Goal: Task Accomplishment & Management: Manage account settings

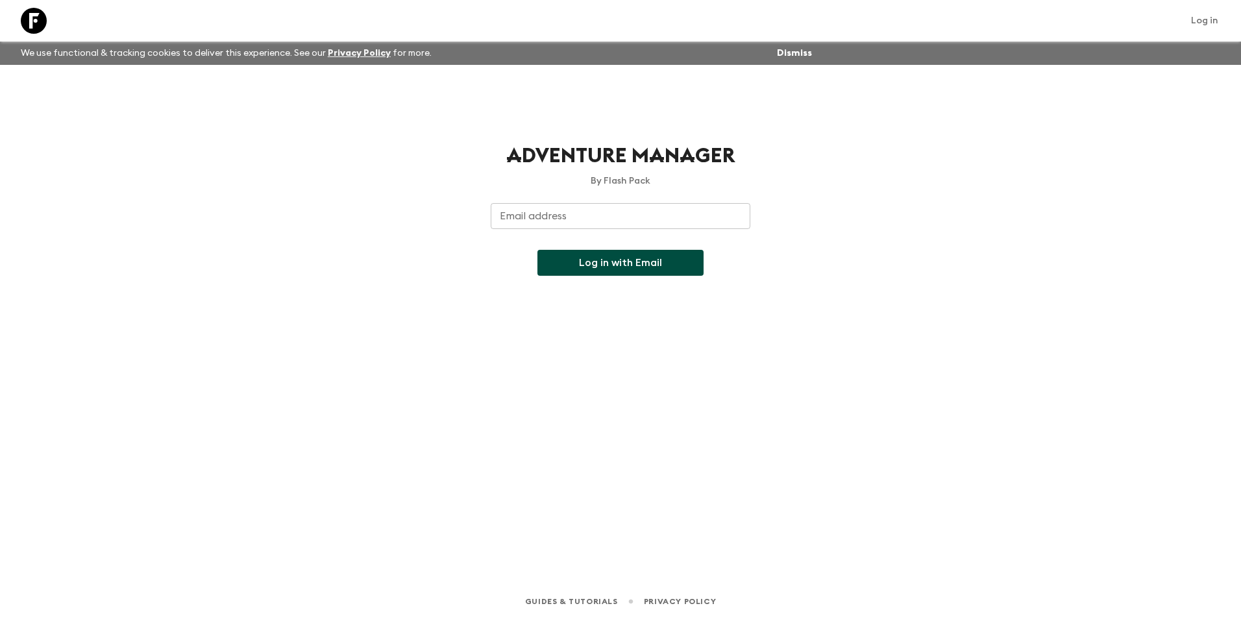
click at [616, 225] on input "Email address" at bounding box center [621, 216] width 260 height 26
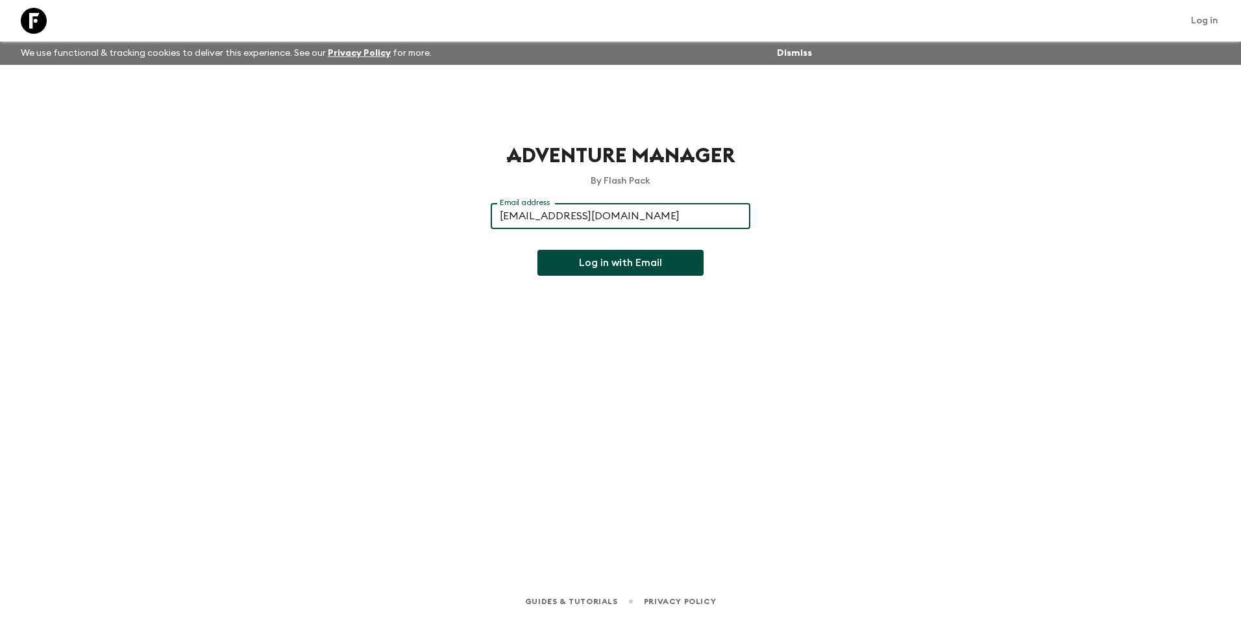
type input "[EMAIL_ADDRESS][DOMAIN_NAME]"
click at [594, 258] on button "Log in with Email" at bounding box center [620, 263] width 166 height 26
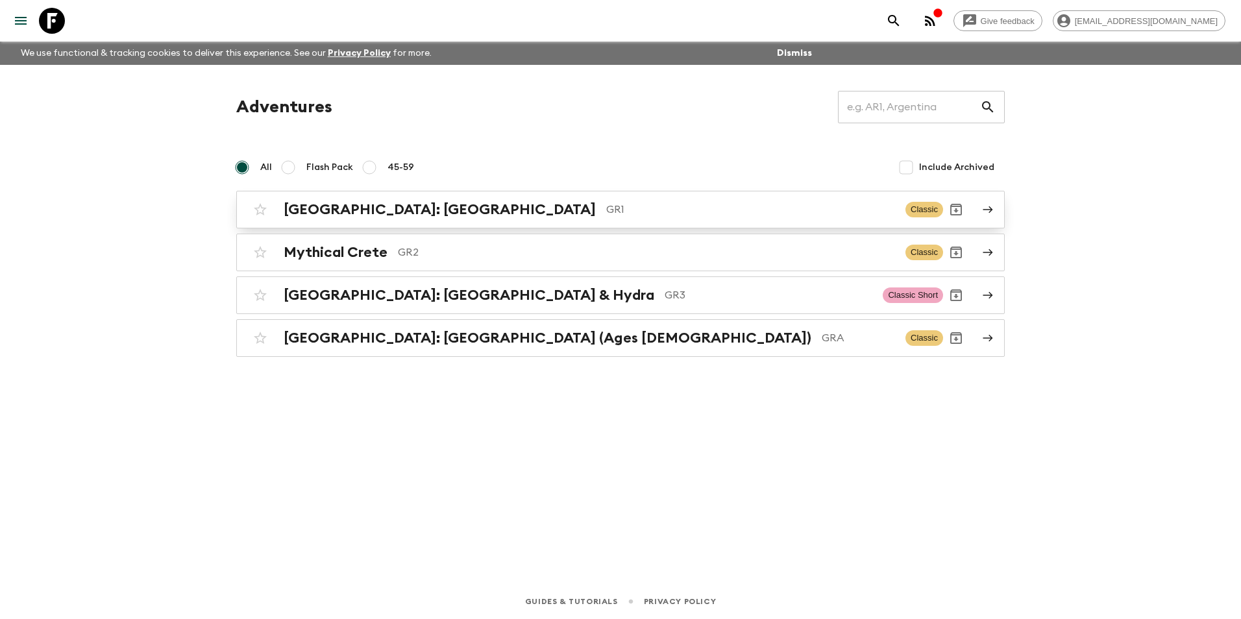
click at [446, 212] on h2 "[GEOGRAPHIC_DATA]: [GEOGRAPHIC_DATA]" at bounding box center [440, 209] width 312 height 17
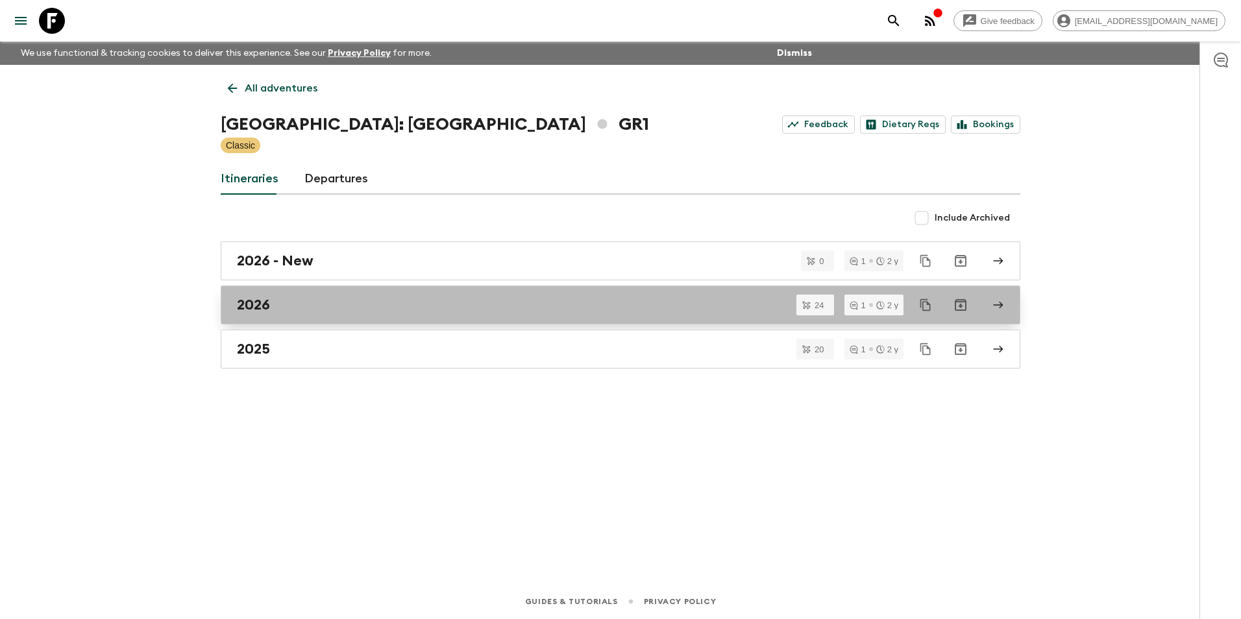
click at [308, 304] on div "2026" at bounding box center [608, 305] width 742 height 17
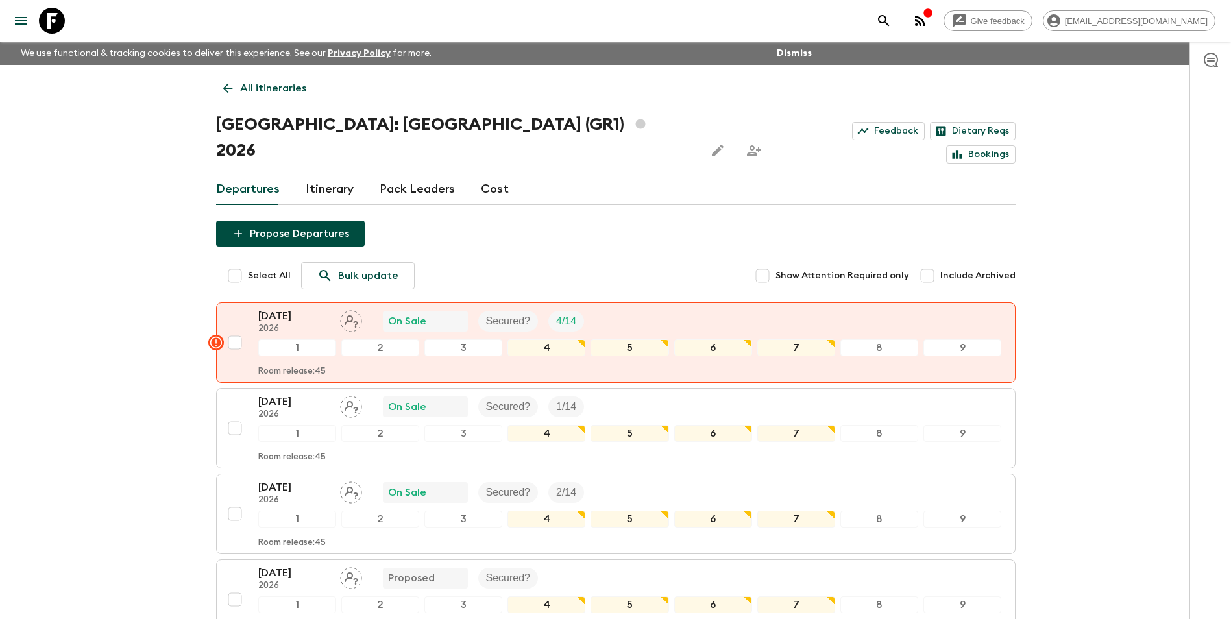
click at [505, 174] on div "Departures Itinerary Pack Leaders Cost" at bounding box center [615, 189] width 799 height 31
click at [485, 174] on link "Cost" at bounding box center [495, 189] width 28 height 31
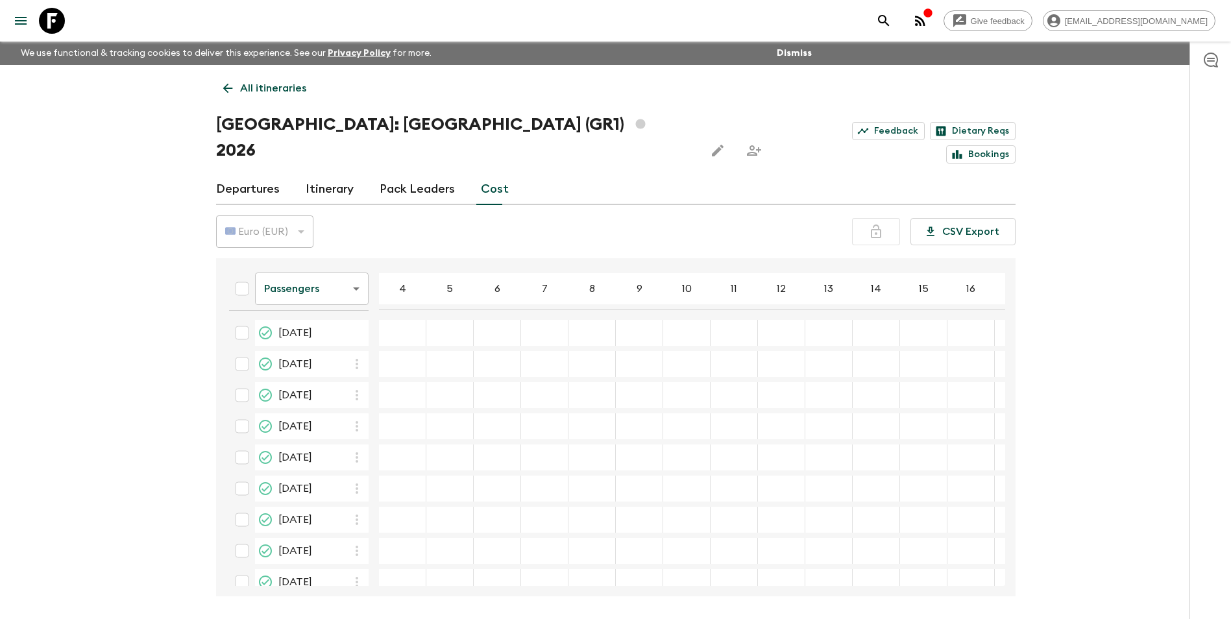
drag, startPoint x: 290, startPoint y: 304, endPoint x: 319, endPoint y: 310, distance: 29.8
click at [312, 325] on span "[DATE]" at bounding box center [295, 333] width 34 height 16
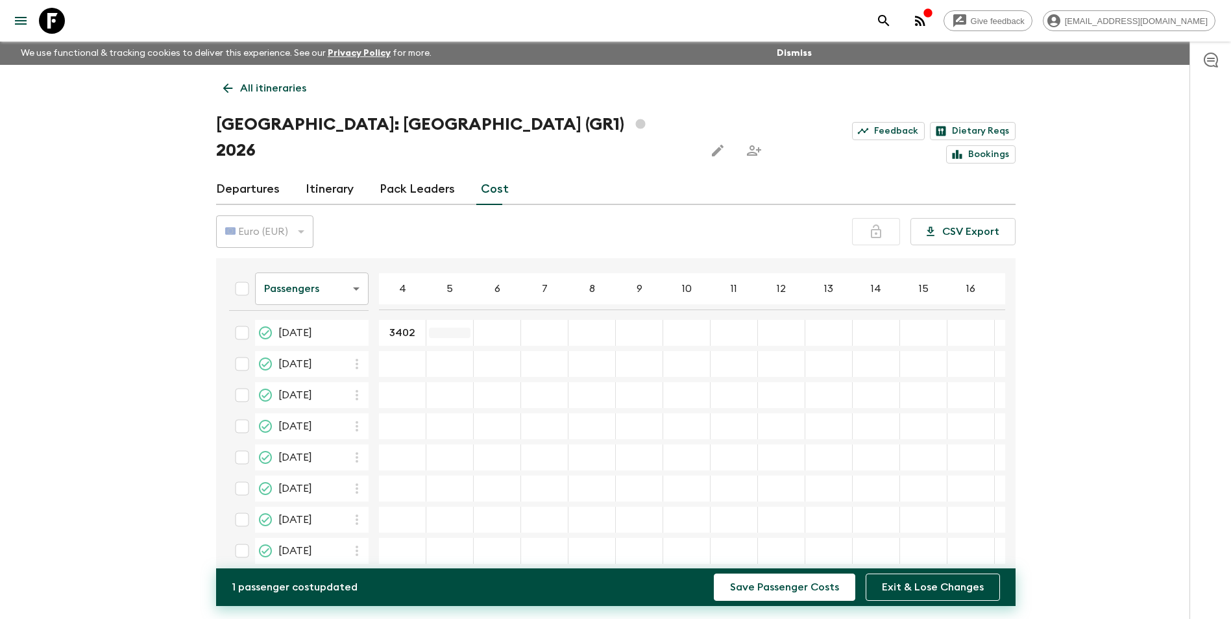
type input "3402"
type input "2777"
click at [535, 320] on div "26 Mar 2026; 7" at bounding box center [544, 333] width 47 height 26
type input "2777"
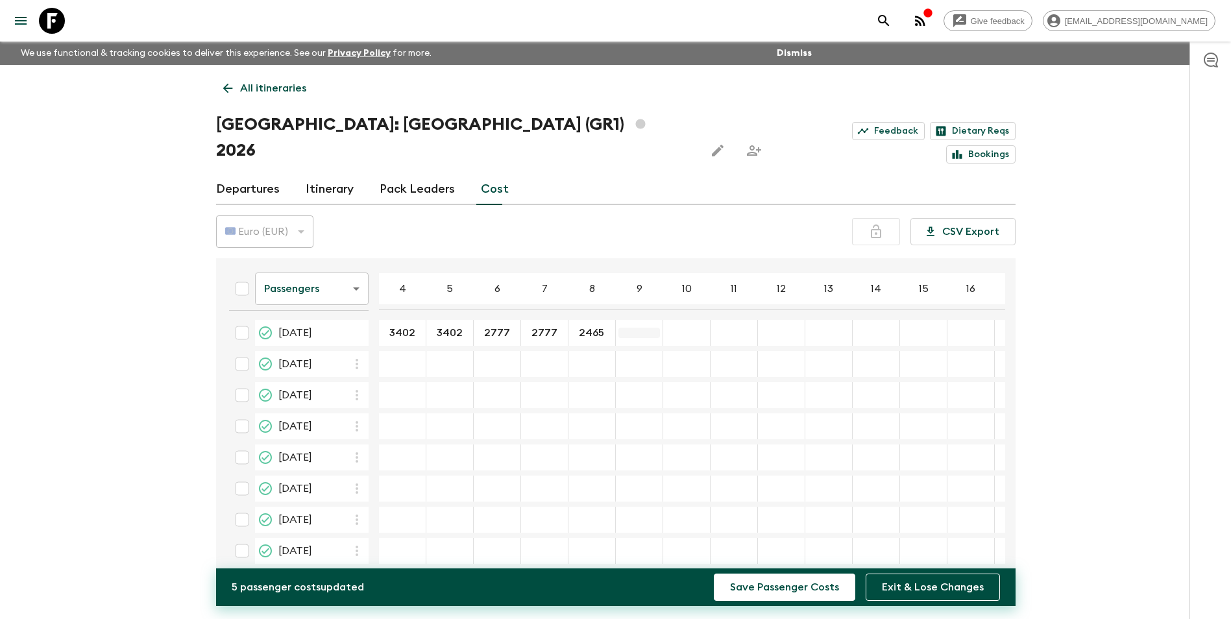
type input "2465"
click at [687, 320] on div "26 Mar 2026; 10" at bounding box center [686, 333] width 47 height 26
type input "2277"
type input "2291"
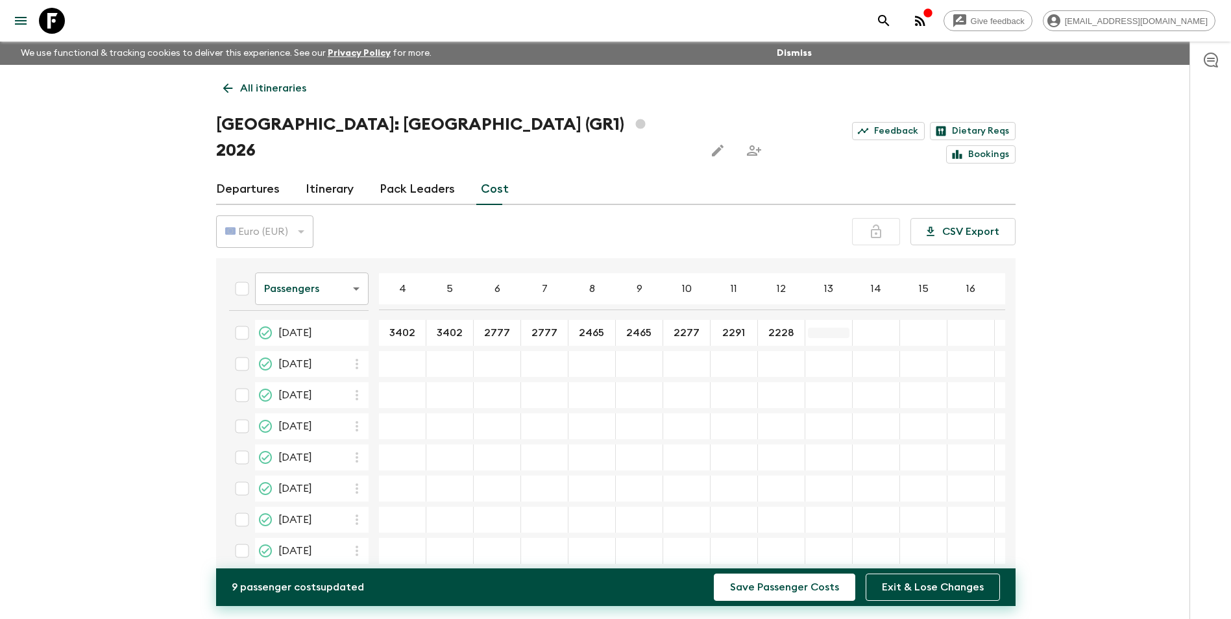
type input "2228"
type input "2174"
type input "2128"
click at [406, 357] on input "30 Apr 2026; 4" at bounding box center [403, 364] width 42 height 15
type input "3579"
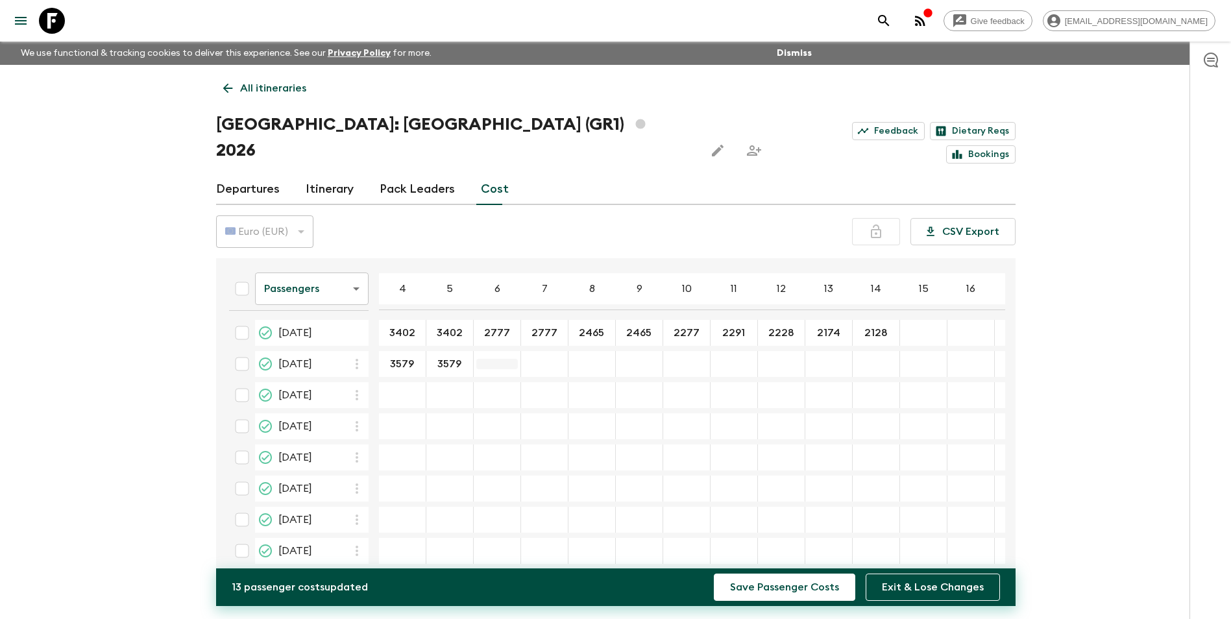
type input "3579"
type input "2932"
type input "2609"
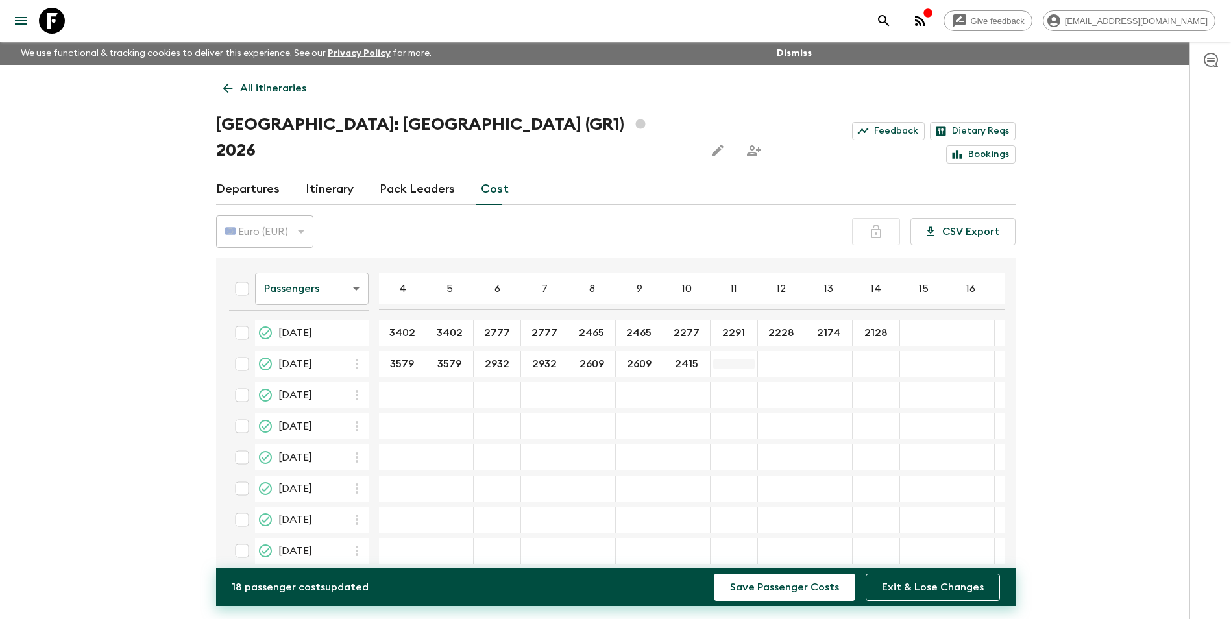
type input "2415"
type input "2428"
click at [776, 351] on div "30 Apr 2026; 12" at bounding box center [781, 364] width 47 height 26
click at [779, 351] on div "30 Apr 2026; 12" at bounding box center [781, 364] width 47 height 26
type input "2362"
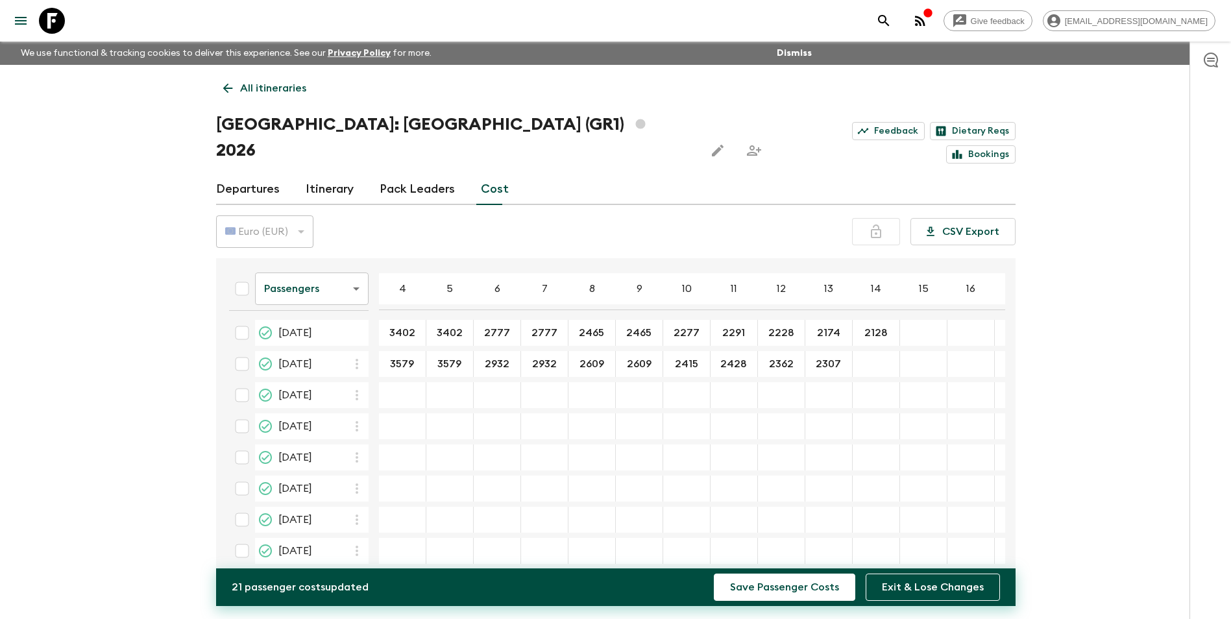
type input "2307"
click at [887, 351] on div "30 Apr 2026; 14" at bounding box center [876, 364] width 47 height 26
type input "2259"
type input "3745"
click at [441, 382] on div "07 May 2026; 5" at bounding box center [449, 395] width 47 height 26
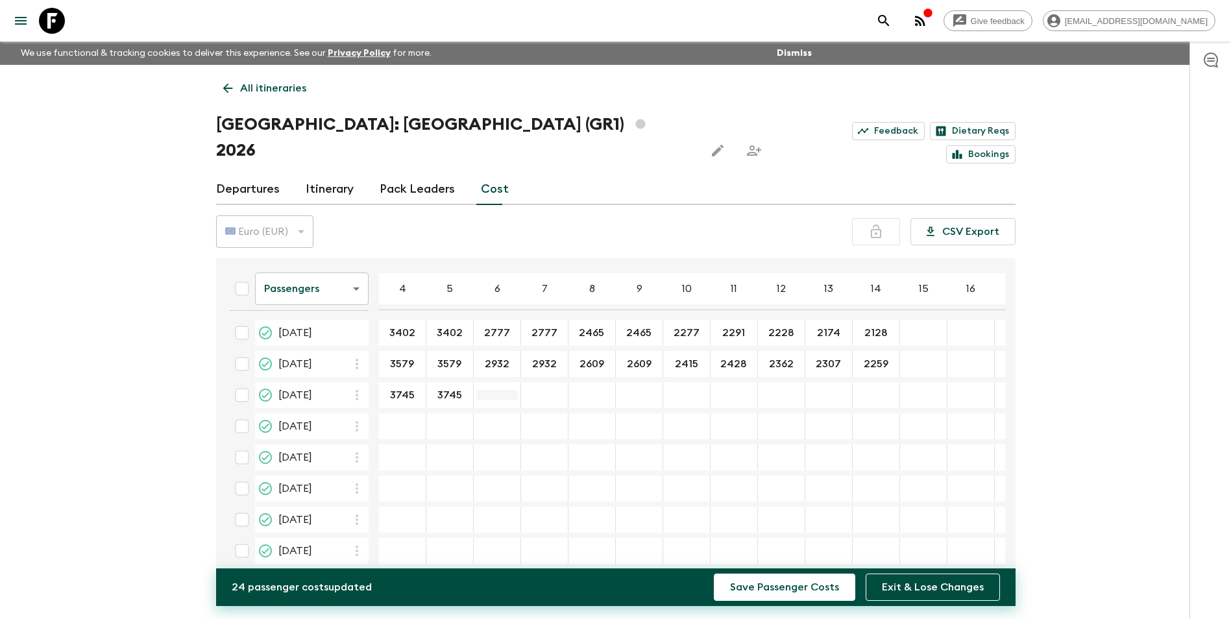
type input "3745"
type input "3095"
type input "2770"
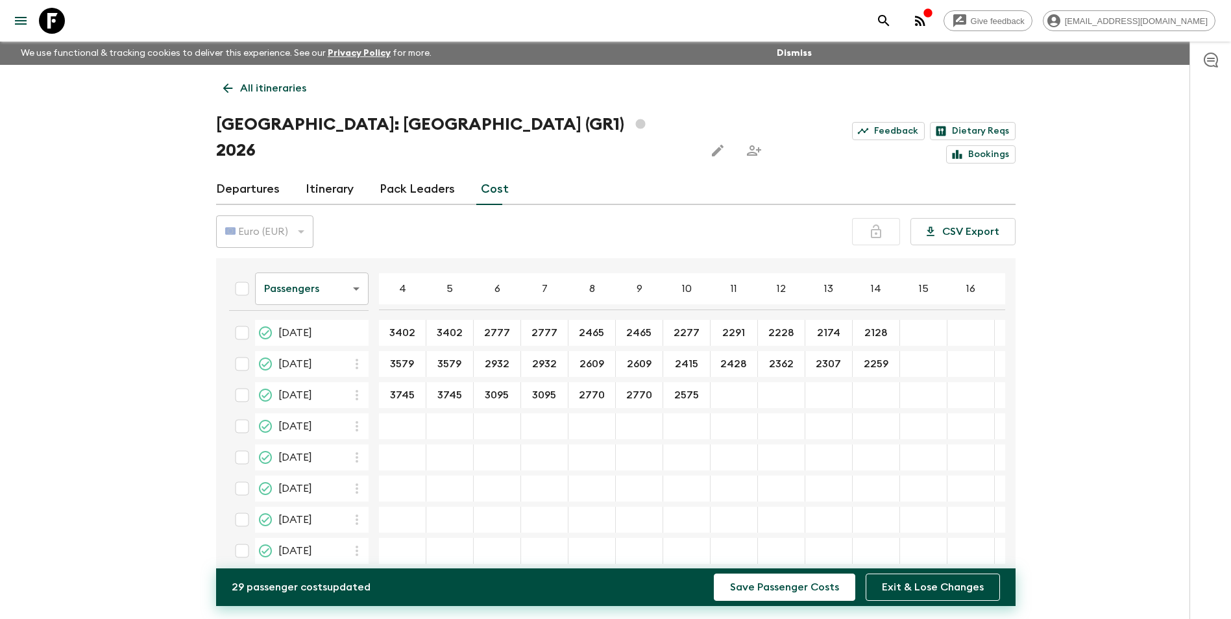
type input "2575"
click at [742, 382] on div "07 May 2026; 11" at bounding box center [733, 395] width 47 height 26
click at [740, 382] on div "07 May 2026; 11" at bounding box center [733, 395] width 47 height 26
type input "2585"
type input "2519"
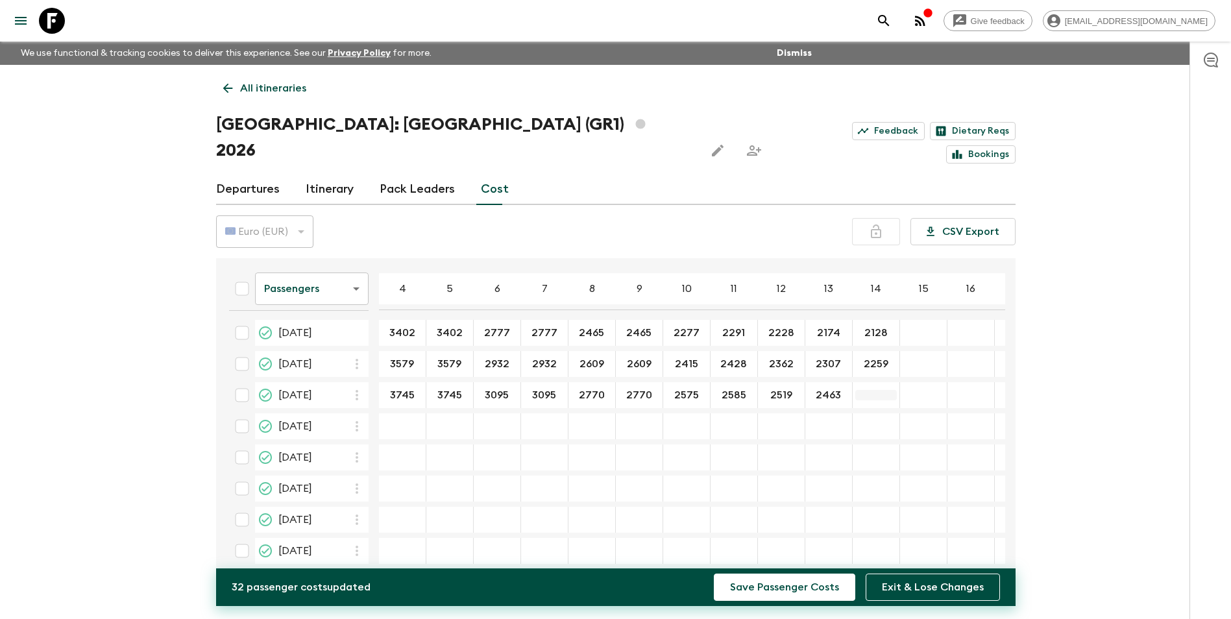
type input "2463"
type input "2415"
type input "3617"
type input "2968"
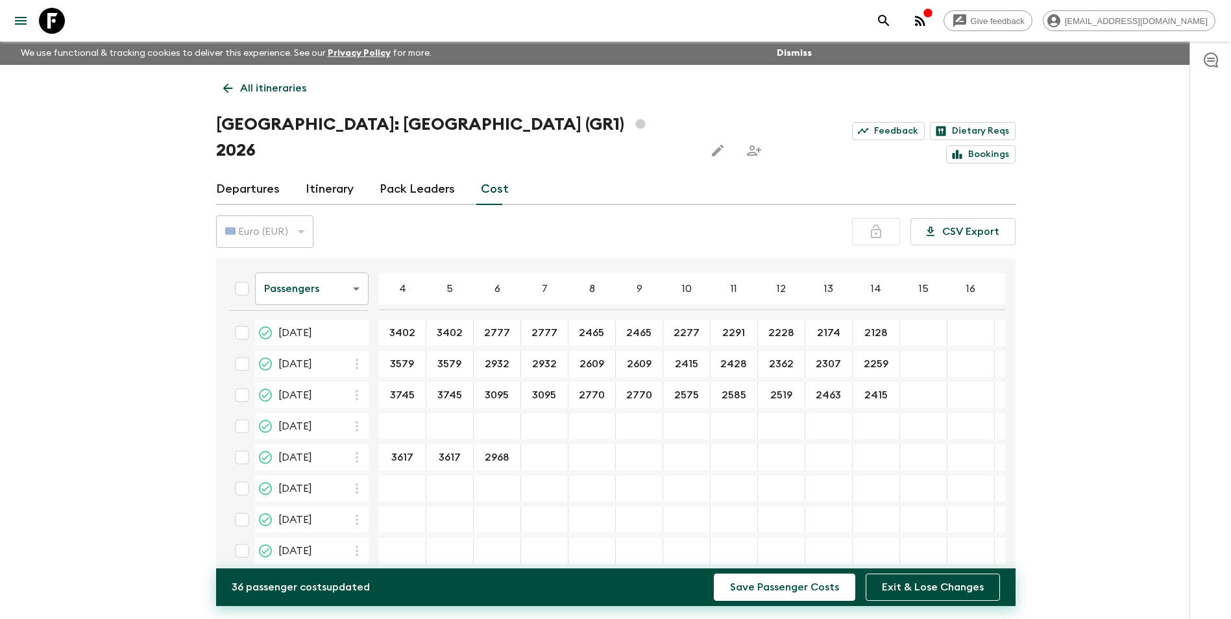
click at [548, 444] on div "14 May 2026; 7" at bounding box center [544, 457] width 47 height 26
click at [550, 444] on div "14 May 2026; 7" at bounding box center [544, 457] width 47 height 26
type input "2968"
type input "2643"
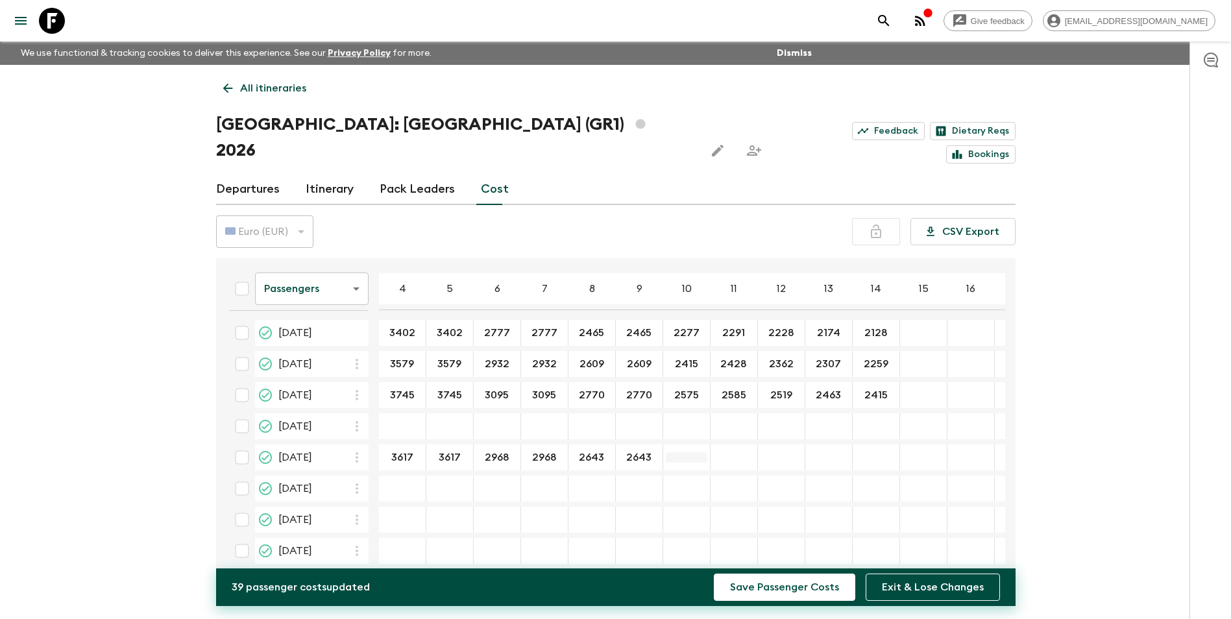
type input "2643"
type input "2449"
type input "2460"
click at [787, 444] on div "14 May 2026; 12" at bounding box center [781, 457] width 47 height 26
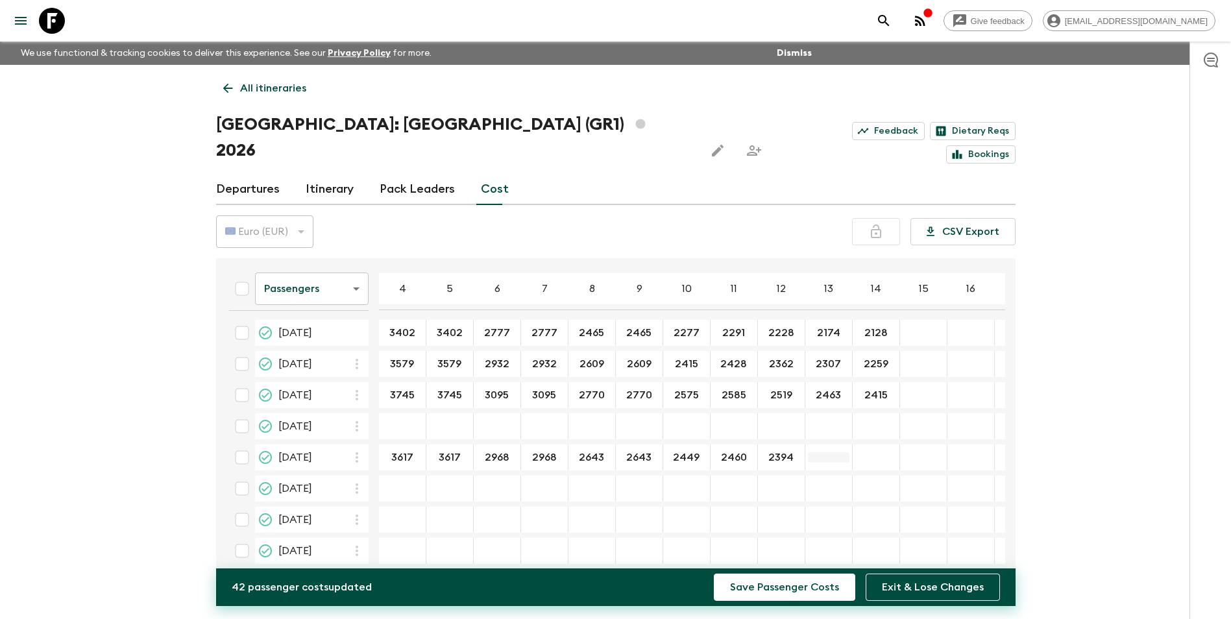
type input "2394"
type input "2338"
type input "2290"
type input "3605"
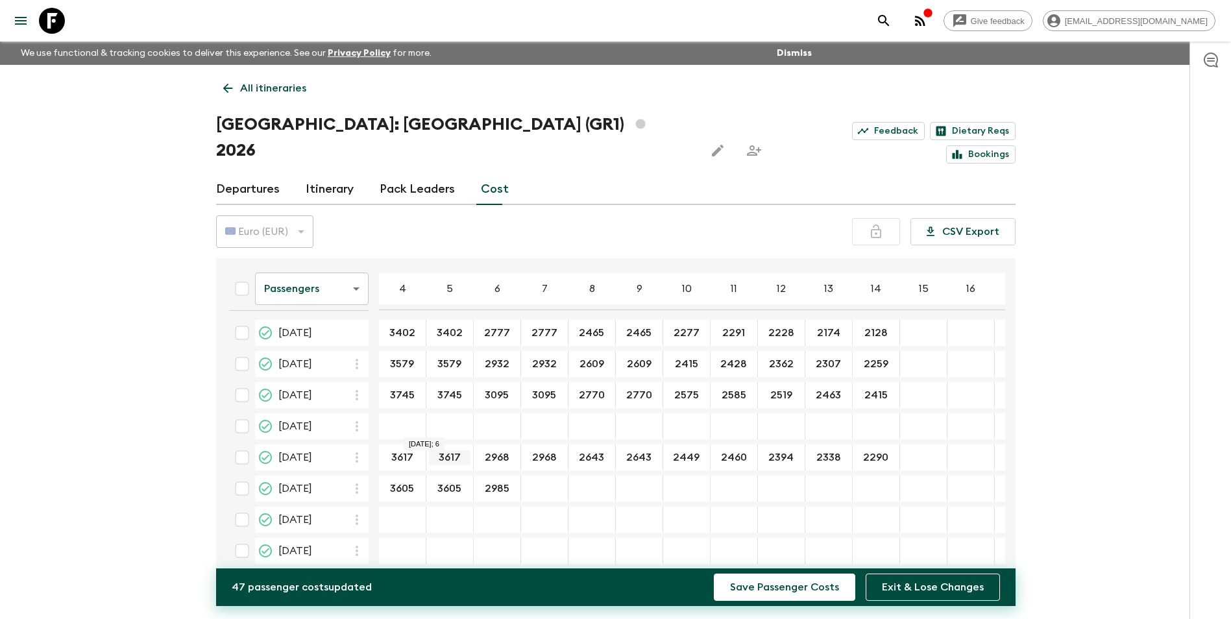
type input "2985"
type input "2676"
type input "2490"
type input "2503"
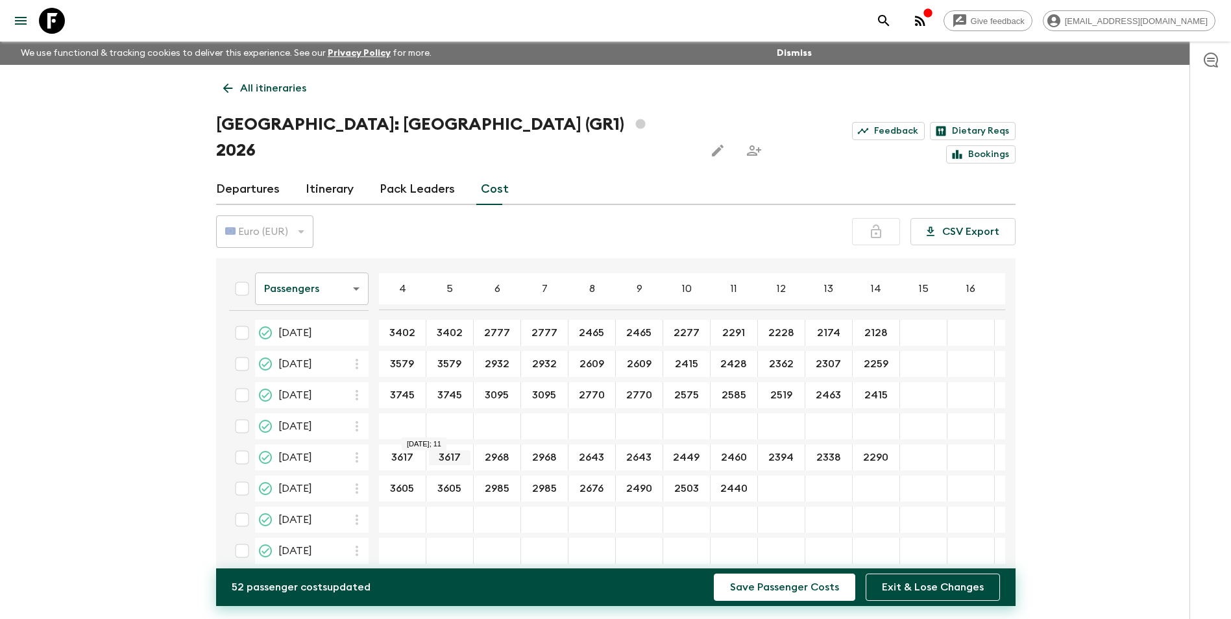
type input "2440"
type input "2386"
click at [738, 481] on input "2440" at bounding box center [734, 488] width 42 height 15
click at [774, 481] on input "2386" at bounding box center [781, 488] width 42 height 15
click at [650, 481] on input "23 May 2026; 9" at bounding box center [639, 488] width 42 height 15
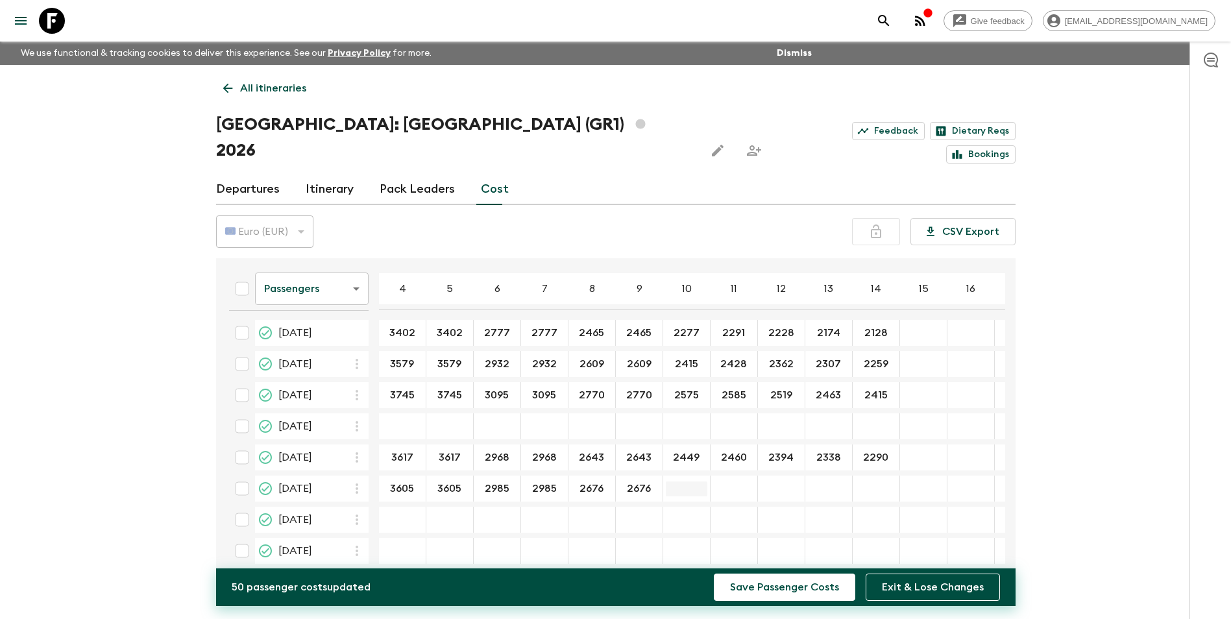
type input "2676"
click at [693, 481] on input "23 May 2026; 10" at bounding box center [687, 488] width 42 height 15
type input "2490"
click at [729, 481] on input "23 May 2026; 11" at bounding box center [734, 488] width 42 height 15
type input "2503"
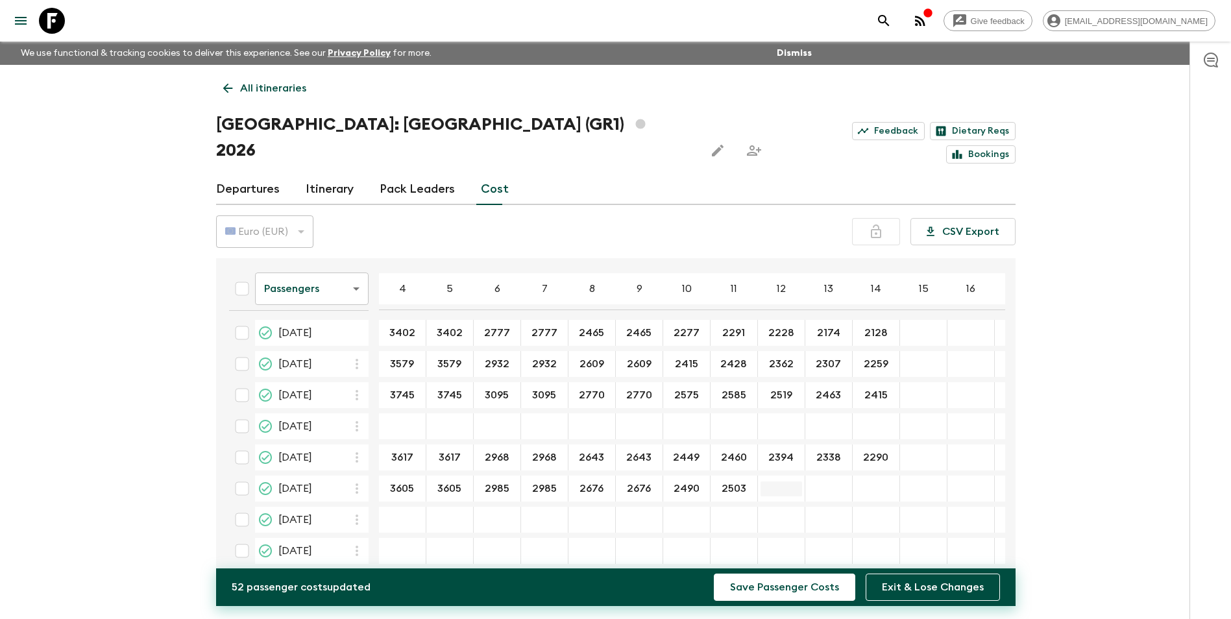
click at [792, 481] on input "23 May 2026; 12" at bounding box center [781, 488] width 42 height 15
type input "2440"
click at [836, 481] on input "23 May 2026; 13" at bounding box center [829, 488] width 42 height 15
type input "2386"
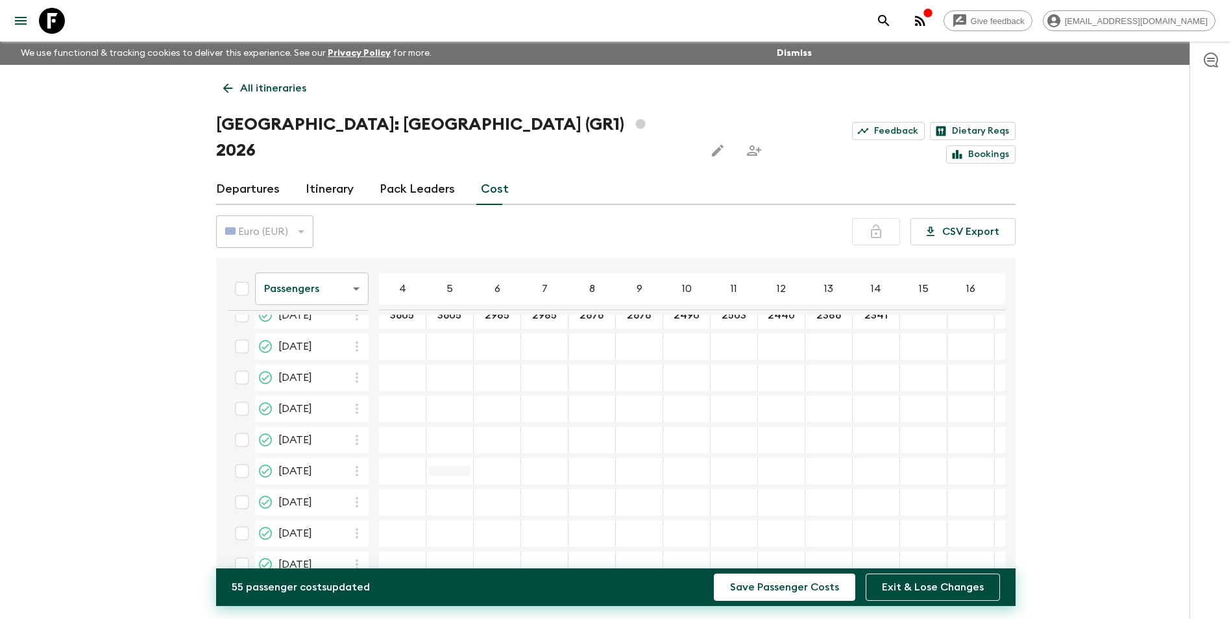
scroll to position [195, 0]
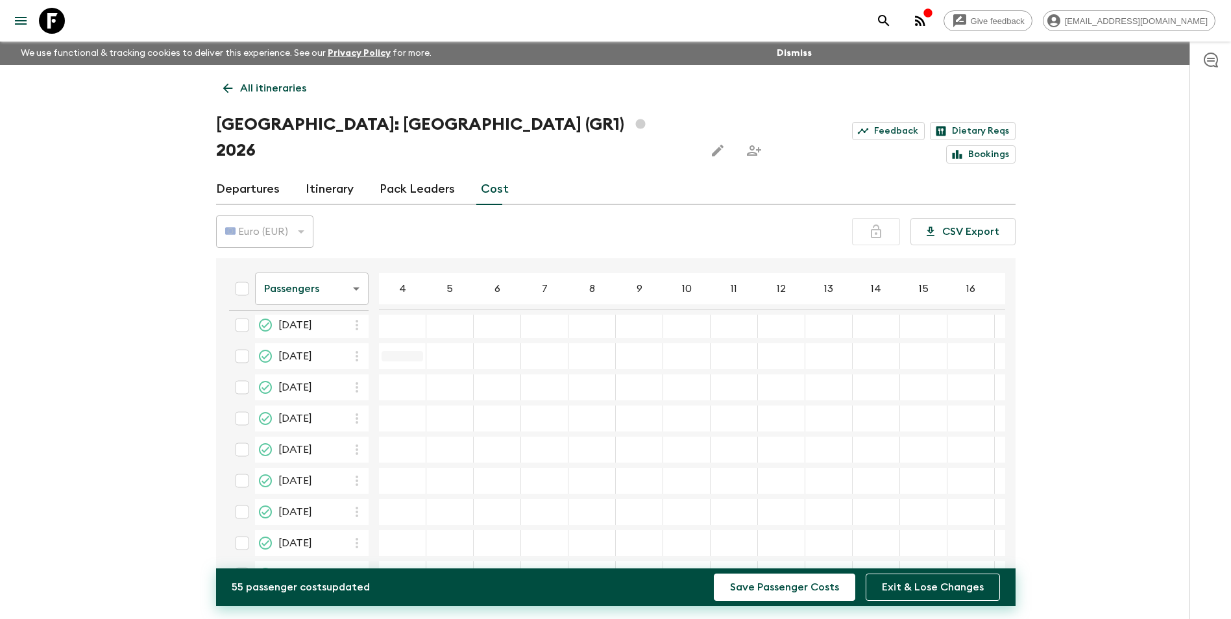
type input "2341"
type input "3966"
type input "3282"
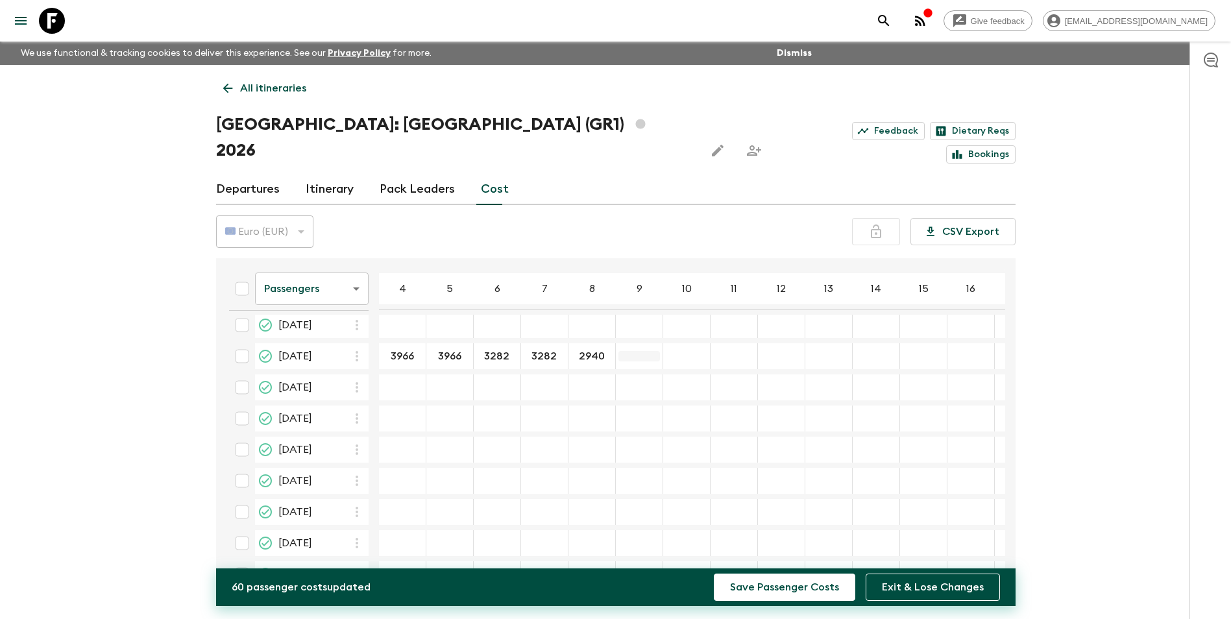
type input "2940"
type input "2734"
click at [740, 343] on div "07 Jun 2026; 11" at bounding box center [733, 356] width 47 height 26
type input "2741"
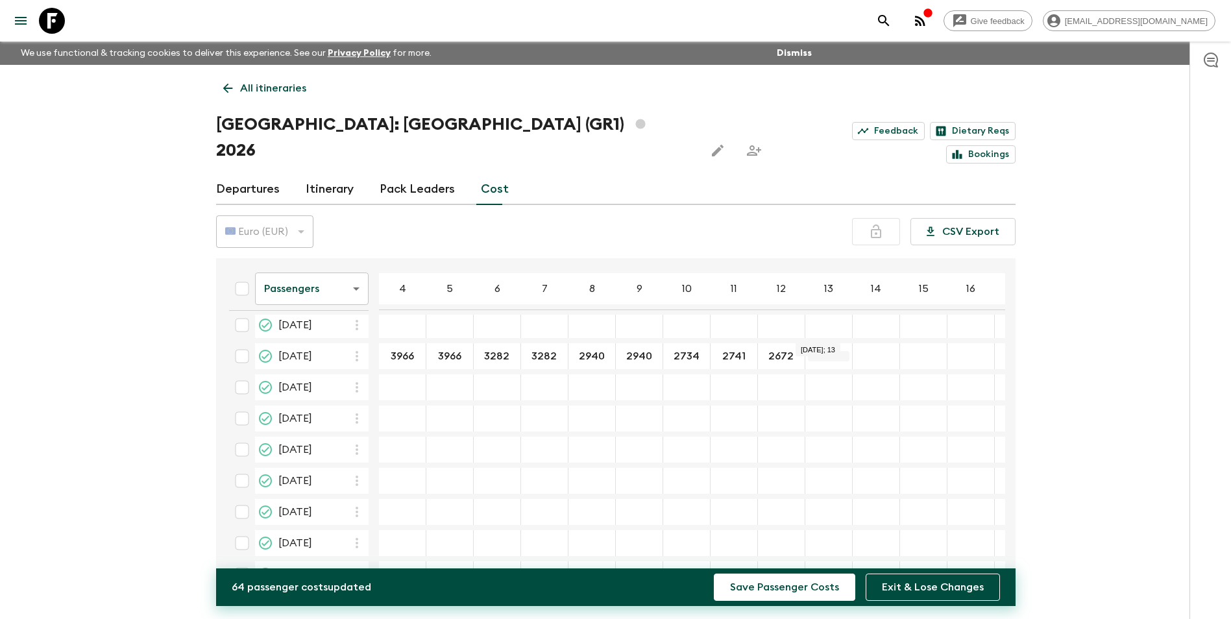
type input "2672"
type input "2613"
type input "2563"
type input "3966"
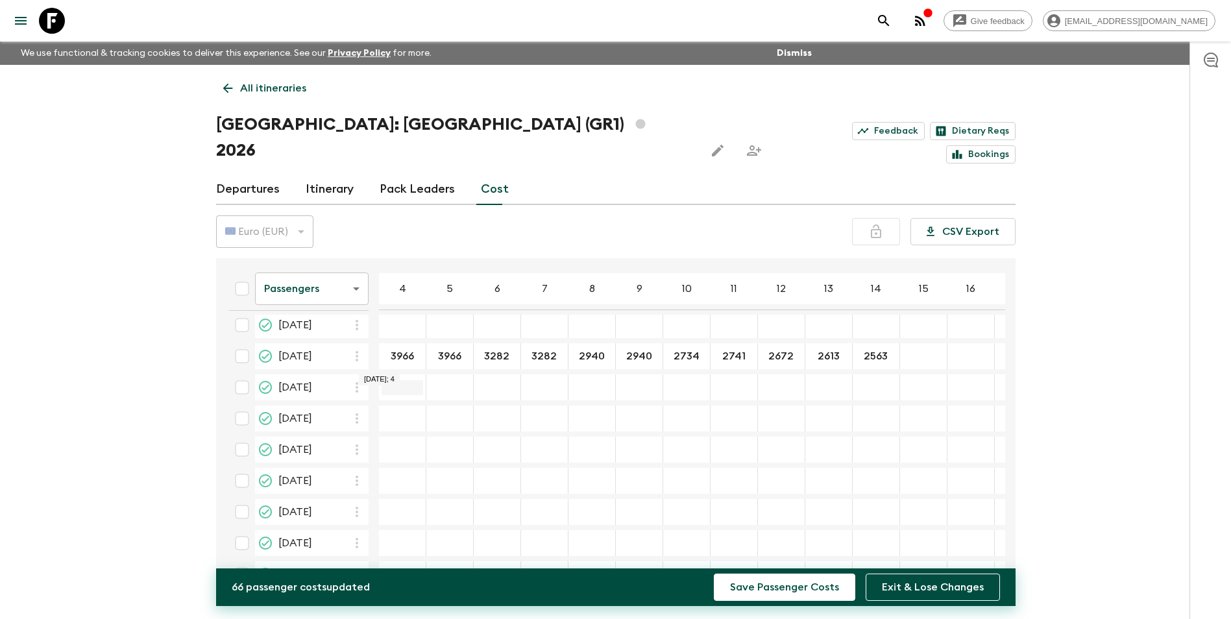
type input "3966"
click at [387, 380] on input "20 Jun 2026; 4" at bounding box center [403, 387] width 42 height 15
type input "3966"
type input "3282"
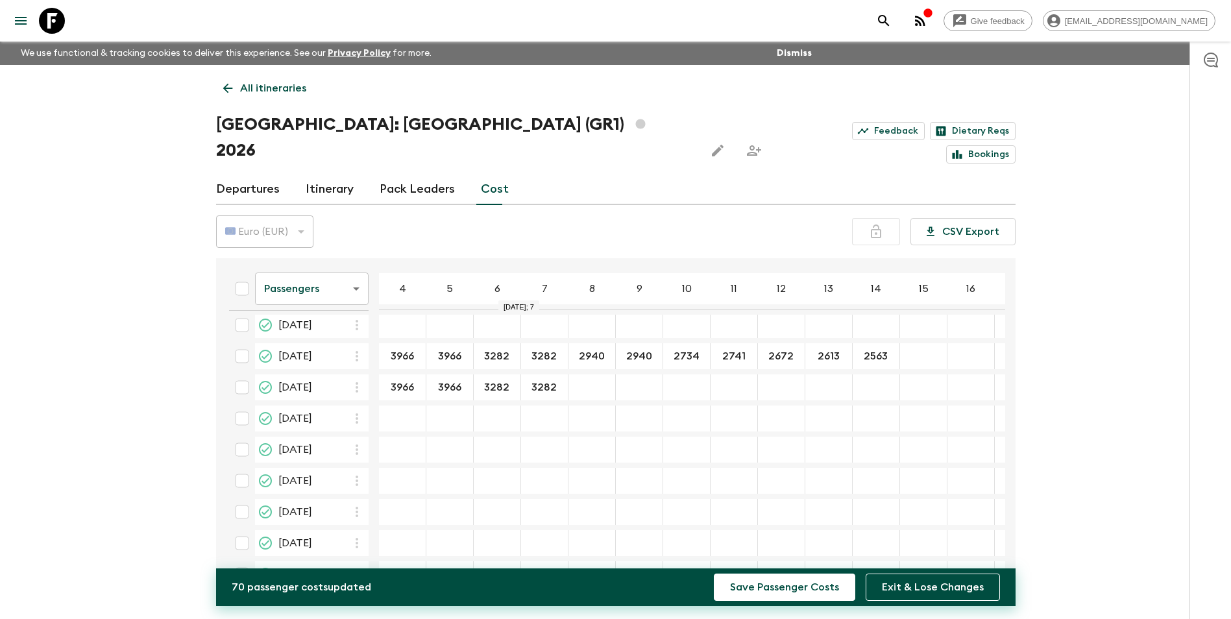
type input "3282"
type input "2940"
type input "2734"
type input "2741"
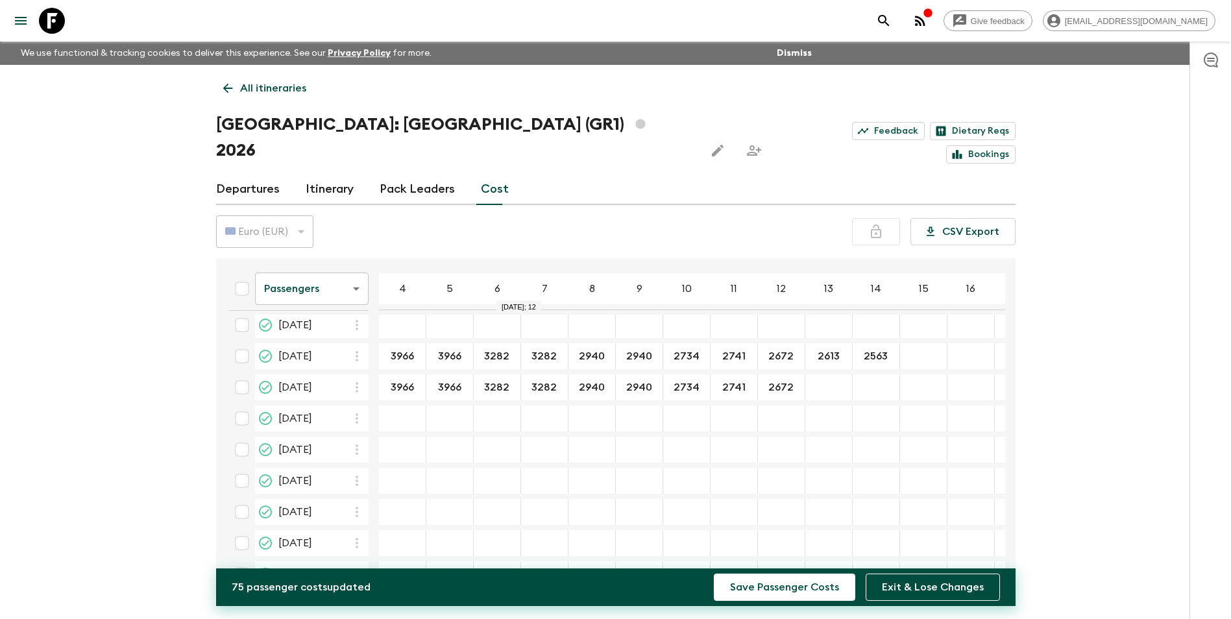
type input "2672"
type input "2613"
type input "2563"
type input "3966"
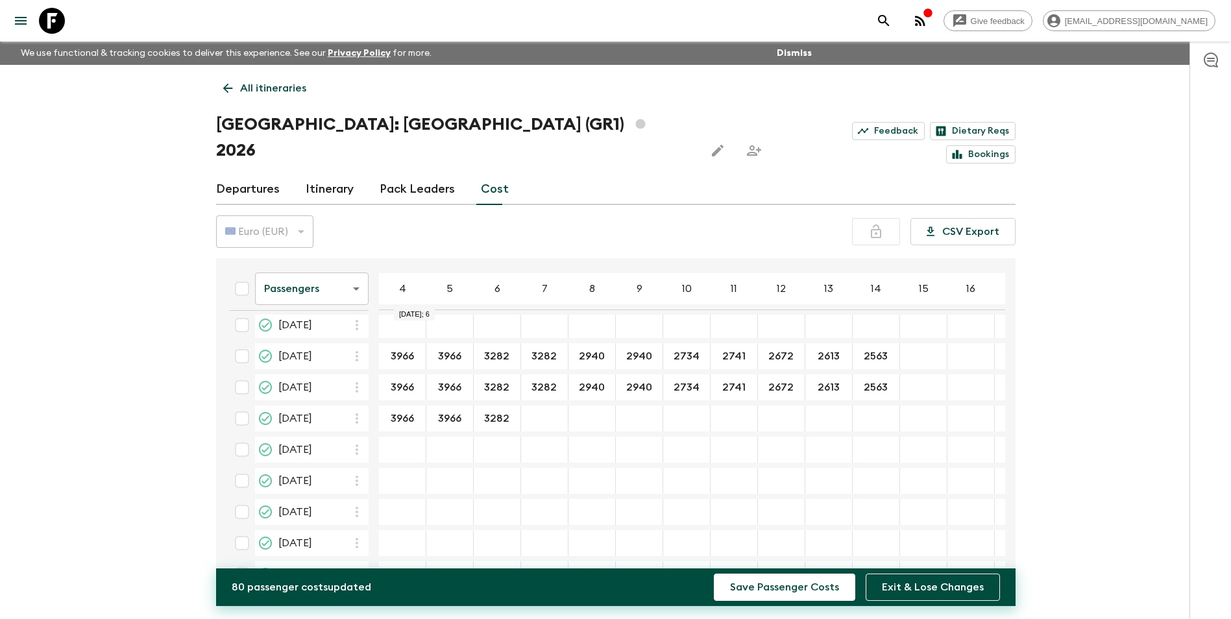
type input "3282"
type input "2940"
type input "2374"
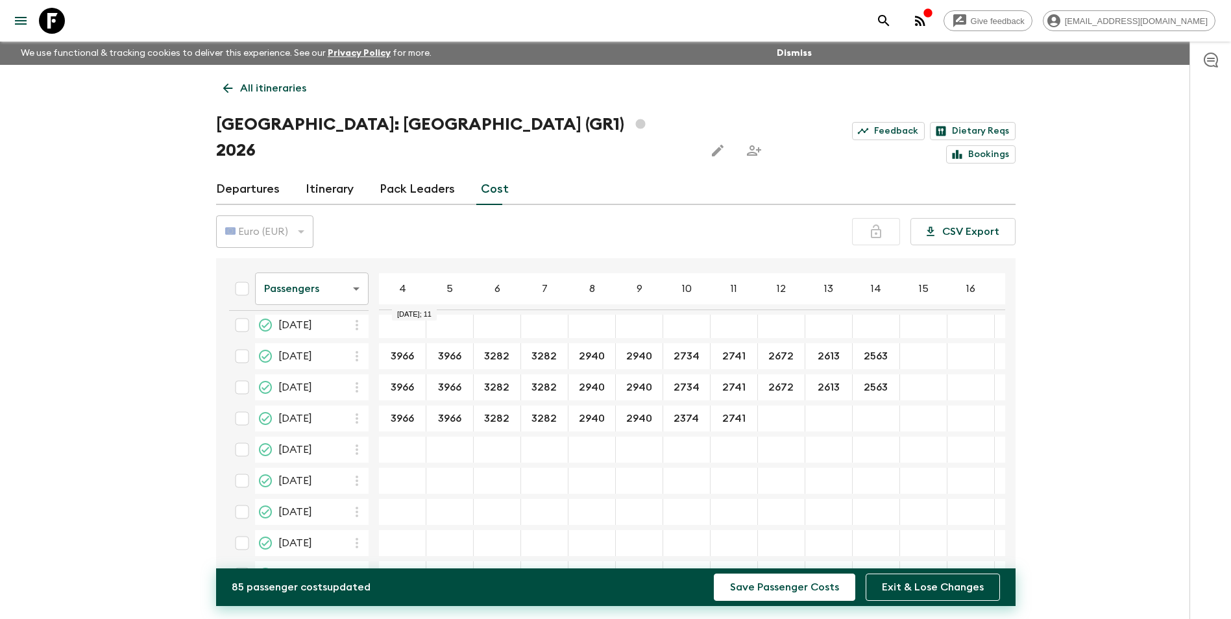
type input "2741"
type input "2672"
type input "2613"
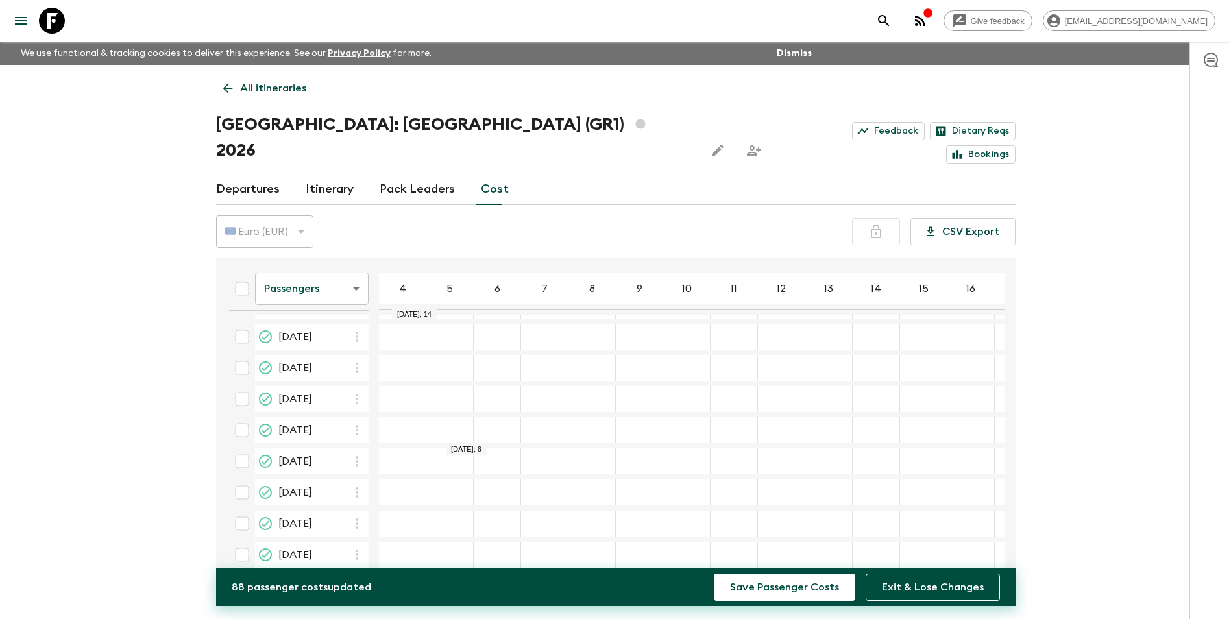
scroll to position [389, 0]
type input "2563"
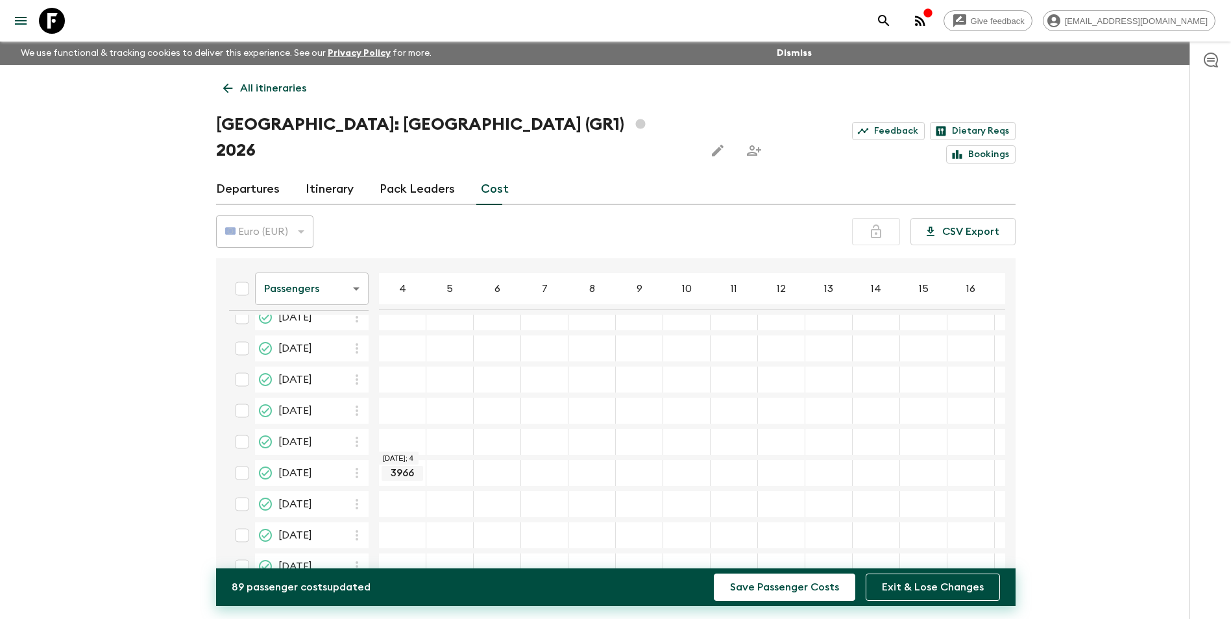
type input "3966"
type input "3282"
type input "2940"
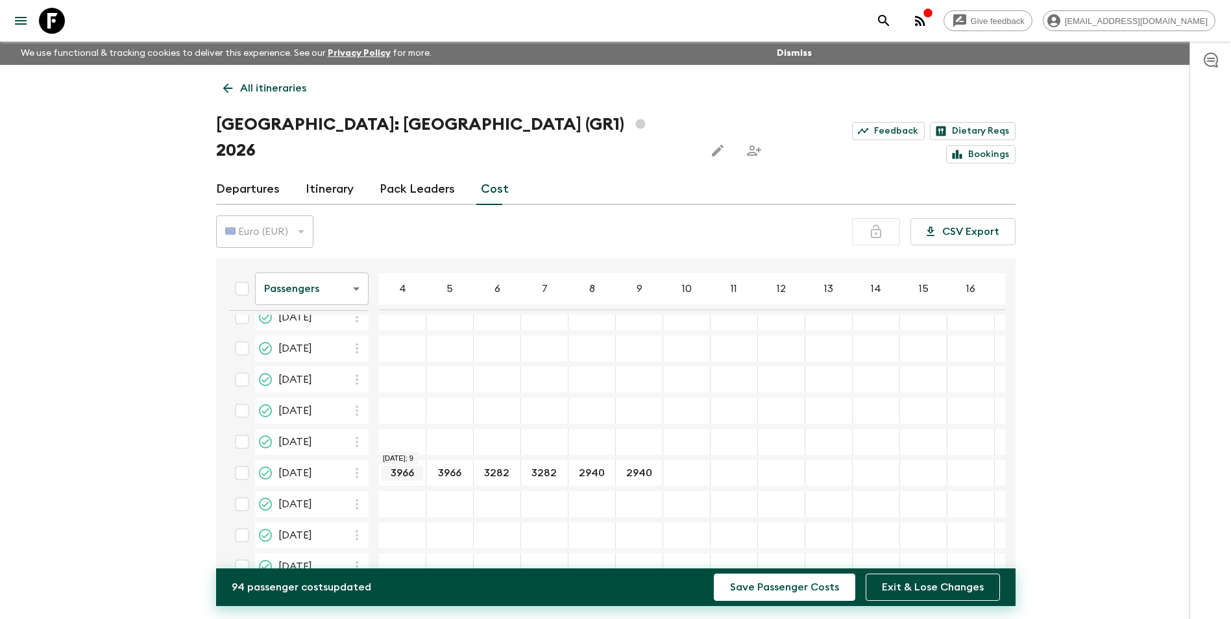
type input "2940"
type input "2734"
type input "2741"
type input "2672"
type input "2613"
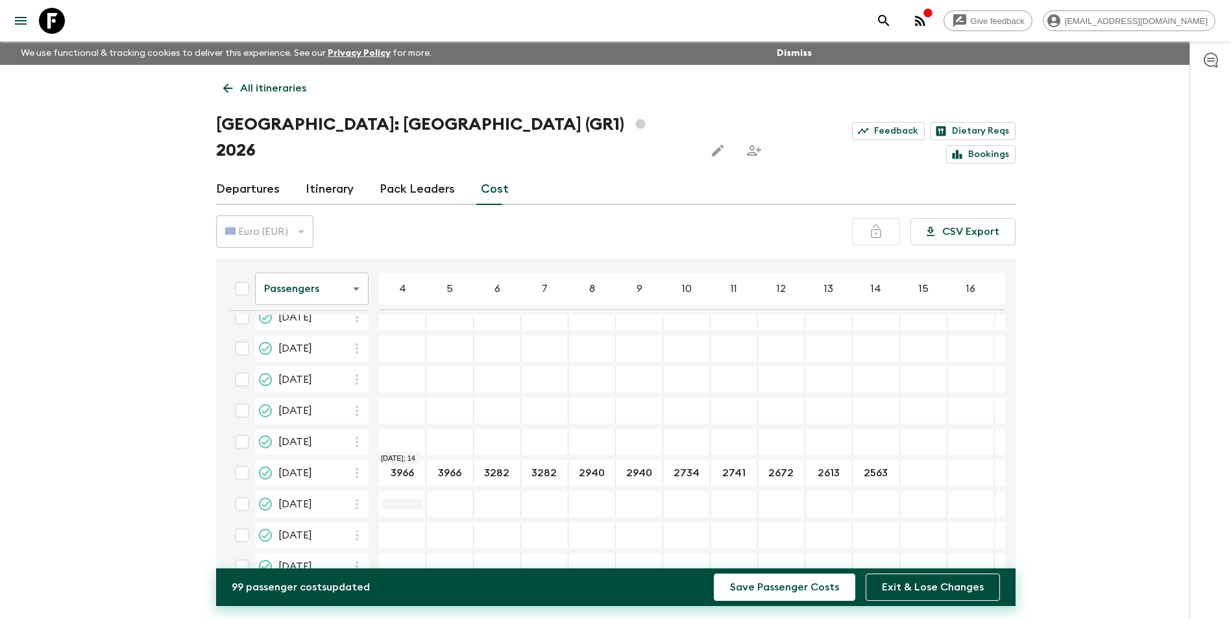
type input "2563"
type input "3966"
type input "3282"
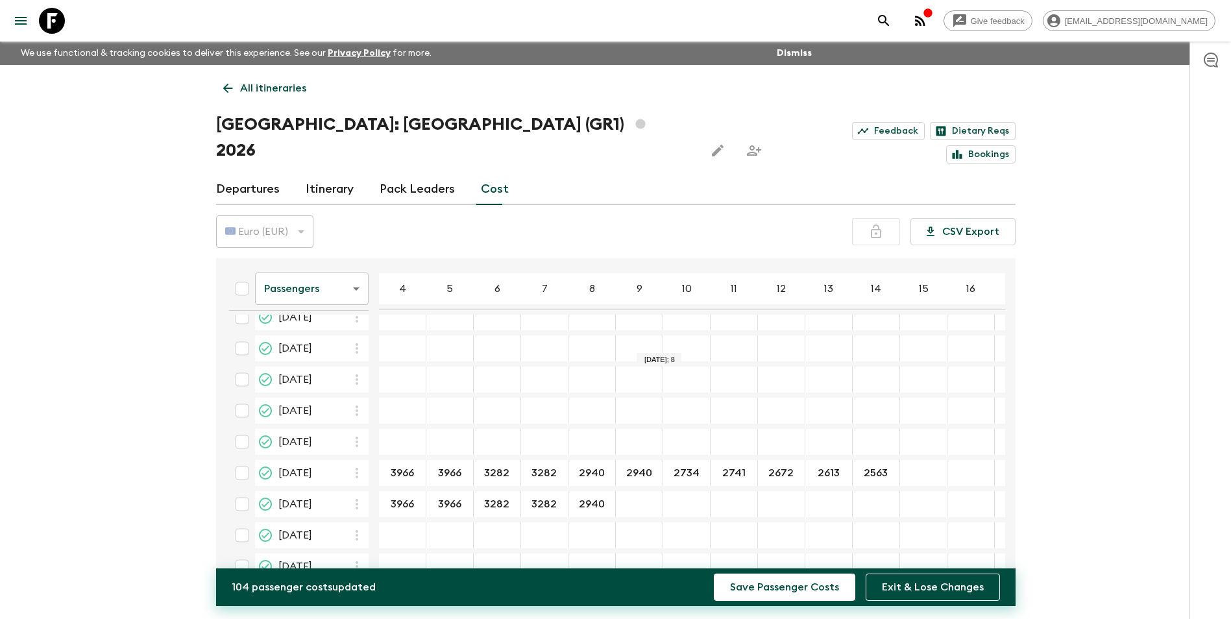
type input "2940"
type input "2734"
type input "2741"
type input "2672"
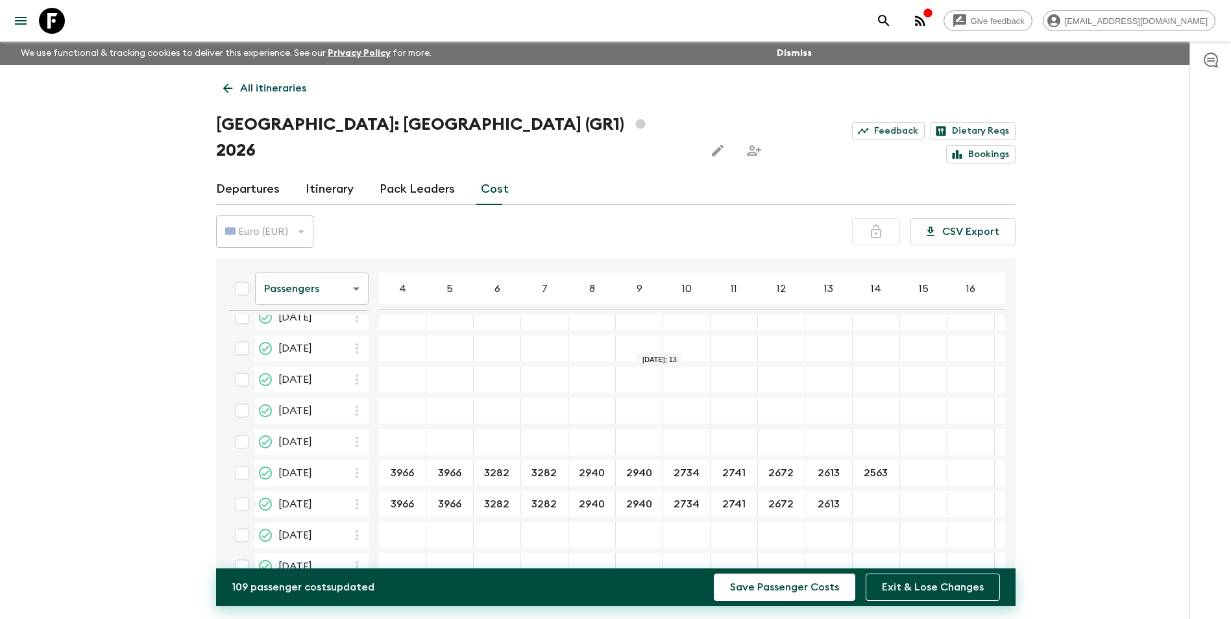
type input "2613"
type input "2563"
click at [398, 429] on div "03 Sep 2026; 4" at bounding box center [402, 442] width 47 height 26
click at [399, 429] on div "03 Sep 2026; 4" at bounding box center [402, 442] width 47 height 26
type input "3966"
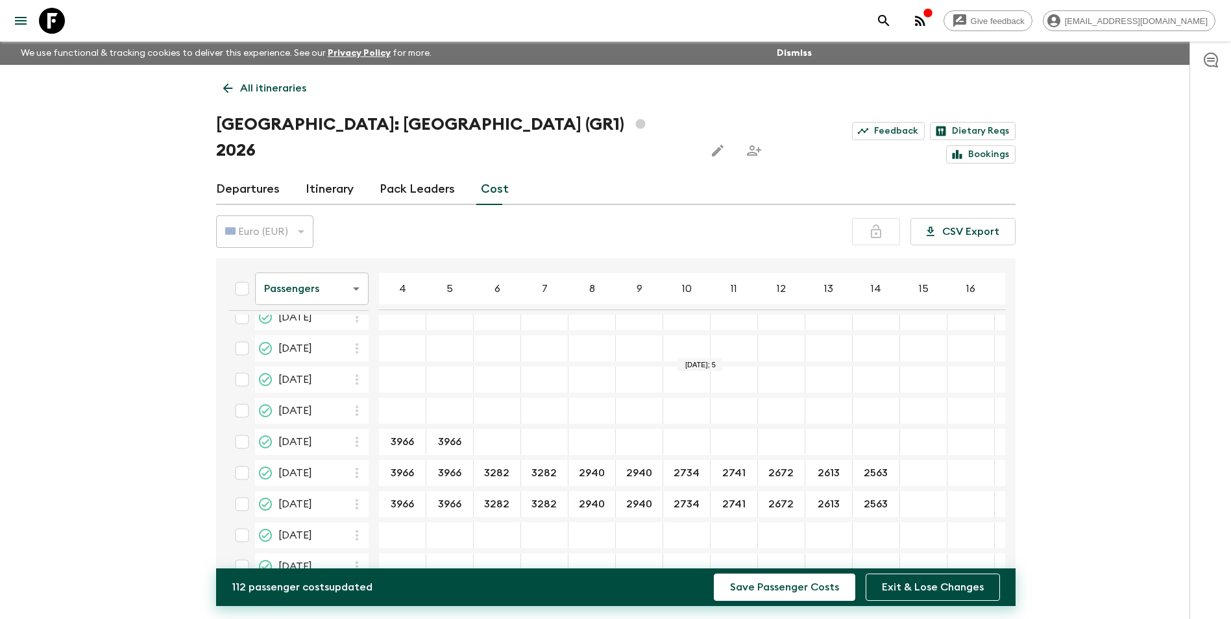
type input "3966"
type input "3282"
type input "2940"
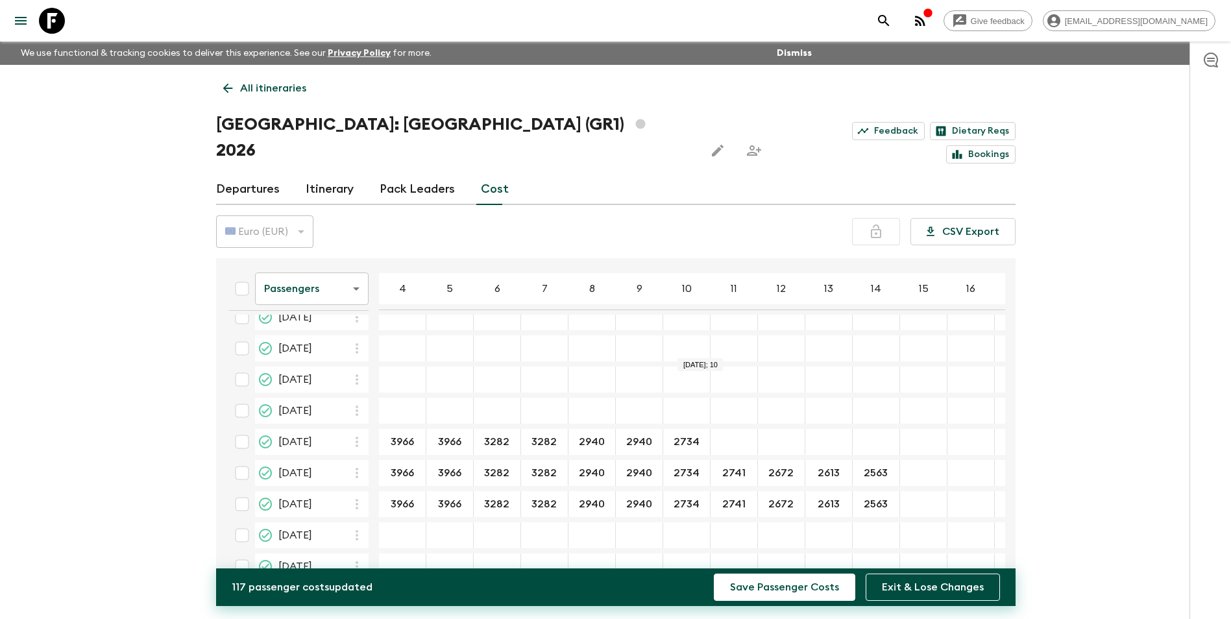
type input "2734"
type input "2741"
type input "2672"
type input "2613"
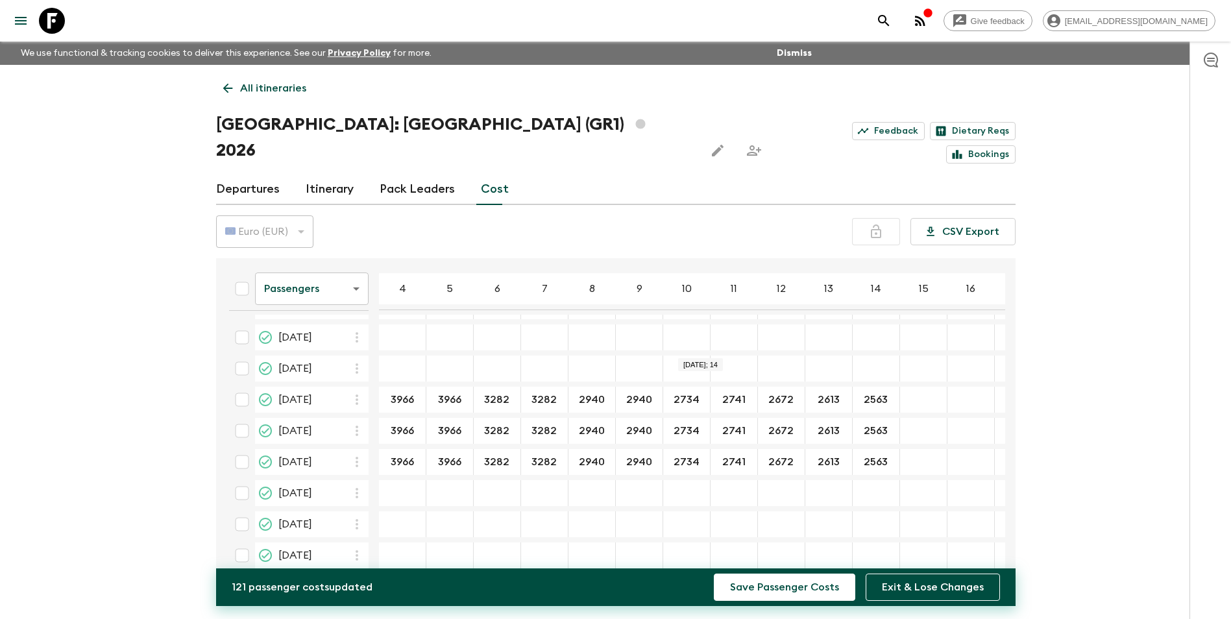
scroll to position [454, 0]
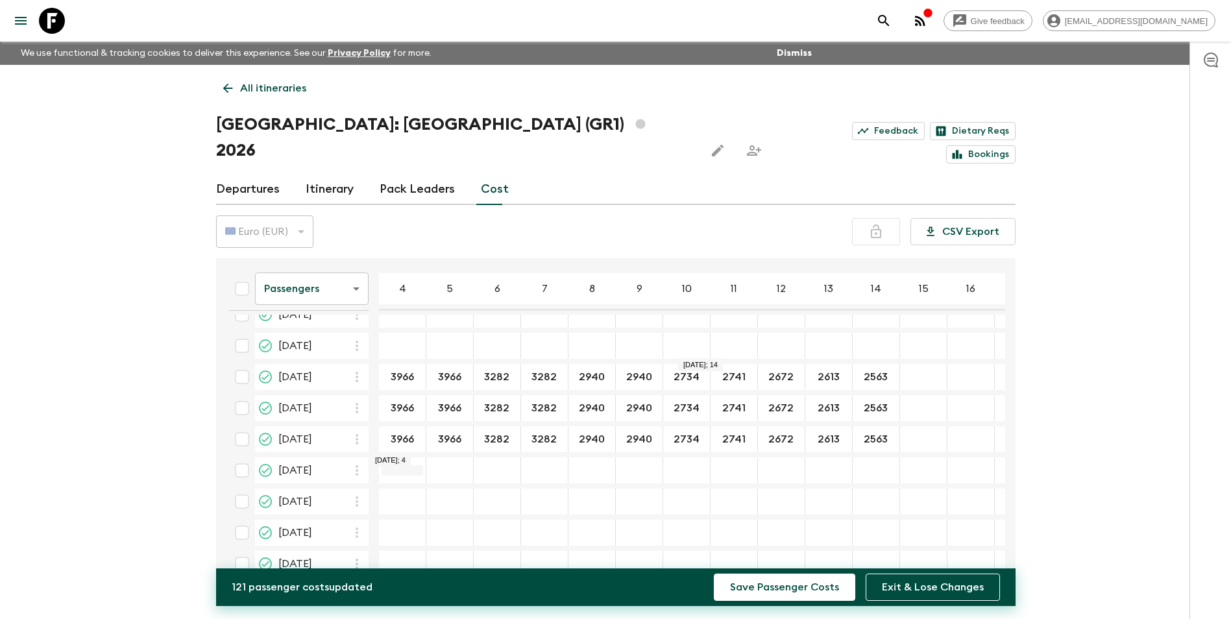
type input "2563"
type input "3966"
type input "3282"
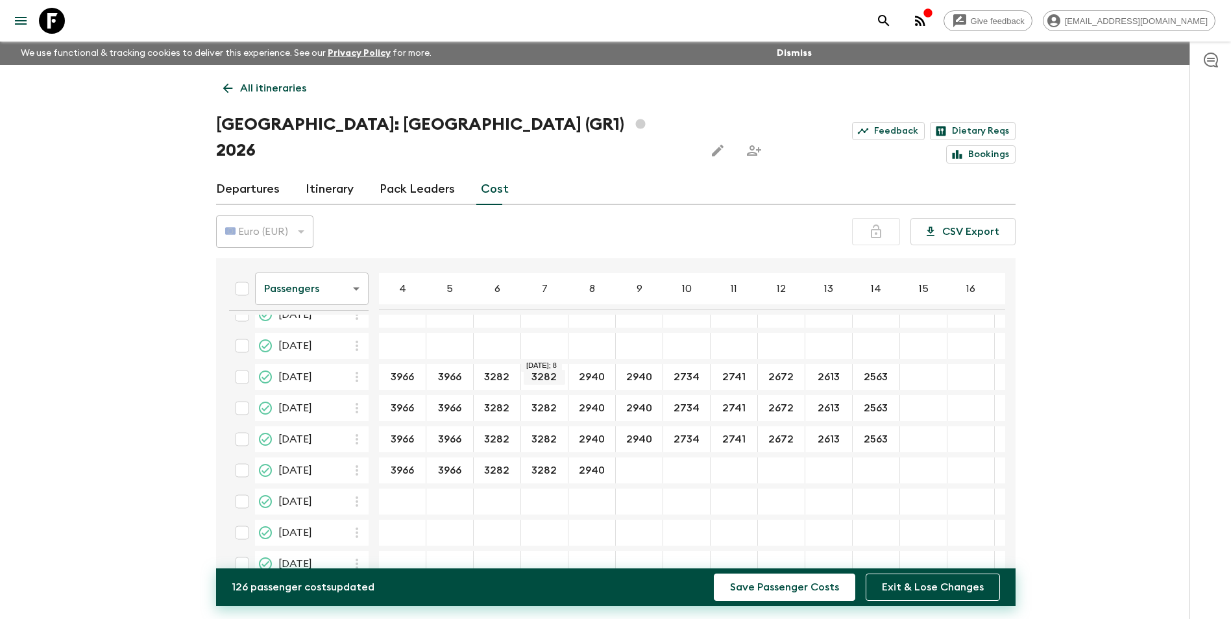
type input "2940"
type input "2734"
type input "2741"
type input "2672"
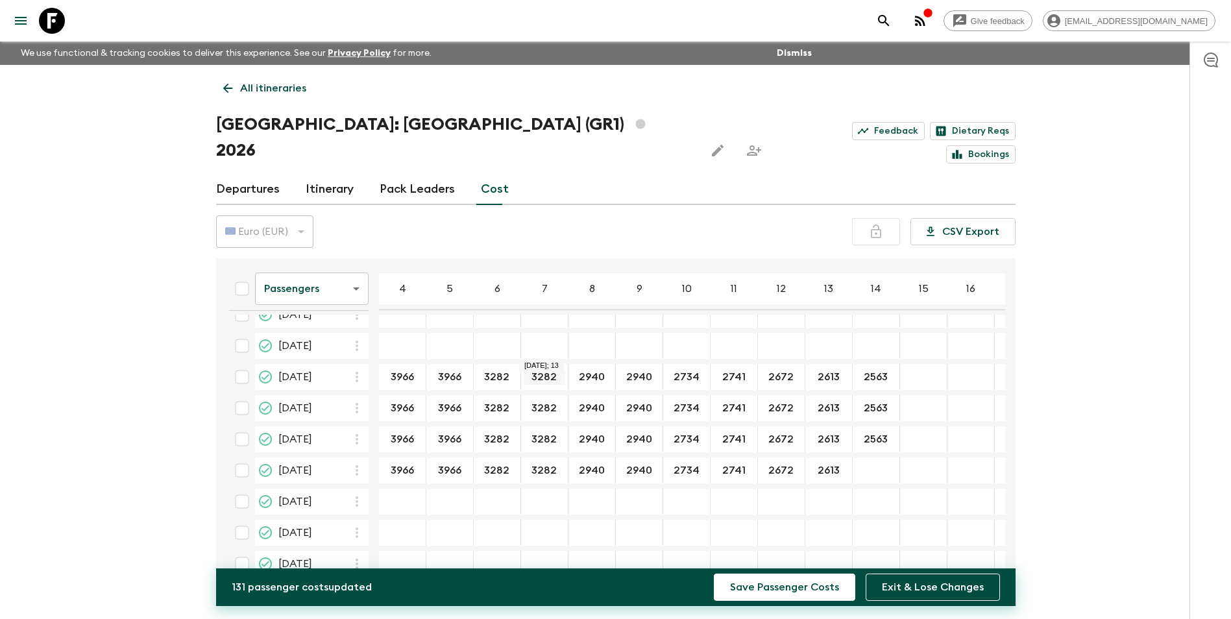
type input "2613"
type input "2563"
type input "3966"
type input "3282"
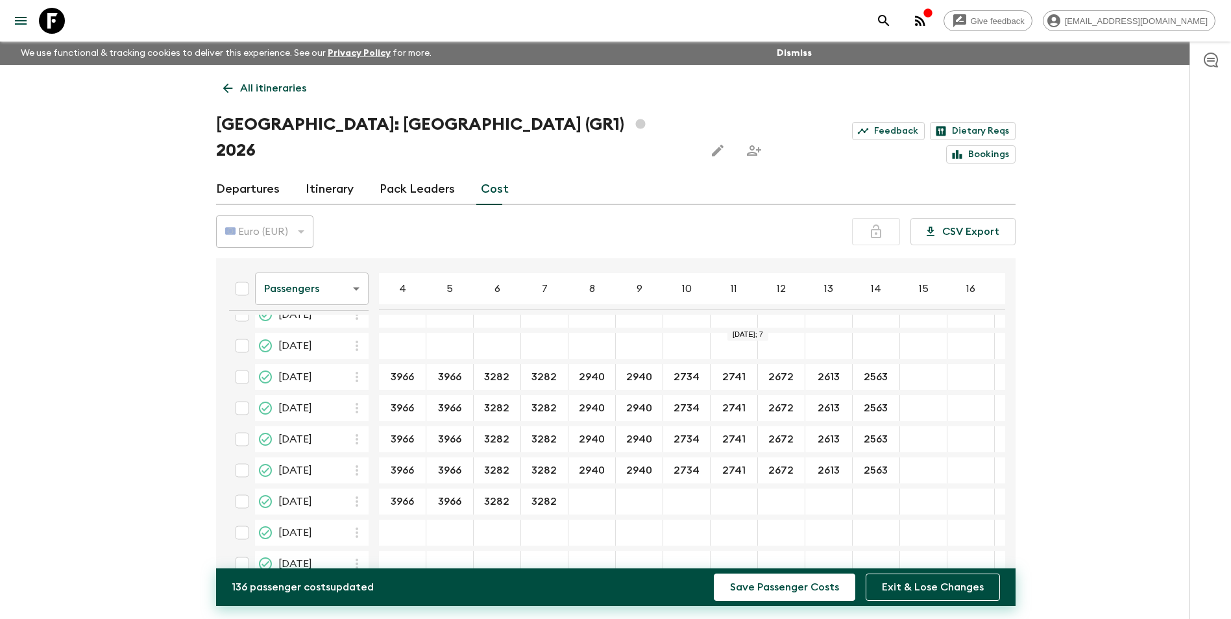
type input "3282"
type input "9"
type input "2940"
type input "2734"
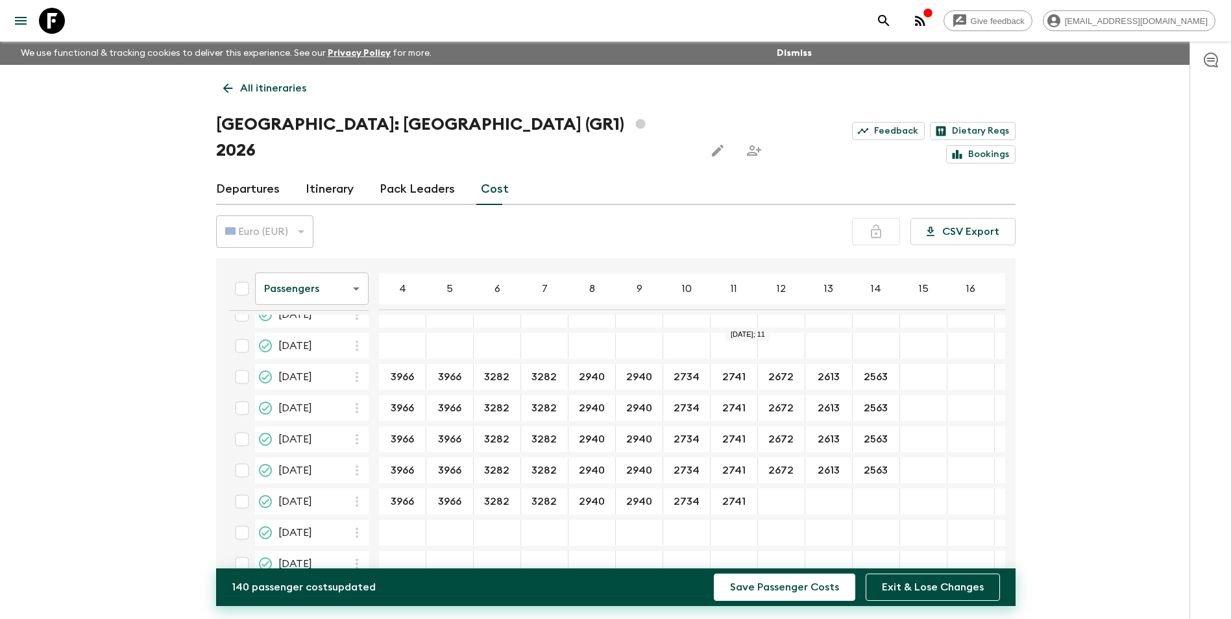
type input "2741"
type input "2672"
type input "2613"
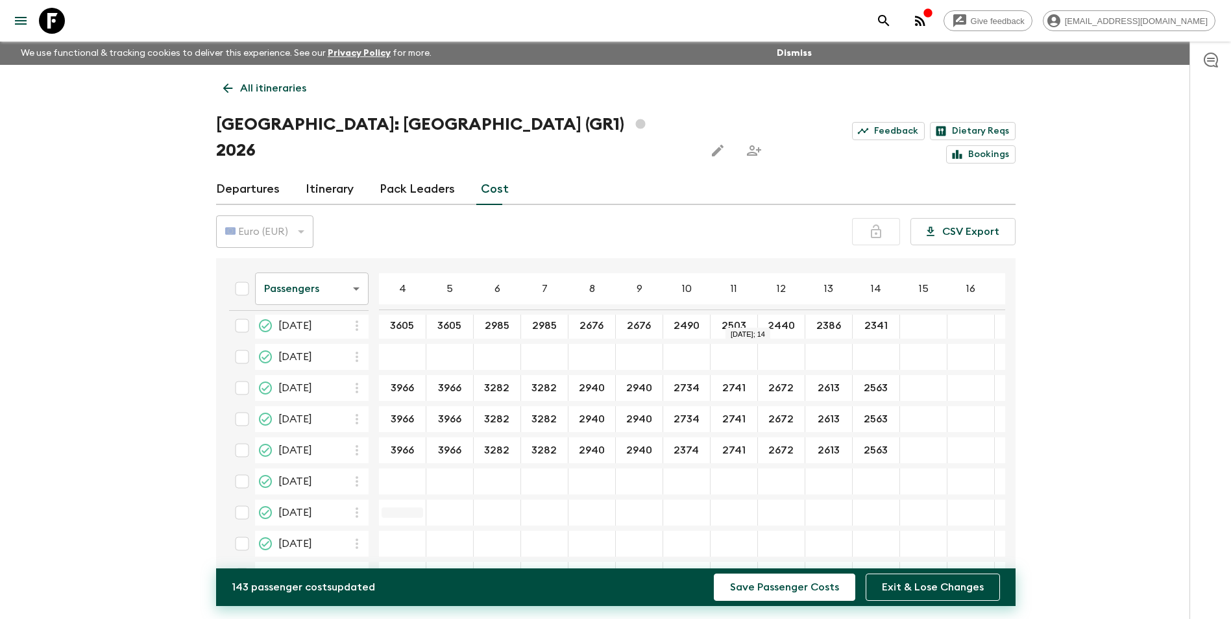
scroll to position [195, 0]
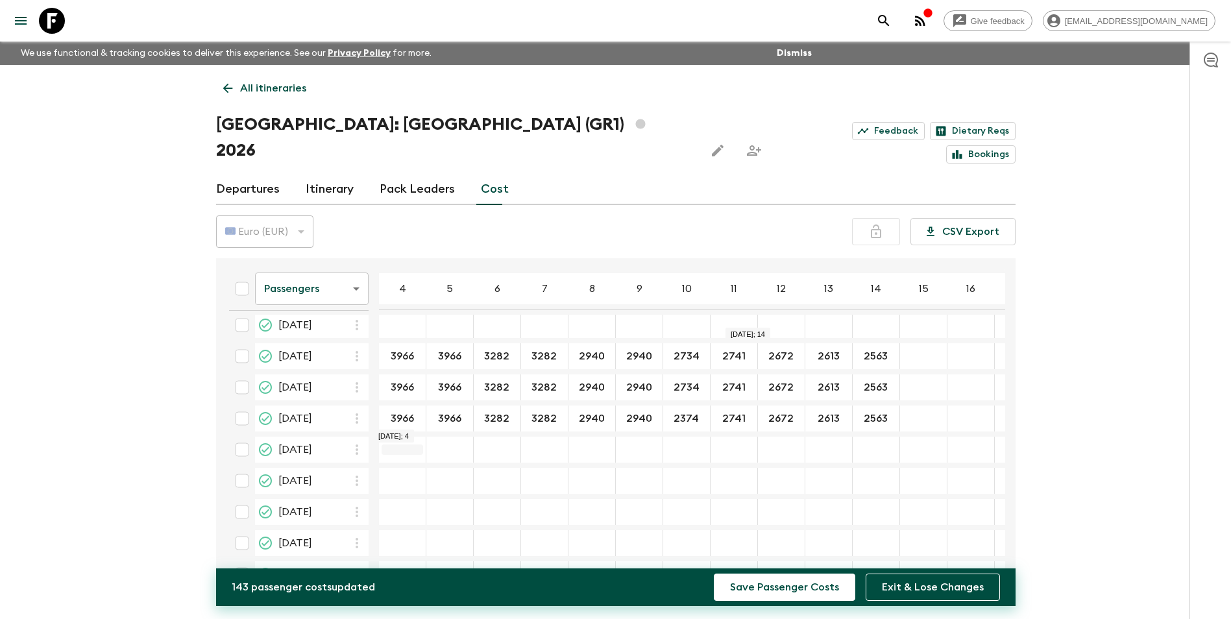
type input "2563"
type input "4097"
type input "3396"
type input "3045"
click at [507, 443] on input "3045" at bounding box center [497, 450] width 42 height 15
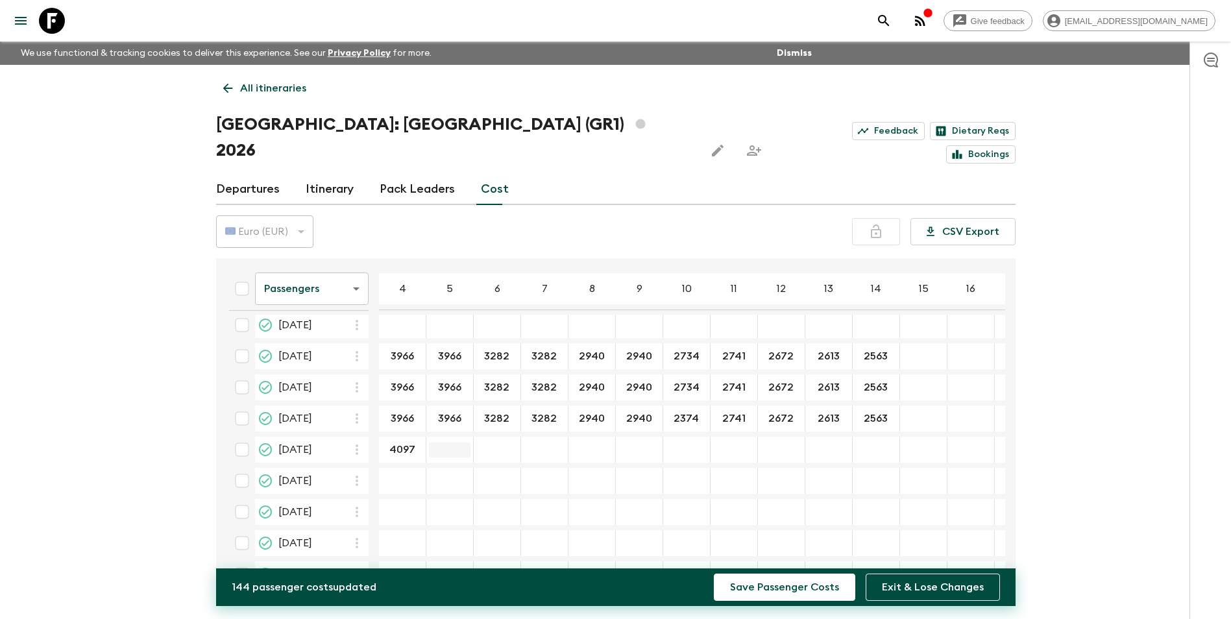
click at [459, 443] on input "02 Jul 2026; 5" at bounding box center [450, 450] width 42 height 15
type input "4097"
type input "3396"
type input "3045"
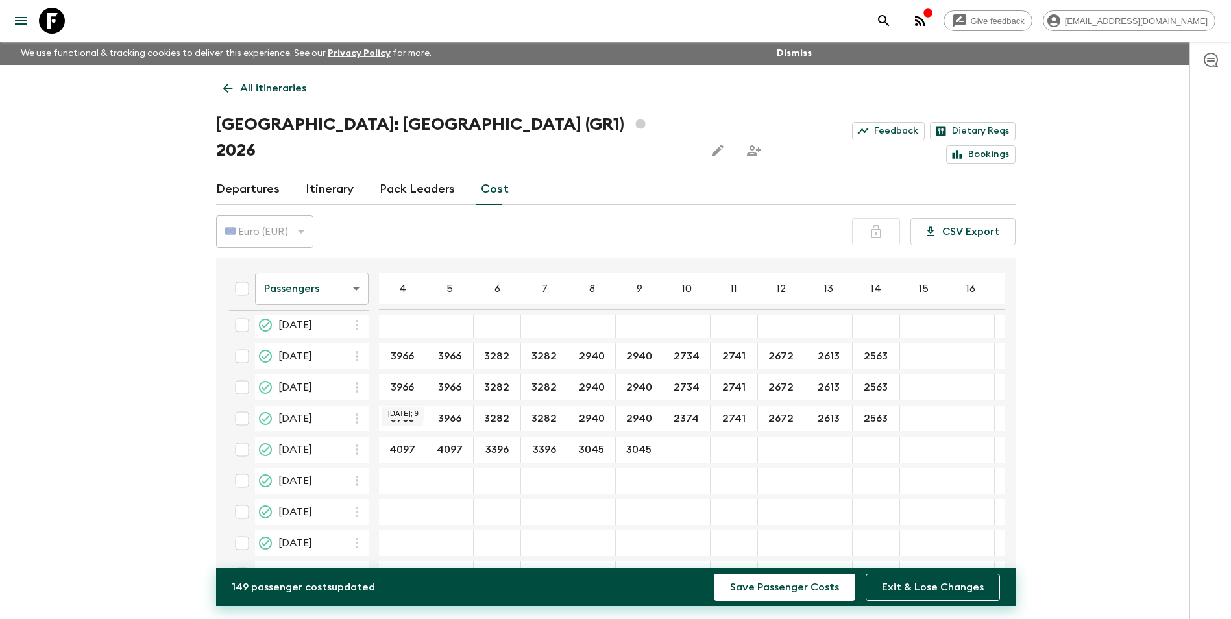
type input "3045"
type input "2835"
type input "2841"
type input "2770"
type input "2711"
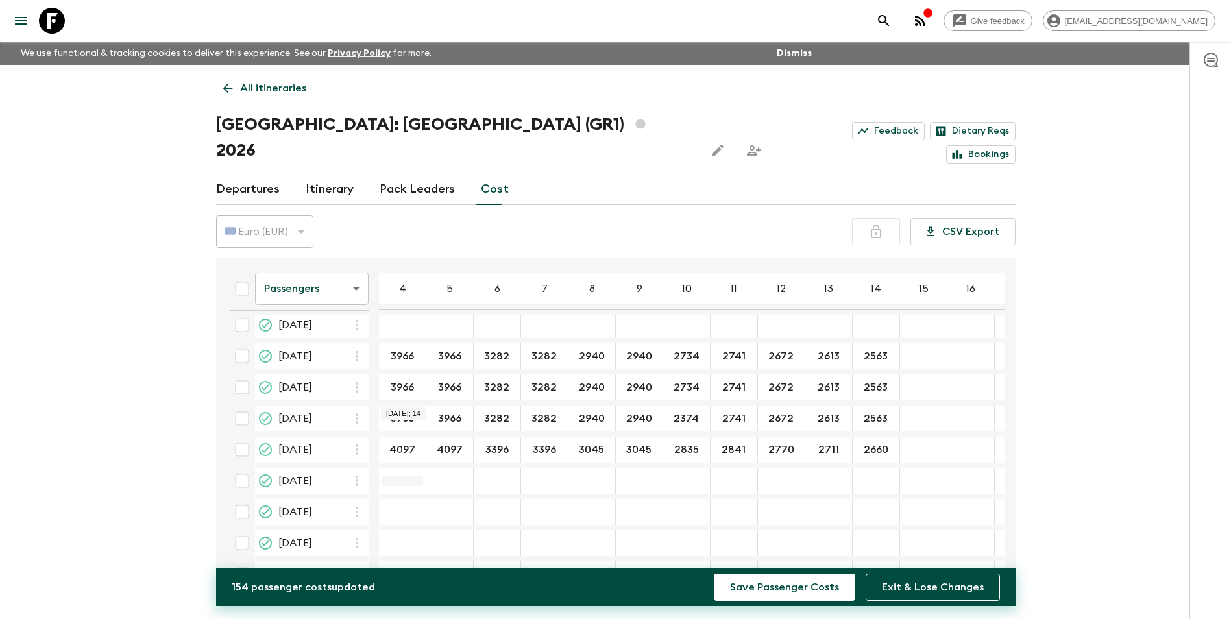
type input "2660"
type input "4097"
type input "3396"
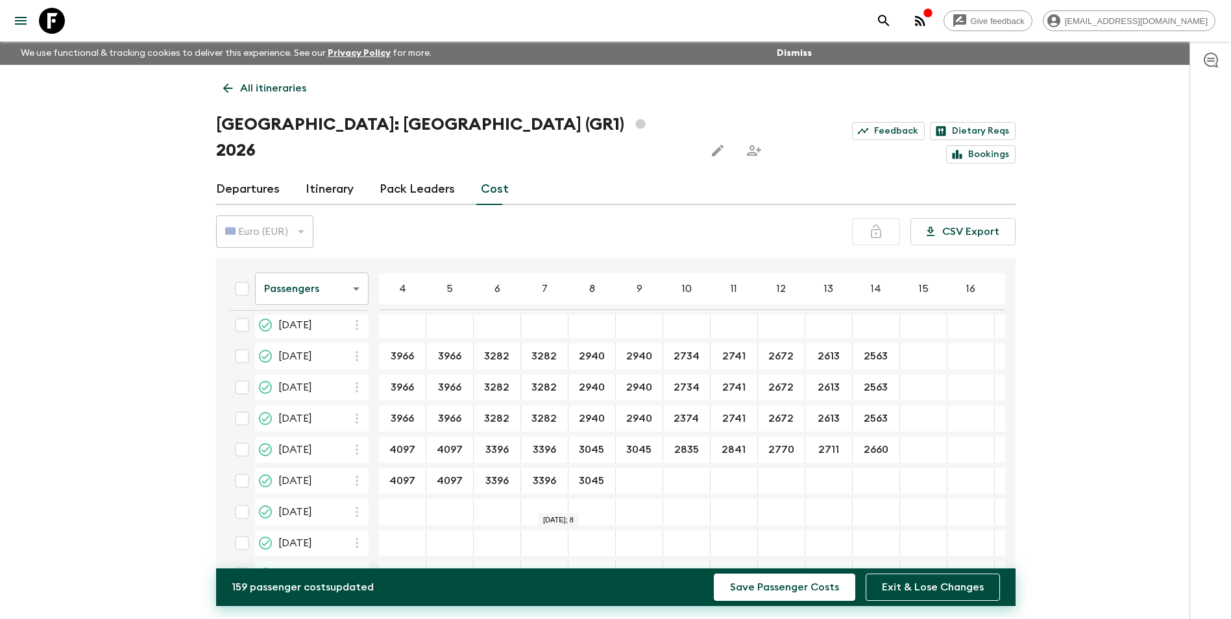
type input "3045"
type input "2835"
type input "2841"
type input "2770"
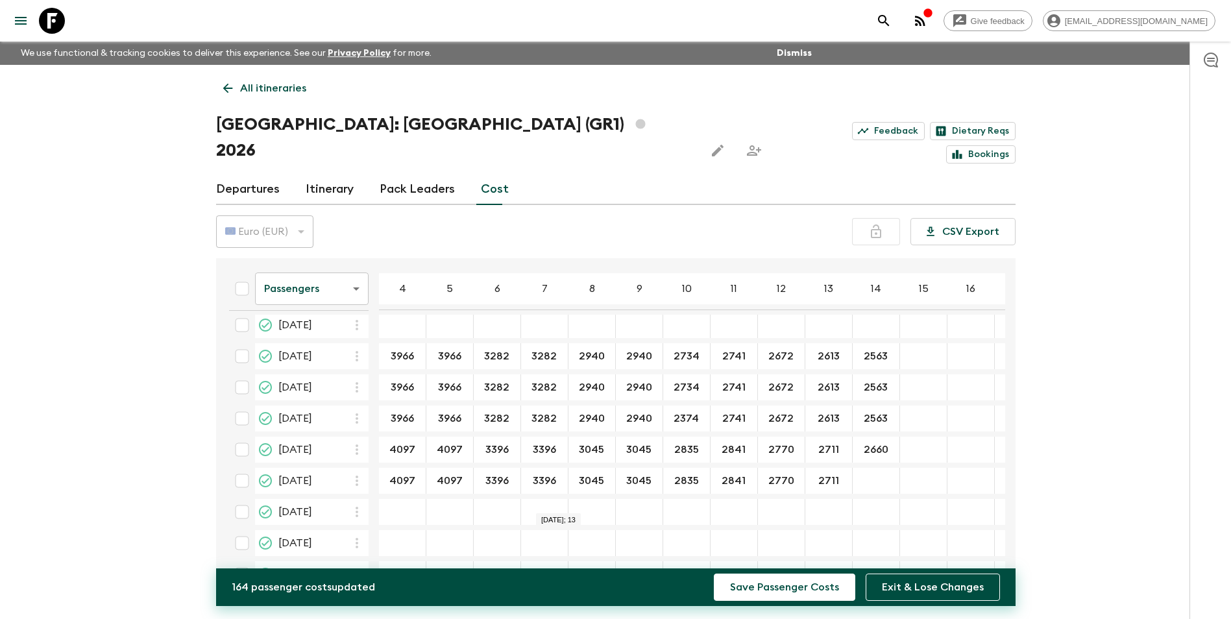
type input "2711"
type input "2660"
type input "4097"
type input "3396"
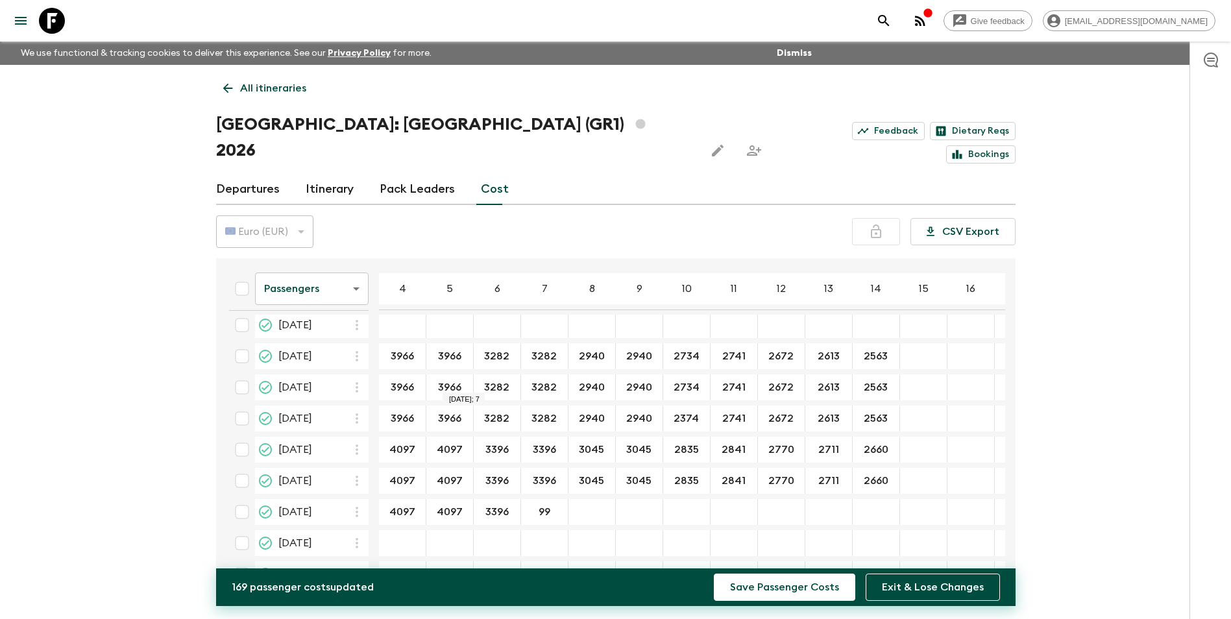
type input "9"
type input "3396"
type input "3045"
type input "2835"
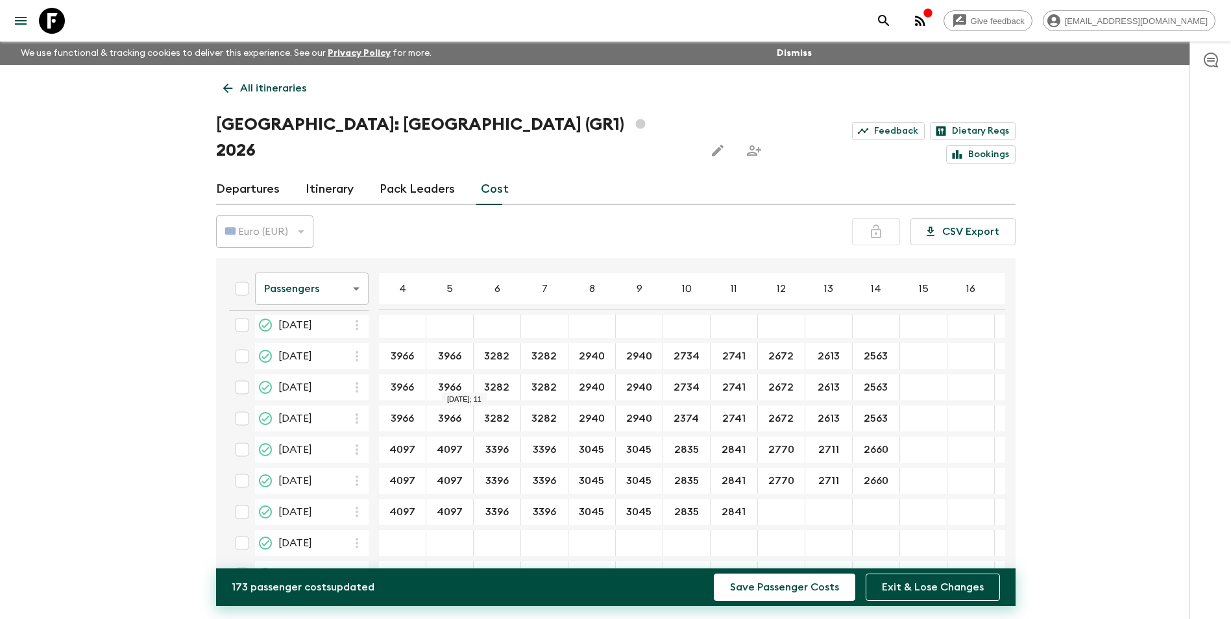
type input "2841"
type input "2770"
type input "2711"
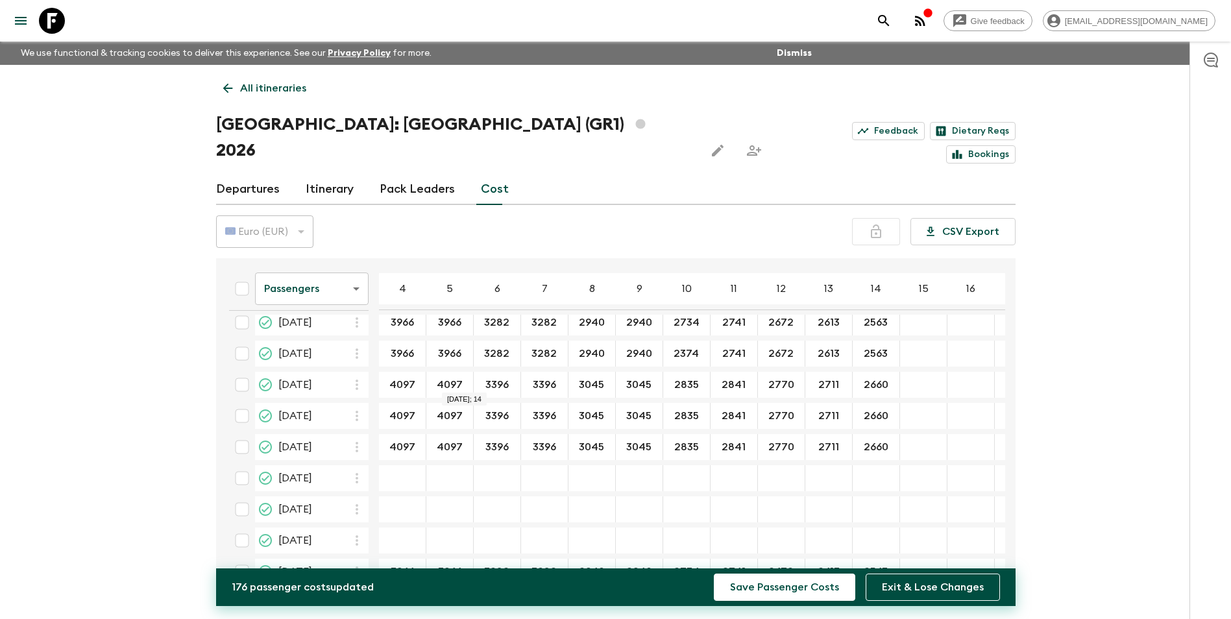
scroll to position [324, 0]
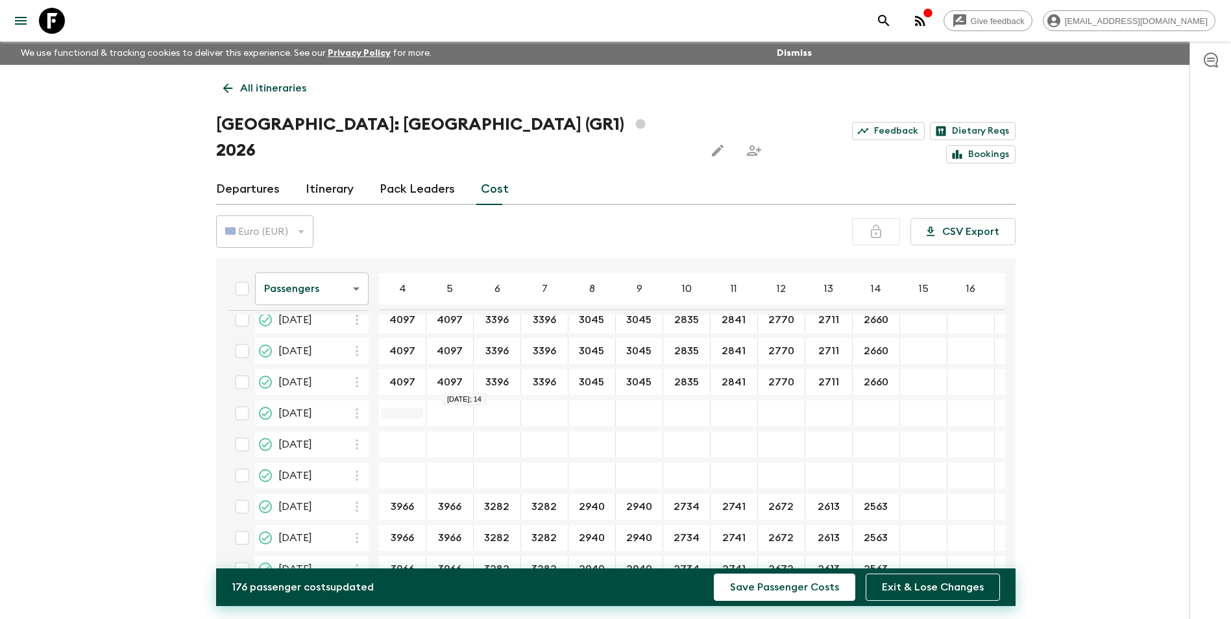
type input "2660"
type input "4097"
type input "3396"
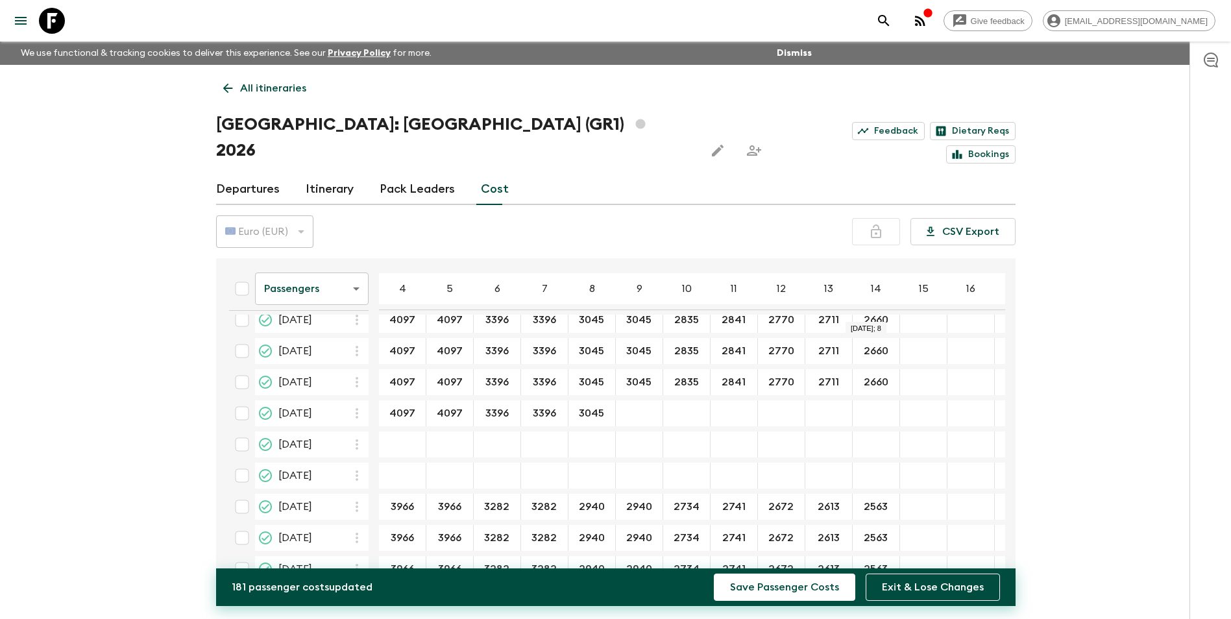
type input "3045"
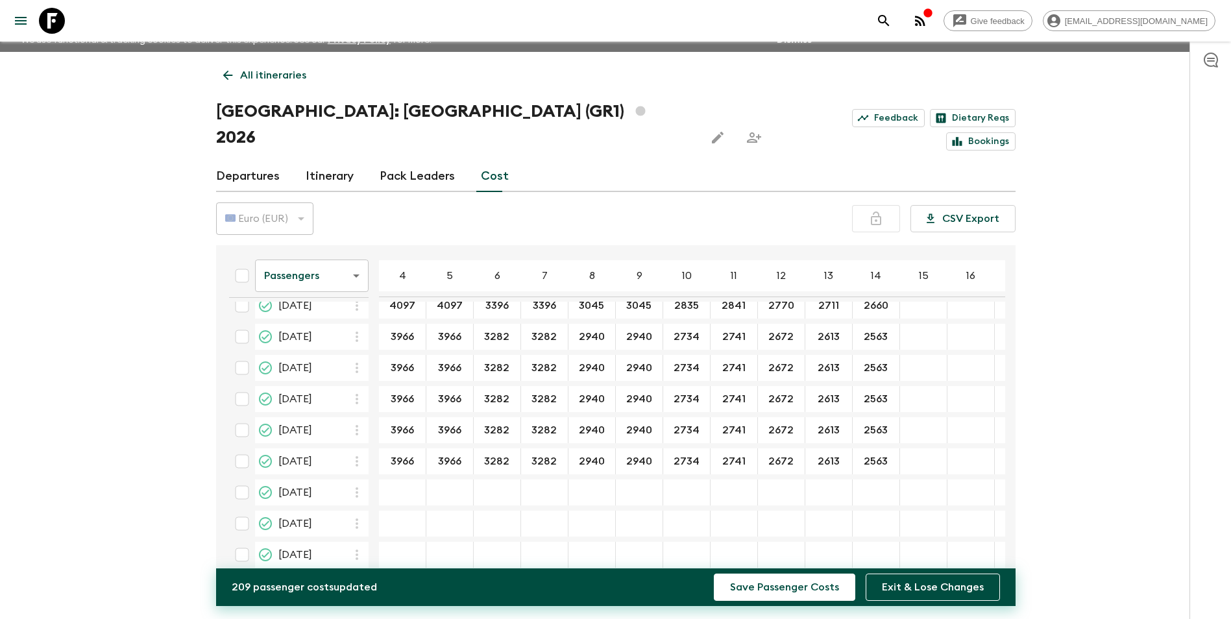
scroll to position [23, 0]
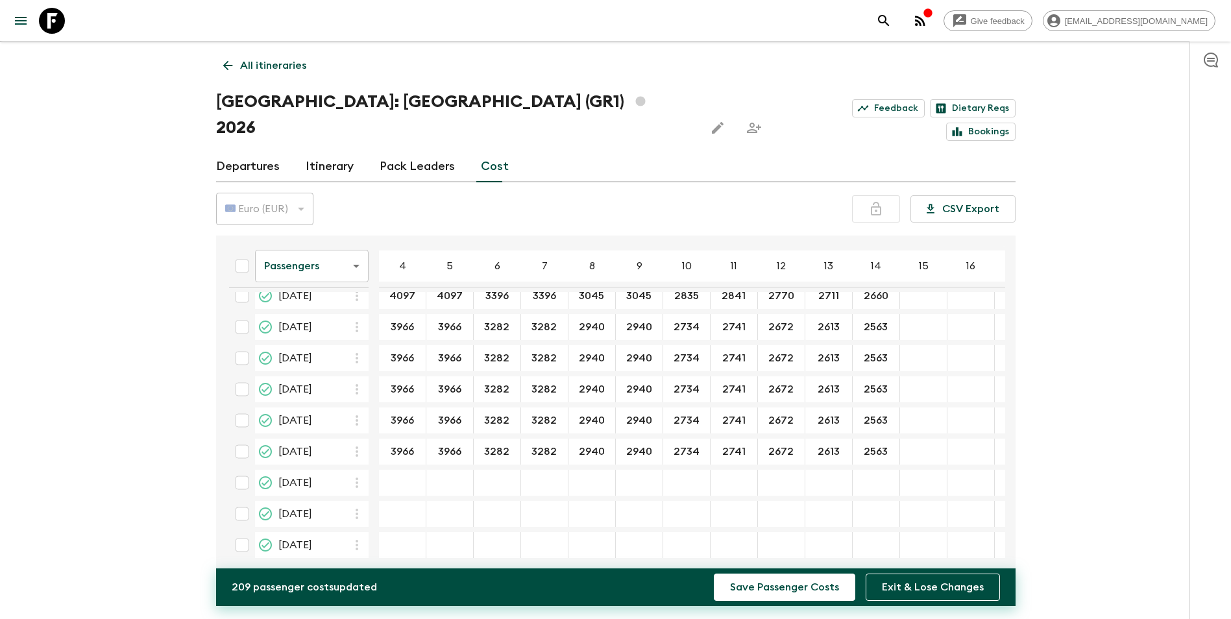
click at [395, 470] on div "01 Oct 2026; 4" at bounding box center [402, 483] width 47 height 26
drag, startPoint x: 465, startPoint y: 451, endPoint x: 395, endPoint y: 447, distance: 69.5
click at [395, 470] on tr "[DATE] 3568 ​ 2925 ​" at bounding box center [654, 483] width 870 height 26
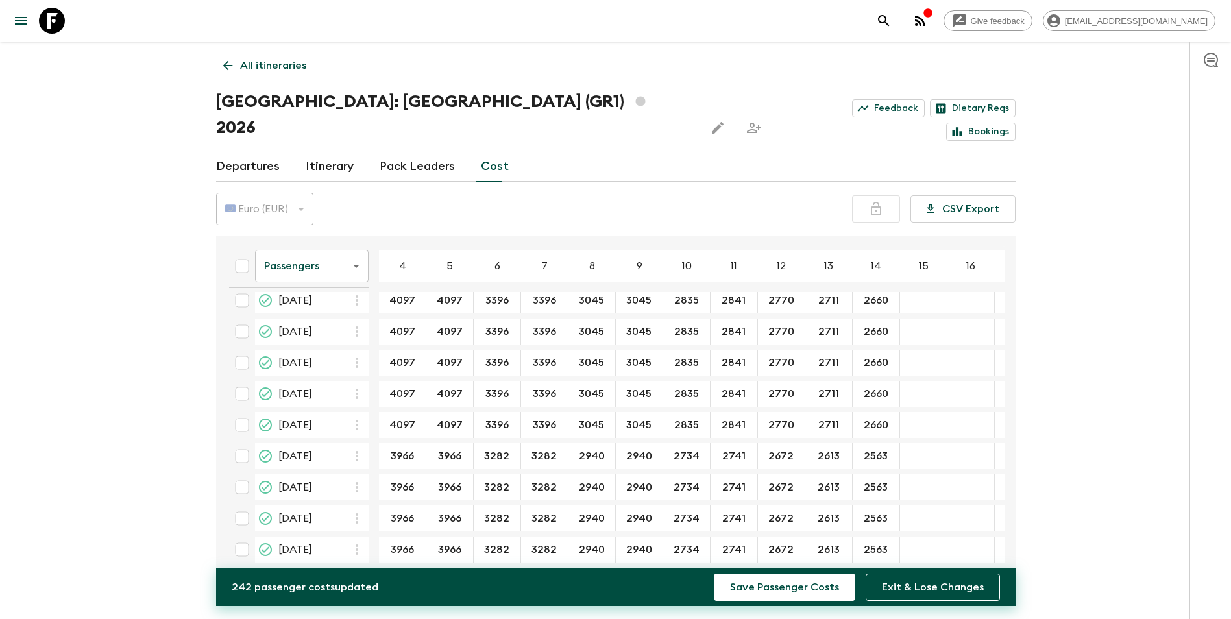
scroll to position [487, 0]
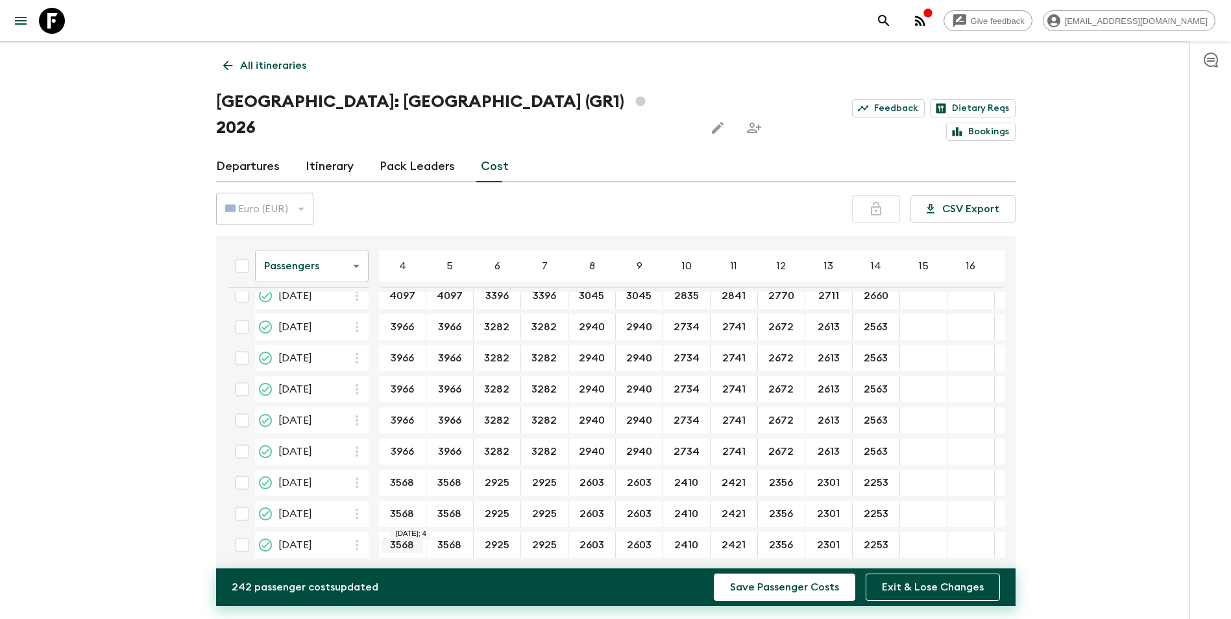
click at [419, 538] on input "3568" at bounding box center [403, 545] width 42 height 15
click at [467, 532] on div "3568 ​" at bounding box center [450, 545] width 42 height 26
click at [500, 538] on input "2925" at bounding box center [497, 545] width 42 height 15
click at [601, 476] on input "2603" at bounding box center [592, 483] width 42 height 15
click at [606, 538] on input "260" at bounding box center [592, 545] width 42 height 15
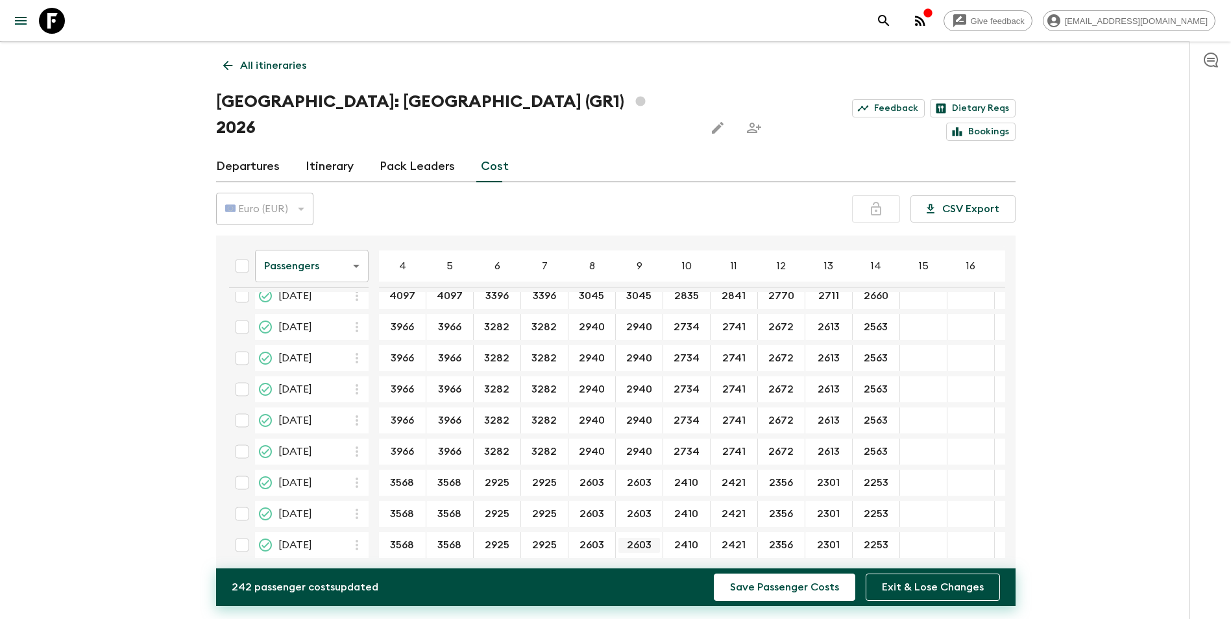
click at [655, 538] on input "2603" at bounding box center [639, 545] width 42 height 15
click at [688, 538] on input "2410" at bounding box center [687, 545] width 42 height 15
click at [937, 202] on icon "button" at bounding box center [930, 208] width 13 height 13
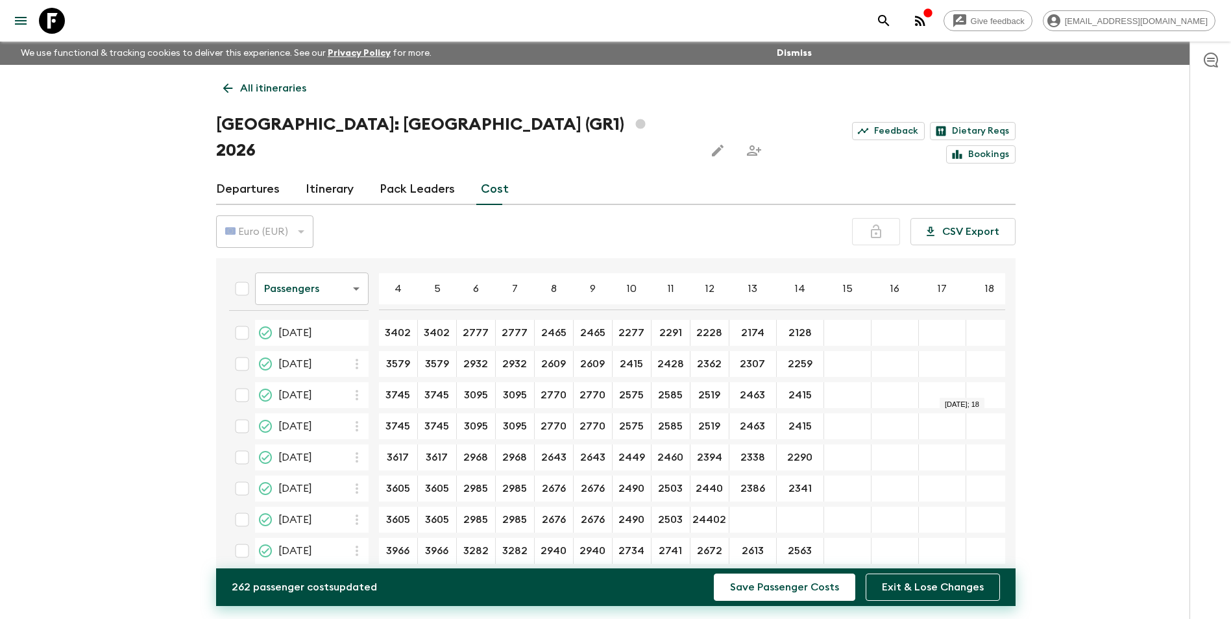
scroll to position [0, 0]
click at [742, 507] on div "28 May 2026; 13" at bounding box center [752, 520] width 47 height 26
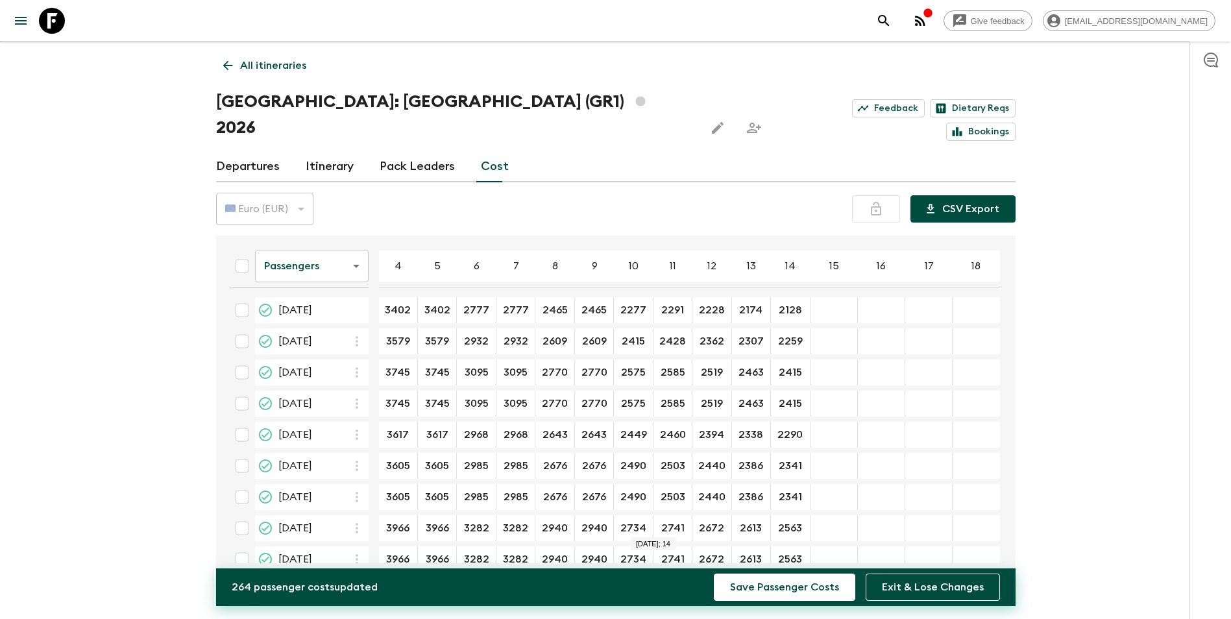
click at [974, 195] on button "CSV Export" at bounding box center [962, 208] width 105 height 27
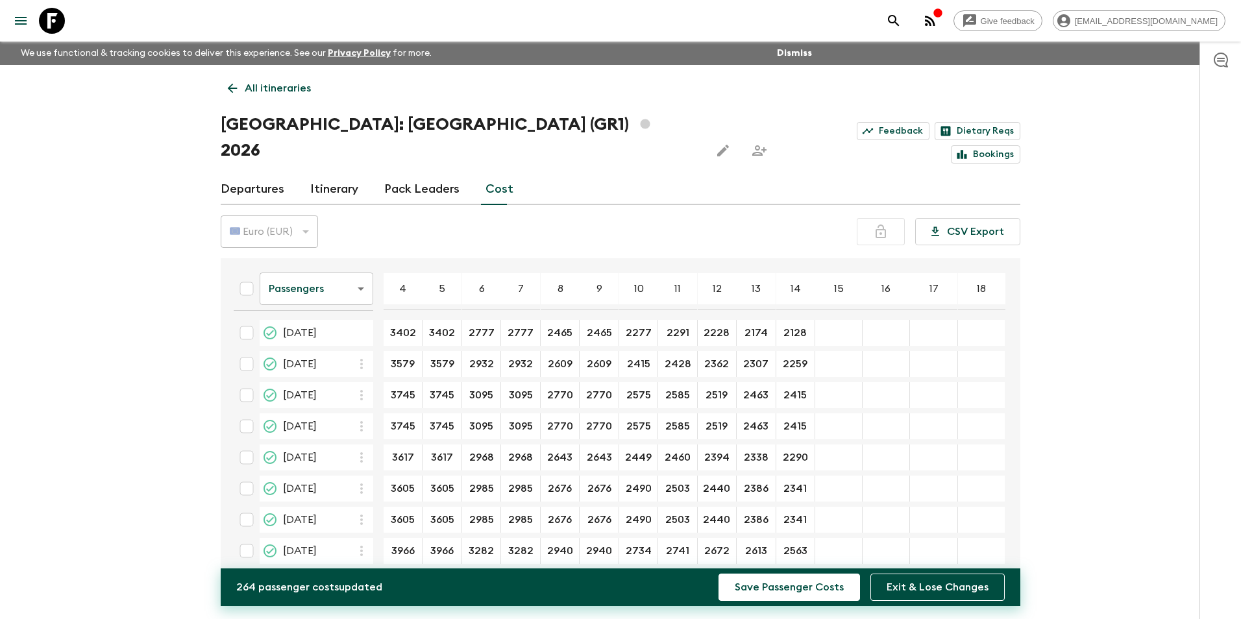
click at [341, 271] on body "Give feedback [EMAIL_ADDRESS][DOMAIN_NAME] We use functional & tracking cookies…" at bounding box center [620, 334] width 1241 height 668
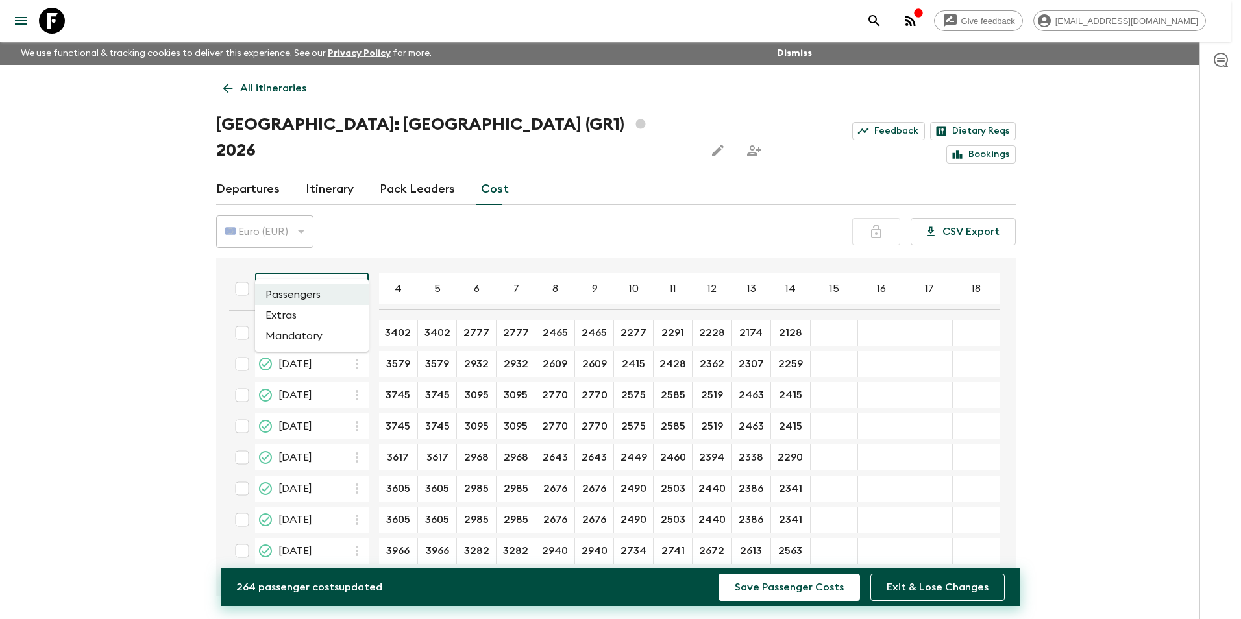
click at [356, 213] on div at bounding box center [620, 309] width 1241 height 619
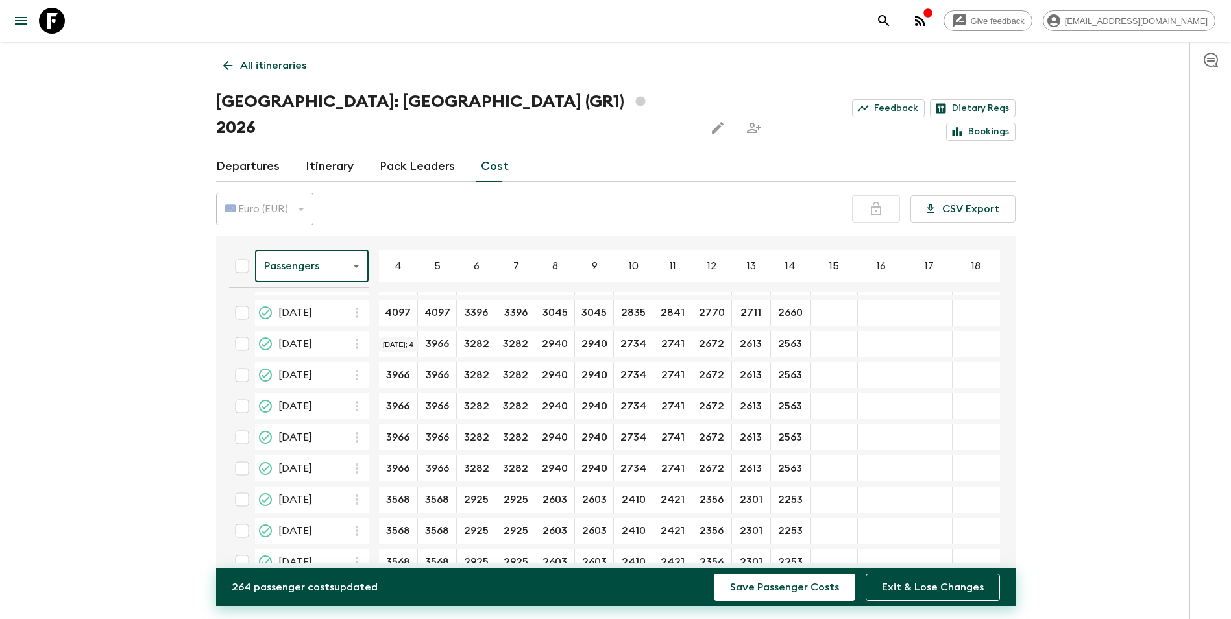
scroll to position [481, 0]
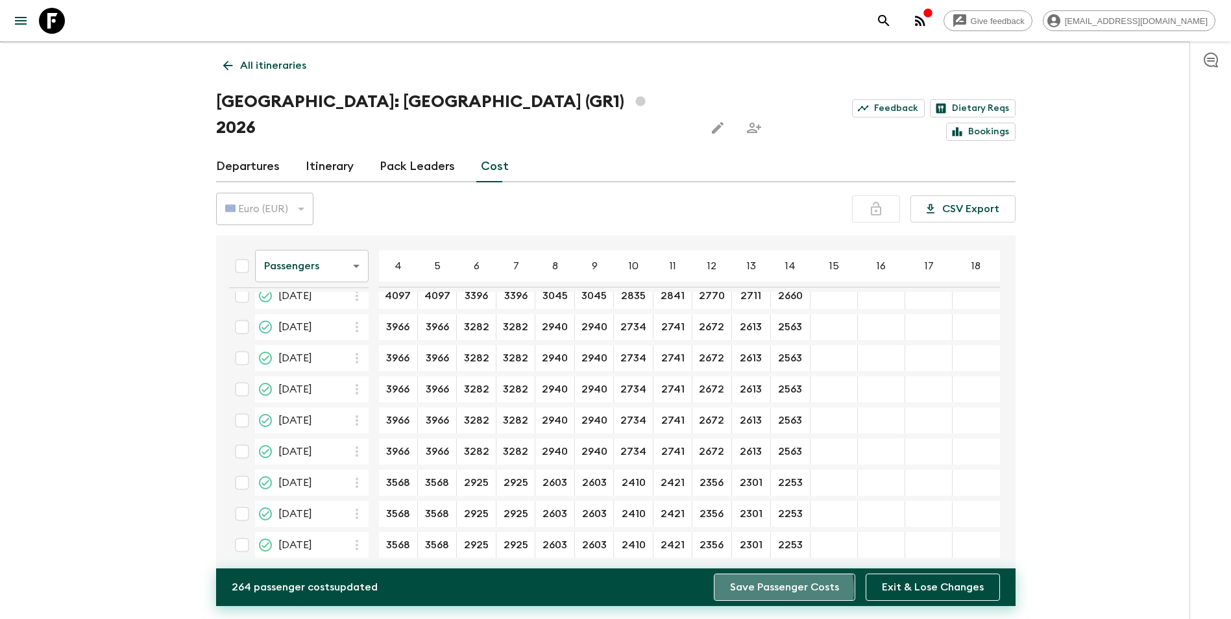
click at [782, 589] on button "Save Passenger Costs" at bounding box center [784, 587] width 141 height 27
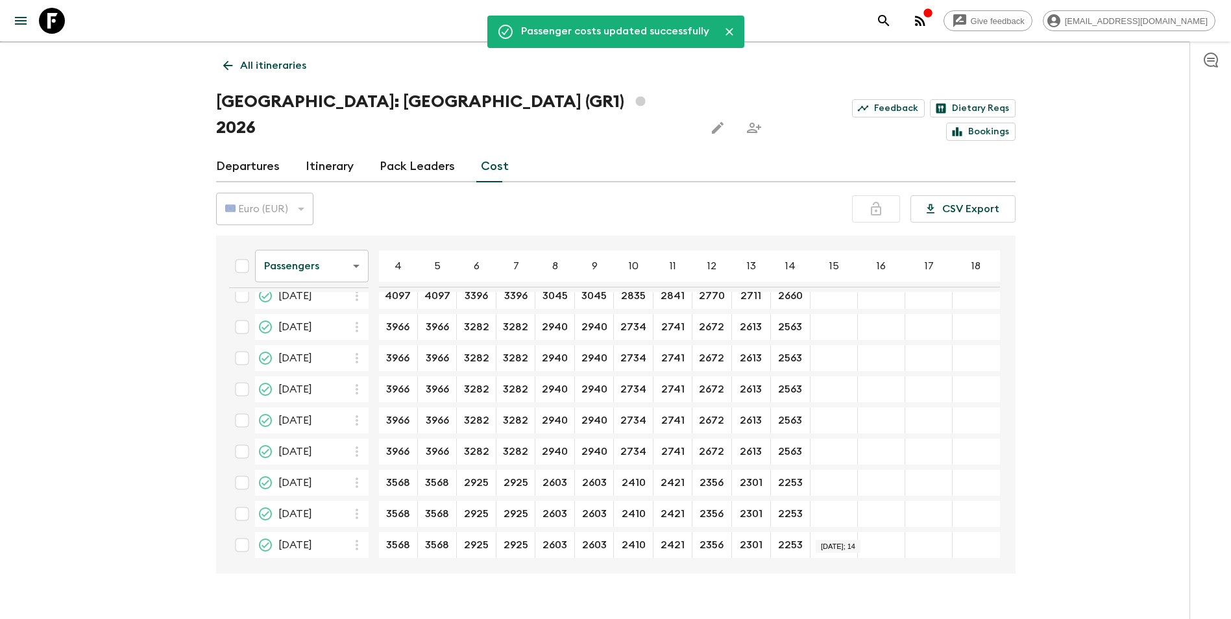
click at [328, 240] on body "Give feedback [EMAIL_ADDRESS][DOMAIN_NAME] We use functional & tracking cookies…" at bounding box center [615, 311] width 1231 height 668
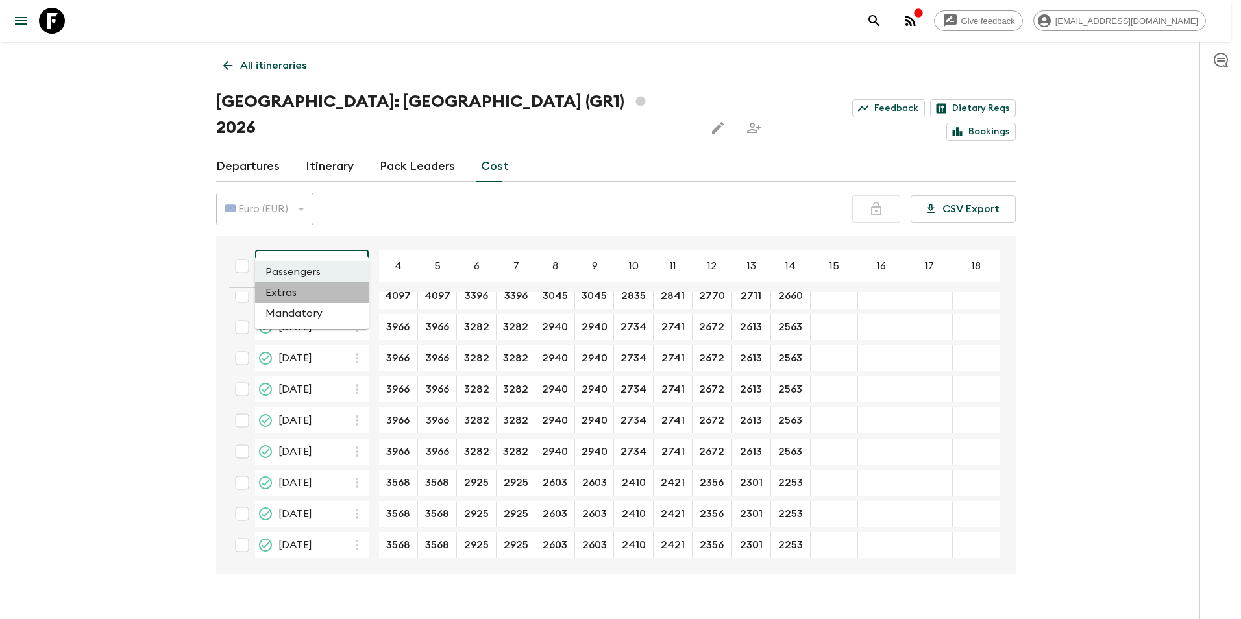
click at [319, 289] on li "Extras" at bounding box center [312, 292] width 114 height 21
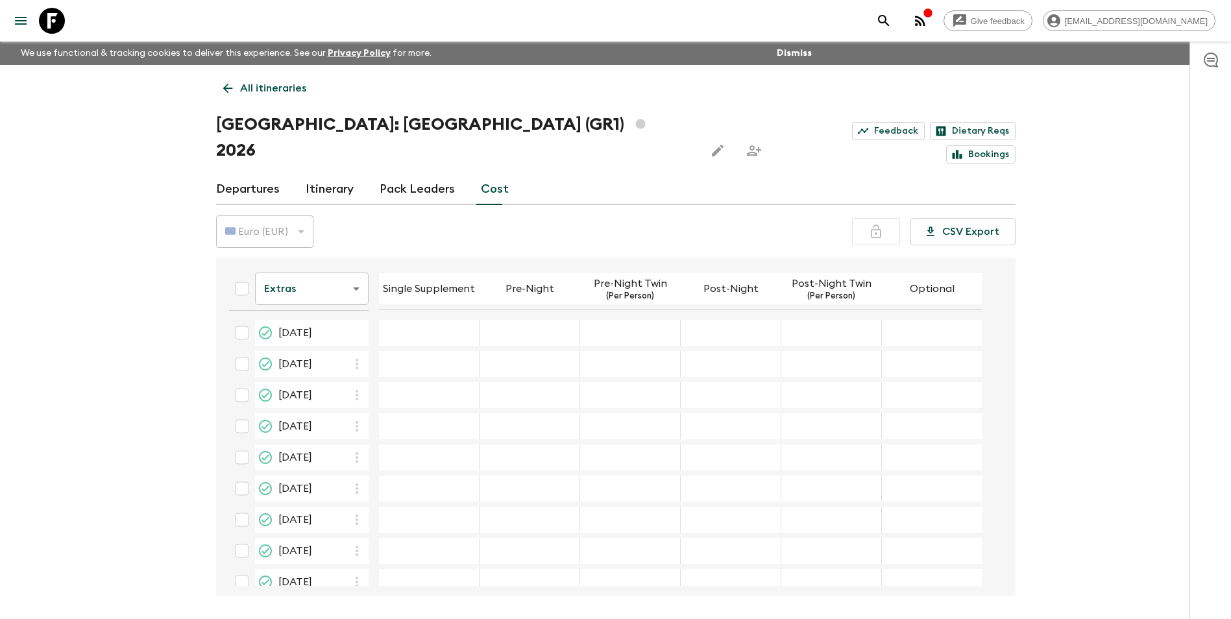
drag, startPoint x: 693, startPoint y: 566, endPoint x: 829, endPoint y: 574, distance: 135.9
click at [829, 574] on div "Give feedback [EMAIL_ADDRESS][DOMAIN_NAME] We use functional & tracking cookies…" at bounding box center [615, 334] width 1231 height 668
click at [339, 259] on body "Give feedback [EMAIL_ADDRESS][DOMAIN_NAME] We use functional & tracking cookies…" at bounding box center [615, 334] width 1231 height 668
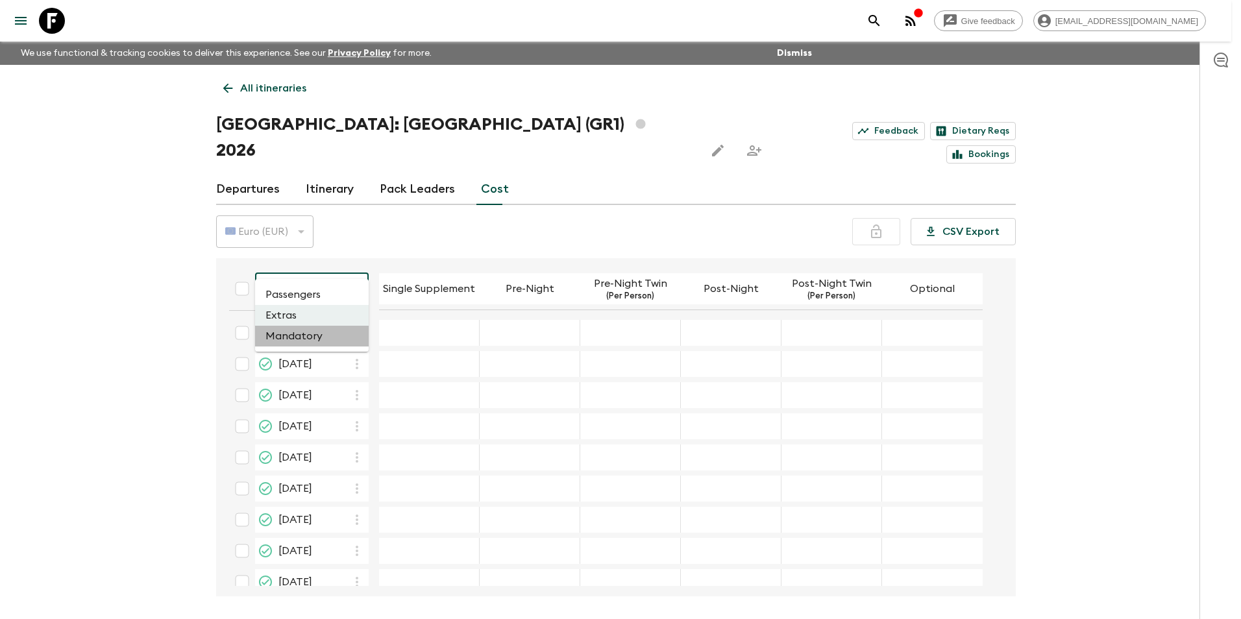
click at [311, 334] on li "Mandatory" at bounding box center [312, 336] width 114 height 21
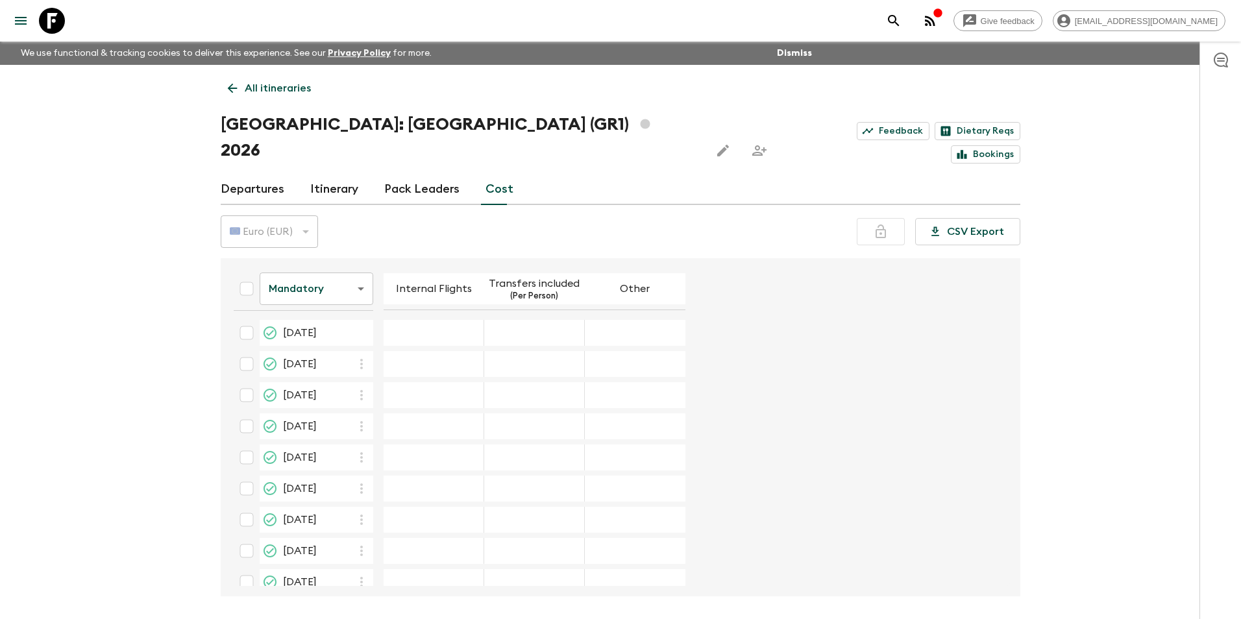
click at [321, 262] on body "Give feedback [EMAIL_ADDRESS][DOMAIN_NAME] We use functional & tracking cookies…" at bounding box center [620, 334] width 1241 height 668
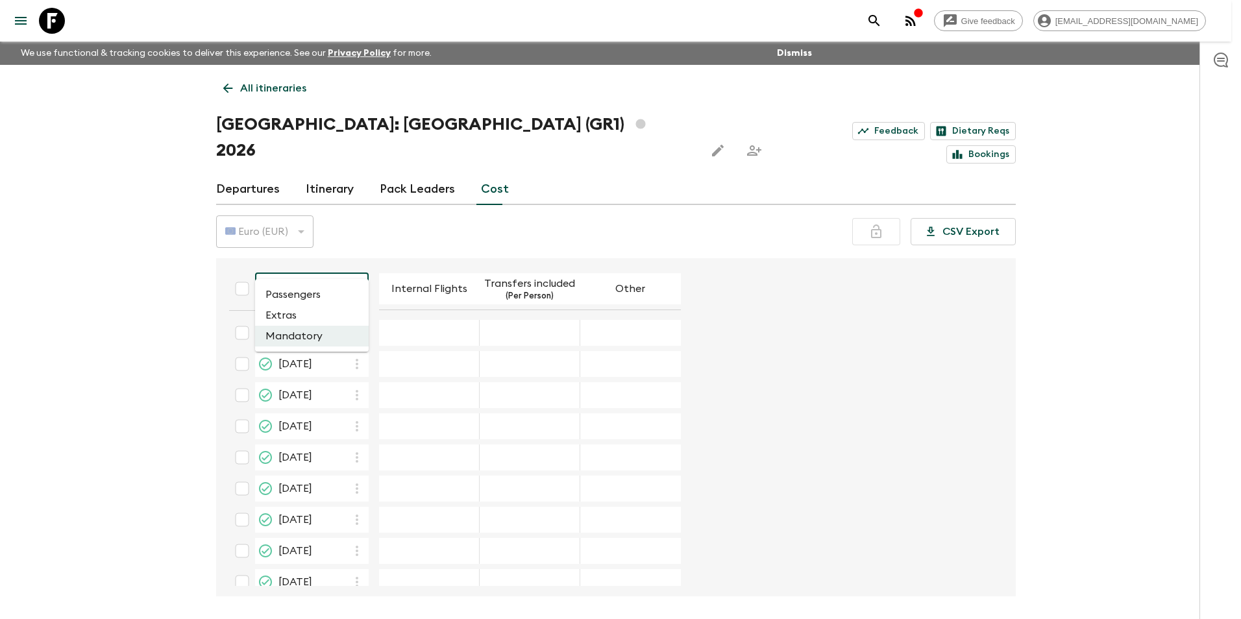
click at [304, 311] on li "Extras" at bounding box center [312, 315] width 114 height 21
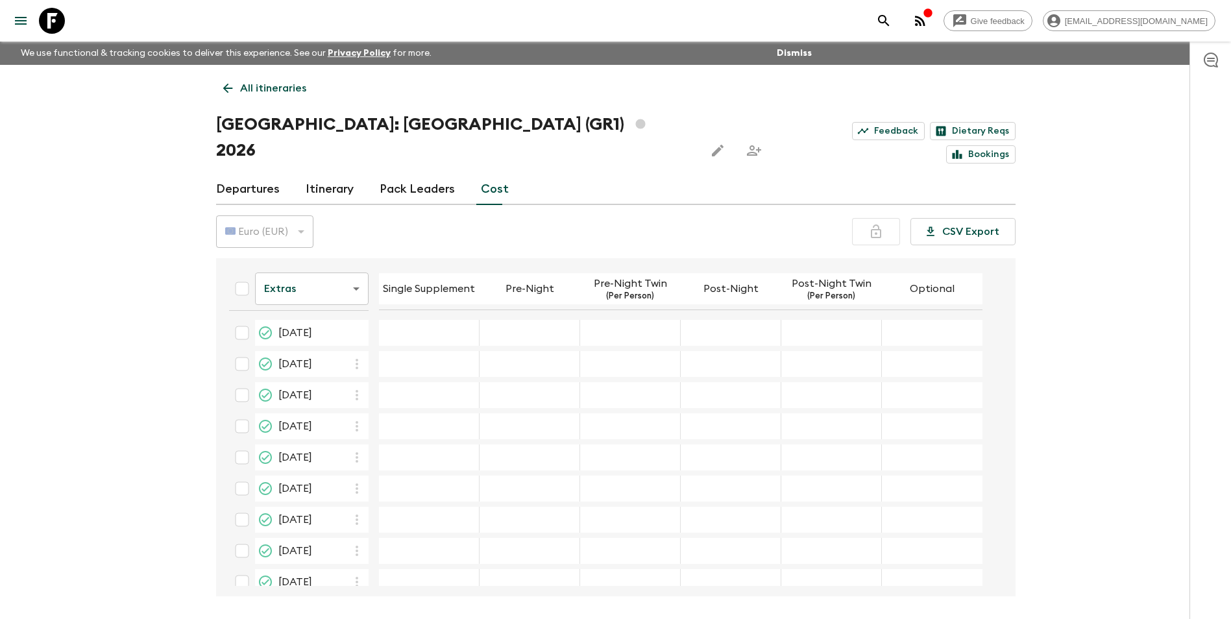
click at [272, 261] on body "Give feedback [EMAIL_ADDRESS][DOMAIN_NAME] We use functional & tracking cookies…" at bounding box center [615, 334] width 1231 height 668
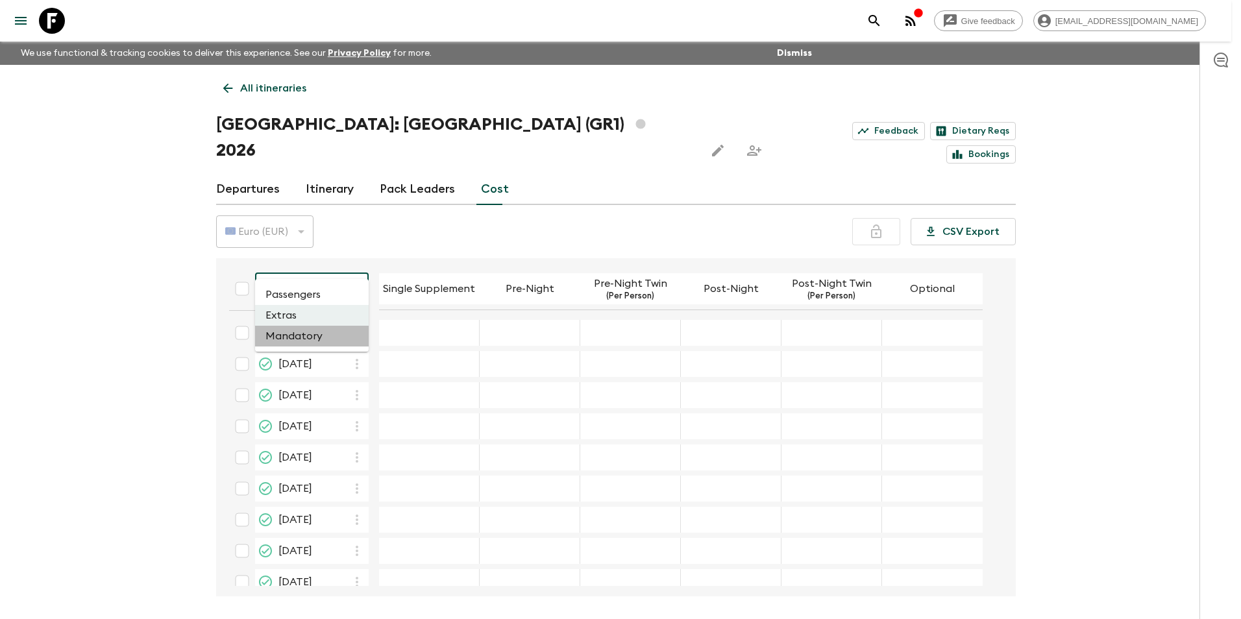
click at [289, 339] on li "Mandatory" at bounding box center [312, 336] width 114 height 21
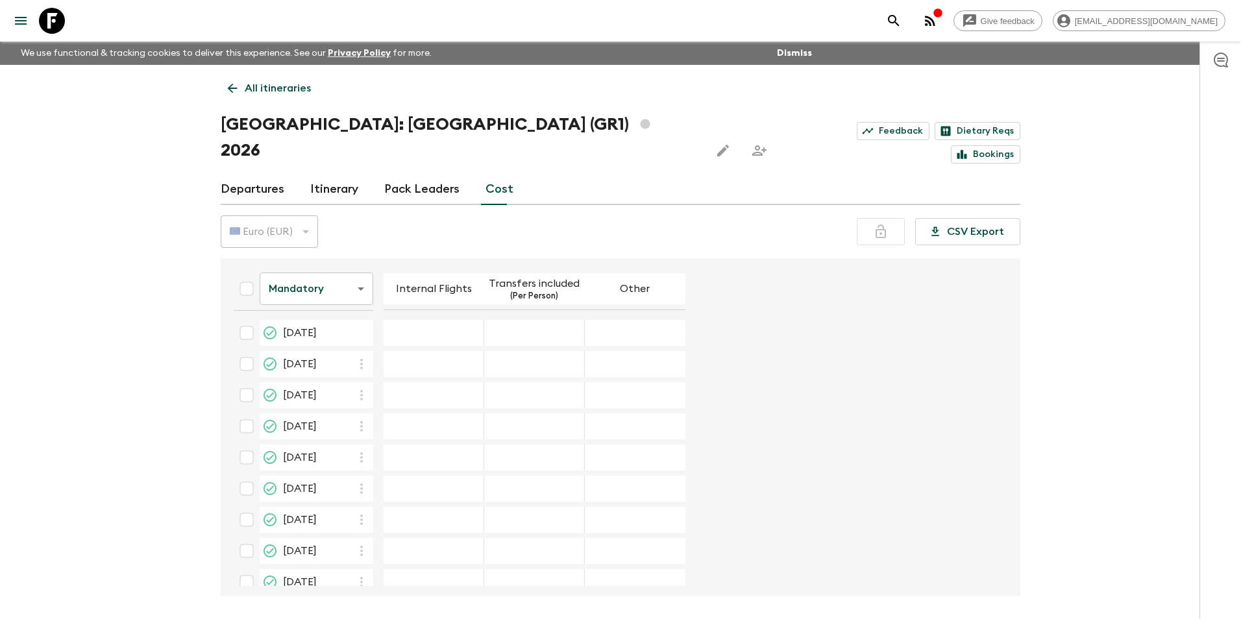
click at [267, 265] on body "Give feedback [EMAIL_ADDRESS][DOMAIN_NAME] We use functional & tracking cookies…" at bounding box center [620, 334] width 1241 height 668
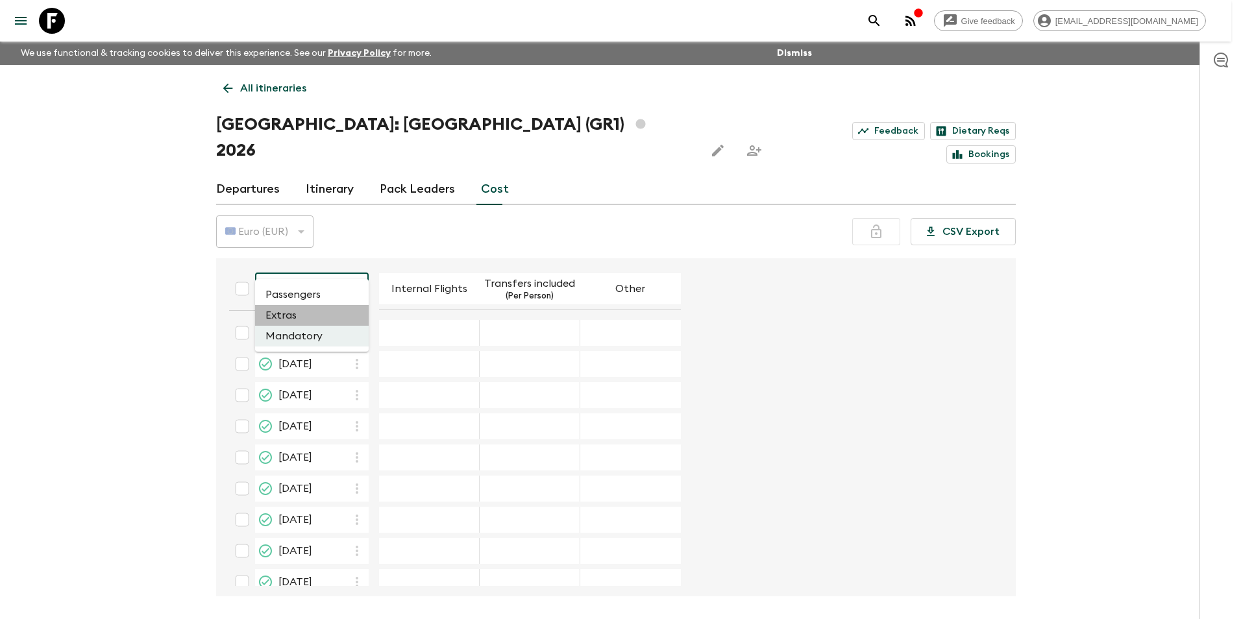
click at [282, 320] on li "Extras" at bounding box center [312, 315] width 114 height 21
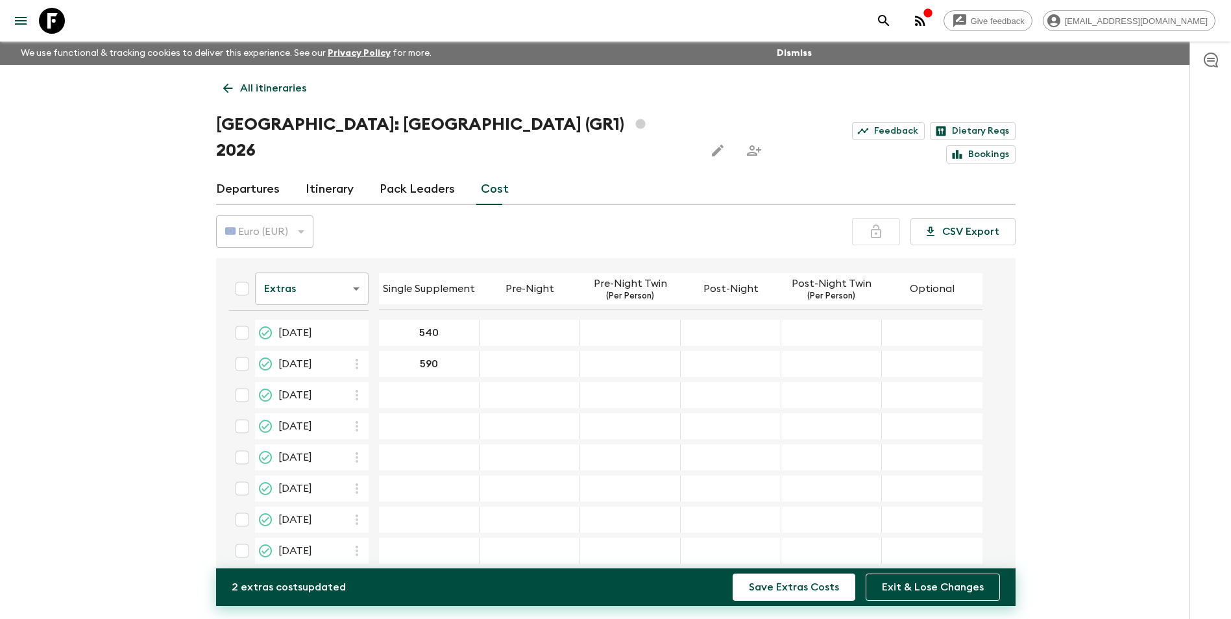
click at [444, 382] on div "07 May 2026; Single Supplement" at bounding box center [429, 395] width 101 height 26
click at [433, 444] on div "14 May 2026; Single Supplement" at bounding box center [429, 457] width 101 height 26
click at [417, 444] on div "14 May 2026; Single Supplement" at bounding box center [429, 457] width 101 height 26
click at [450, 470] on div "27 Jun 2026; Single Supplement" at bounding box center [429, 483] width 101 height 26
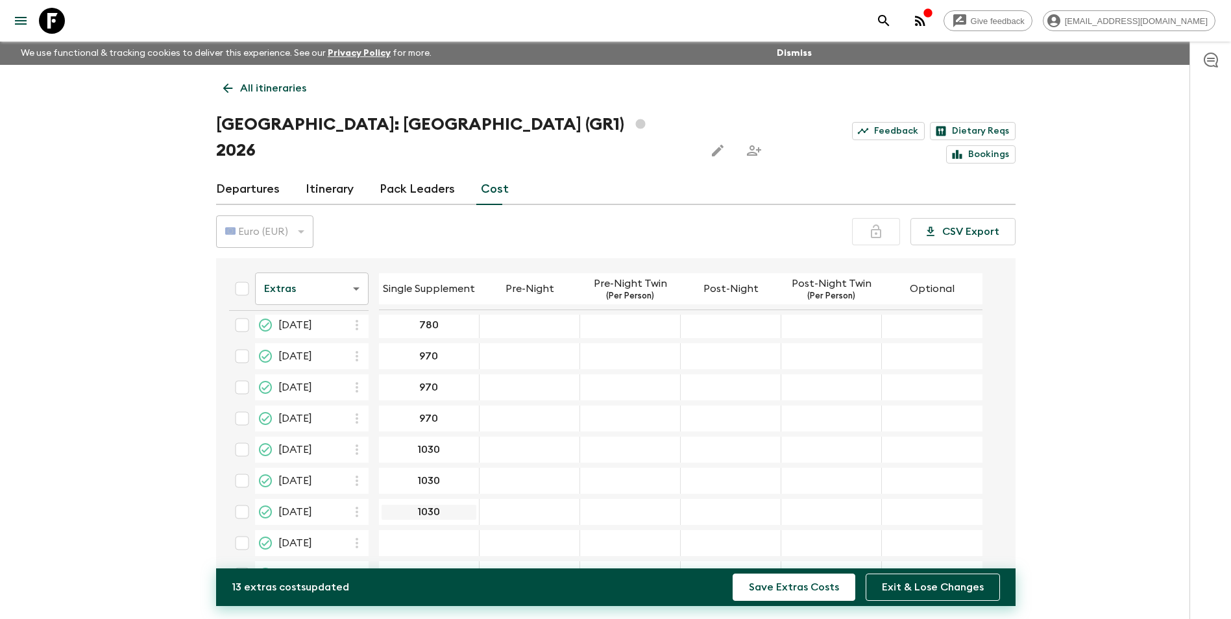
scroll to position [260, 0]
click at [415, 465] on div "06 Aug 2026; Single Supplement" at bounding box center [429, 478] width 101 height 26
click at [446, 496] on div "13 Aug 2026; Single Supplement" at bounding box center [429, 509] width 101 height 26
click at [430, 496] on div "13 Aug 2026; Single Supplement" at bounding box center [429, 509] width 101 height 26
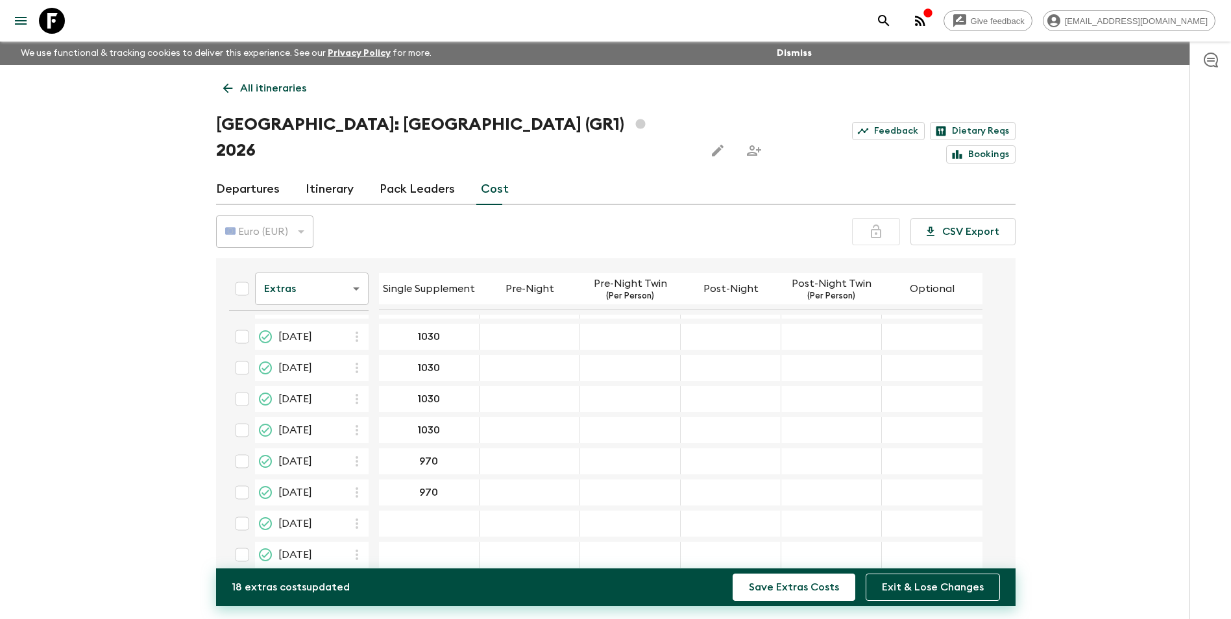
scroll to position [454, 0]
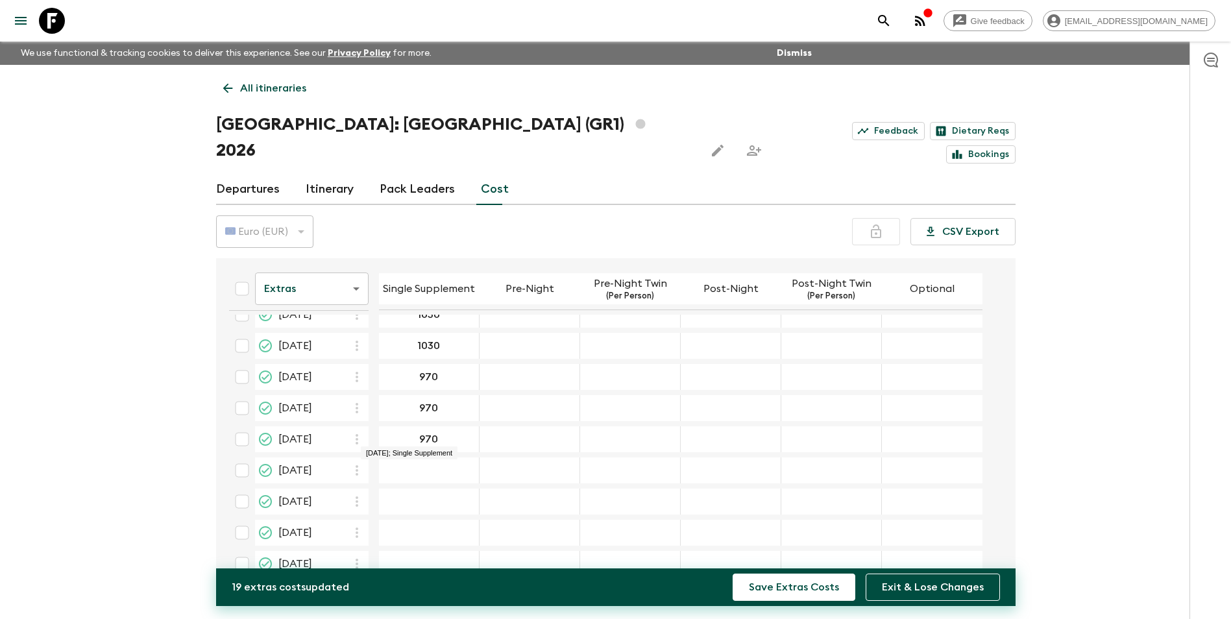
click at [417, 457] on div "17 Sep 2026; Single Supplement" at bounding box center [429, 470] width 101 height 26
click at [457, 457] on div "17 Sep 2026; Single Supplement" at bounding box center [429, 470] width 101 height 26
drag, startPoint x: 440, startPoint y: 433, endPoint x: 445, endPoint y: 443, distance: 11.0
click at [441, 457] on div "17 Sep 2026; Single Supplement" at bounding box center [429, 470] width 101 height 26
click at [439, 494] on input "24 Sep 2026; Single Supplement" at bounding box center [429, 501] width 95 height 15
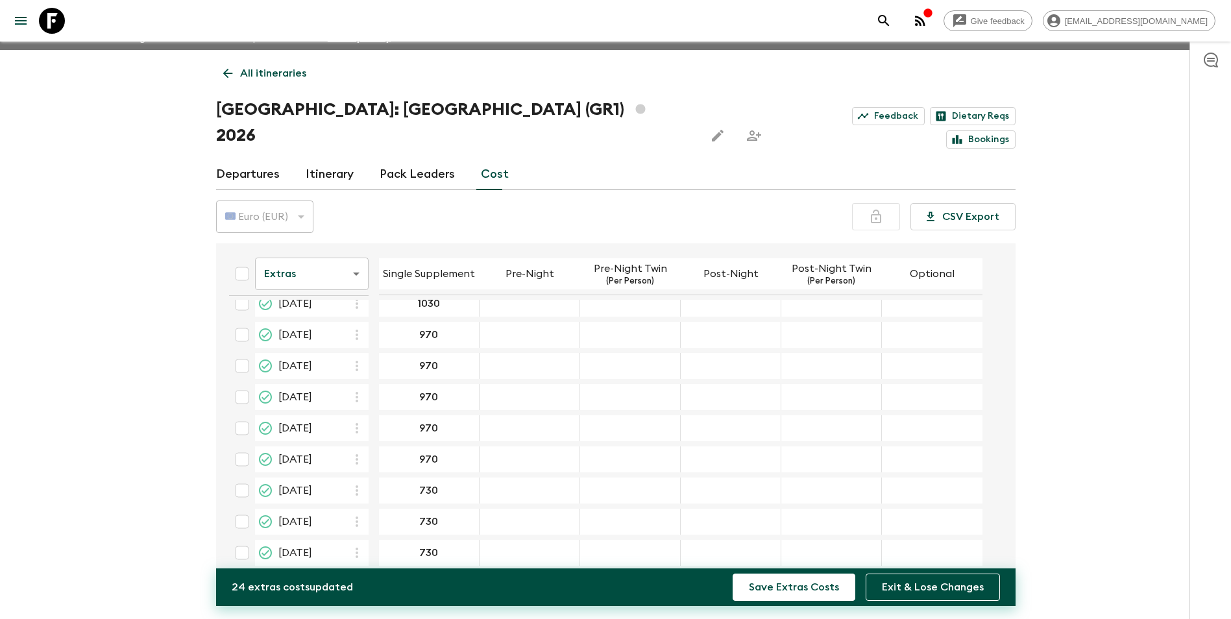
scroll to position [23, 0]
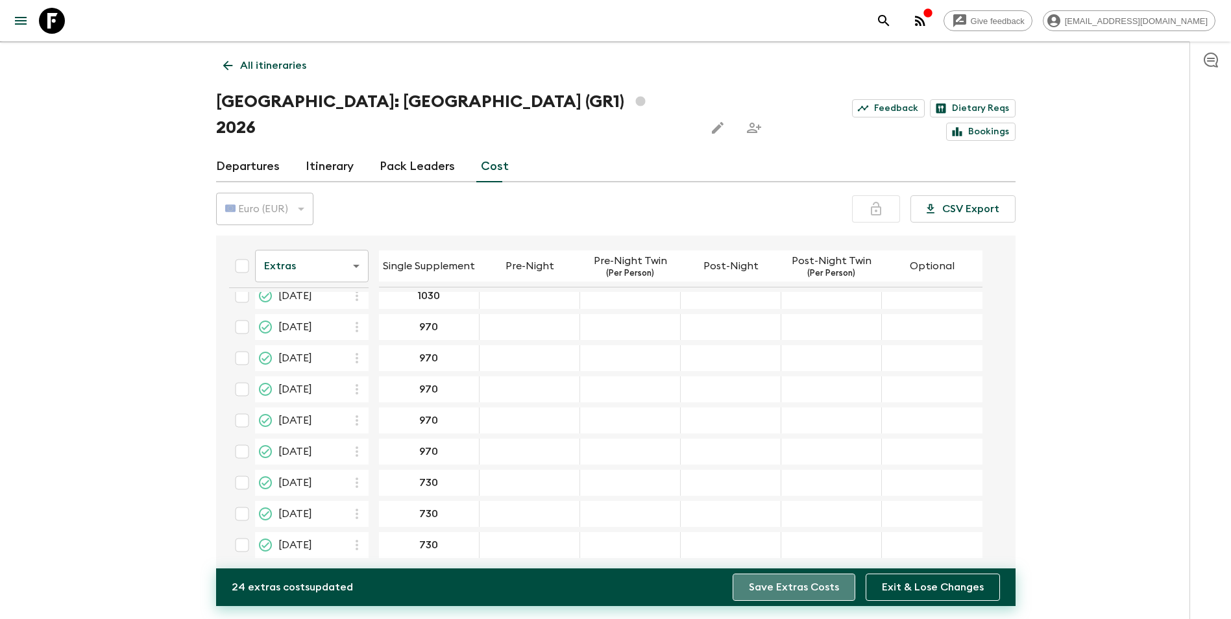
click at [798, 588] on button "Save Extras Costs" at bounding box center [794, 587] width 123 height 27
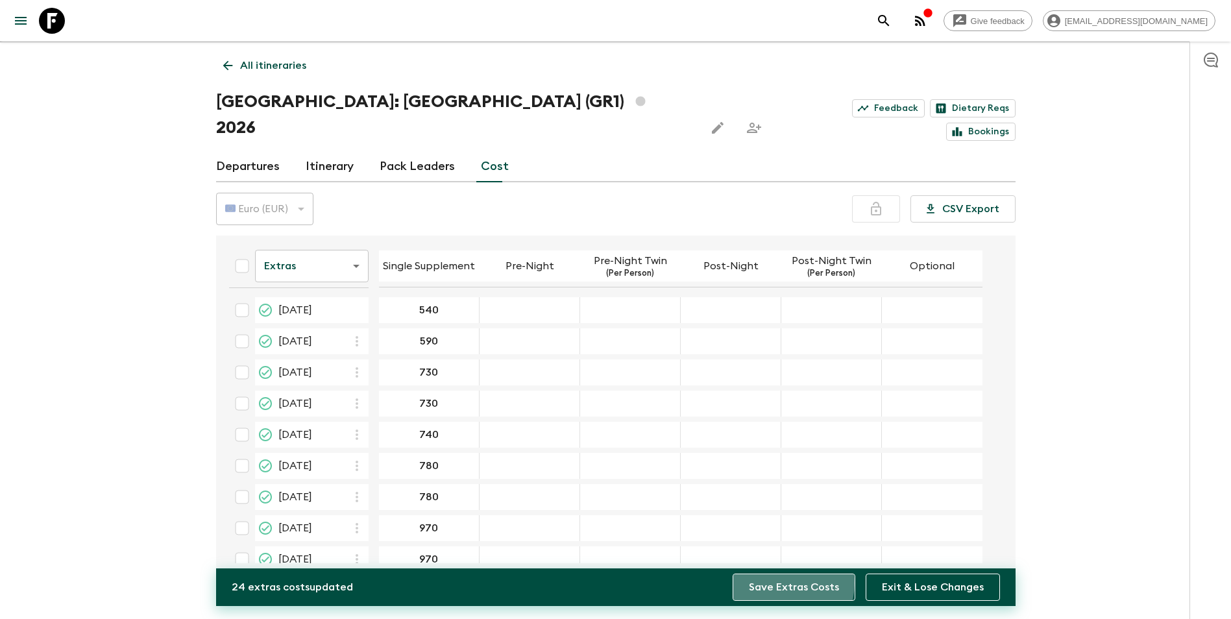
click at [788, 583] on button "Save Extras Costs" at bounding box center [794, 587] width 123 height 27
click at [245, 253] on input "Select all" at bounding box center [242, 266] width 26 height 26
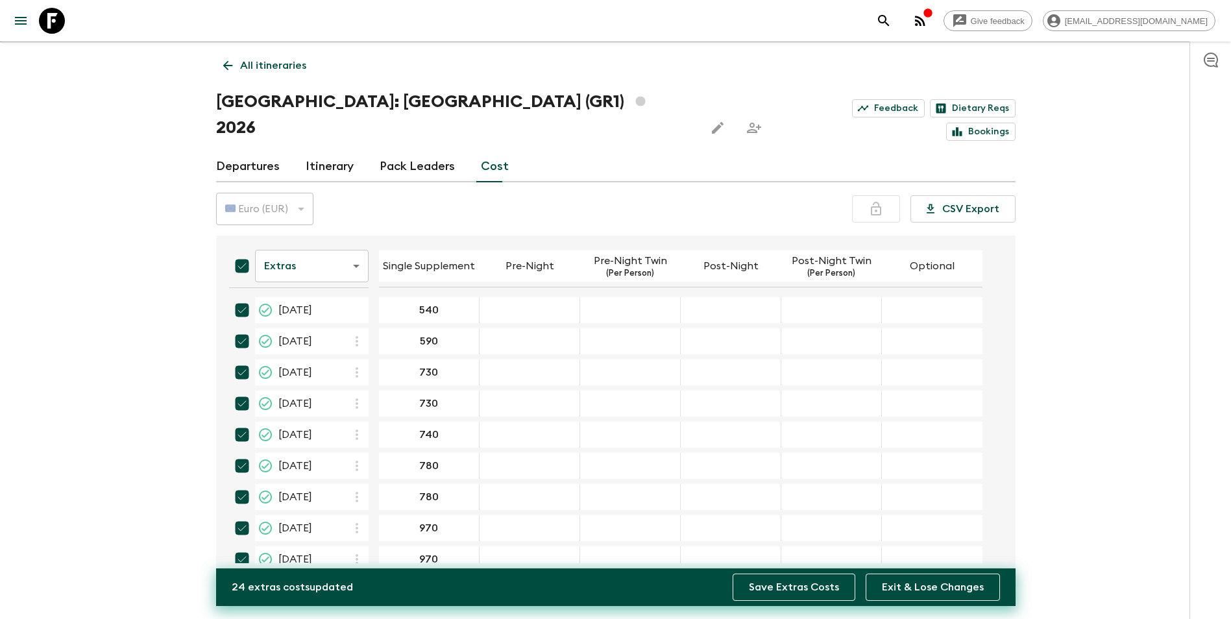
click at [829, 588] on button "Save Extras Costs" at bounding box center [794, 587] width 123 height 27
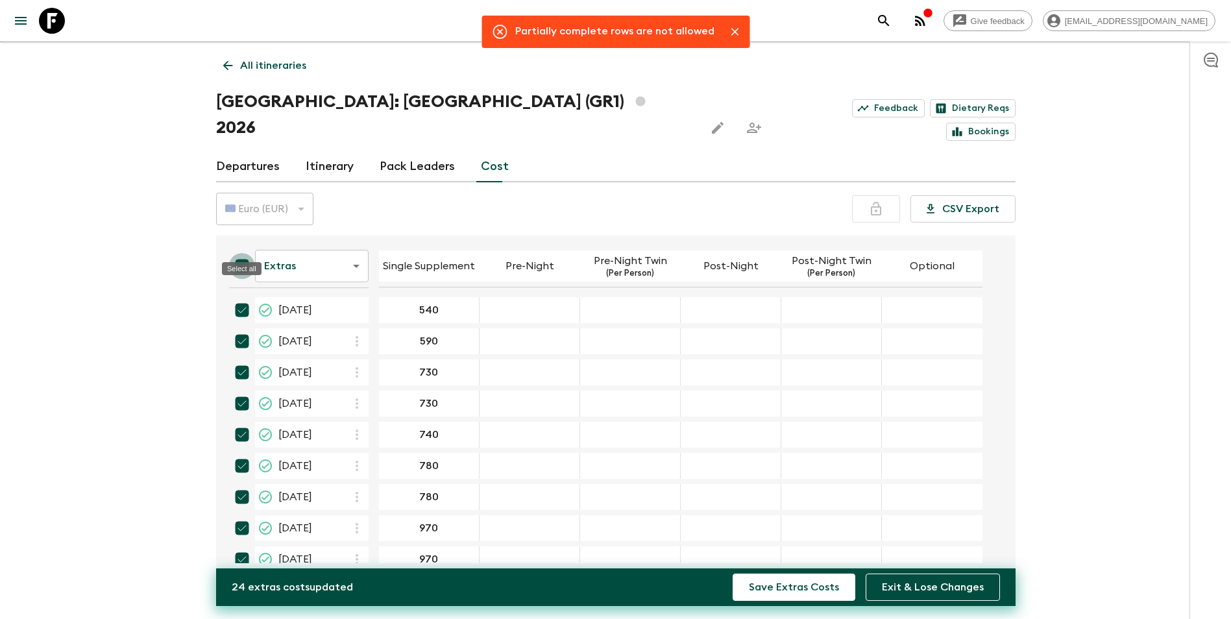
click at [248, 253] on input "Select all" at bounding box center [242, 266] width 26 height 26
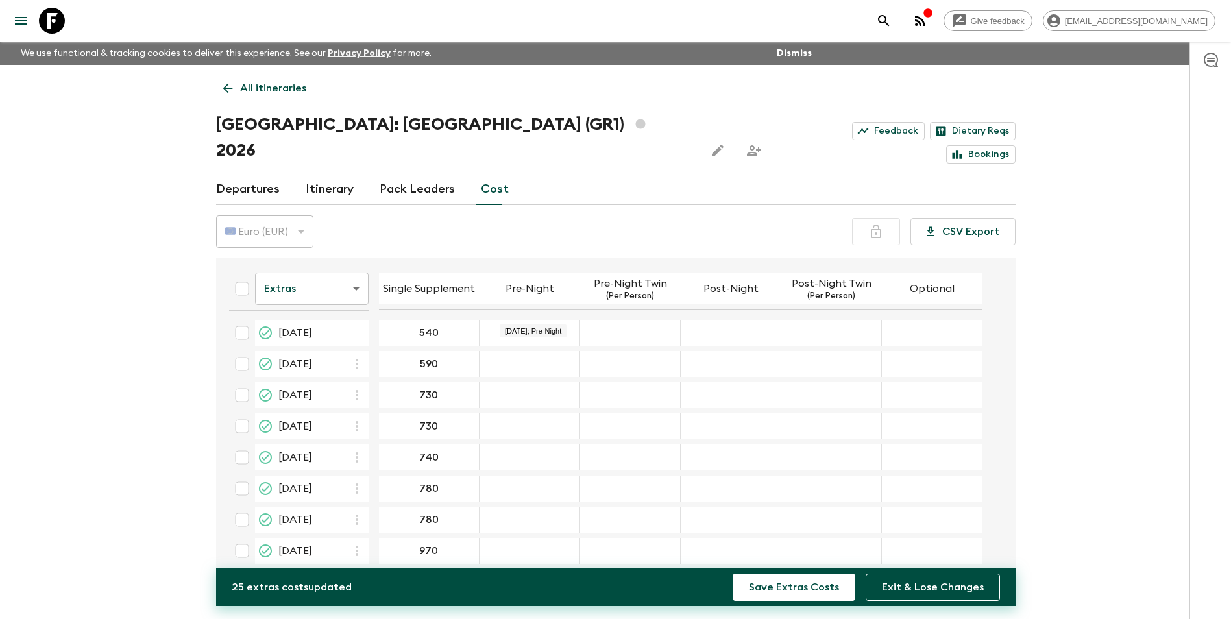
click at [733, 574] on button "Save Extras Costs" at bounding box center [794, 587] width 123 height 27
click at [733, 351] on div "30 Apr 2026; Post-Night" at bounding box center [731, 364] width 101 height 26
click at [600, 351] on div "30 Apr 2026; Pre-Night Twin" at bounding box center [630, 364] width 101 height 26
click at [540, 481] on input "23 May 2026; Pre-Night" at bounding box center [529, 488] width 95 height 15
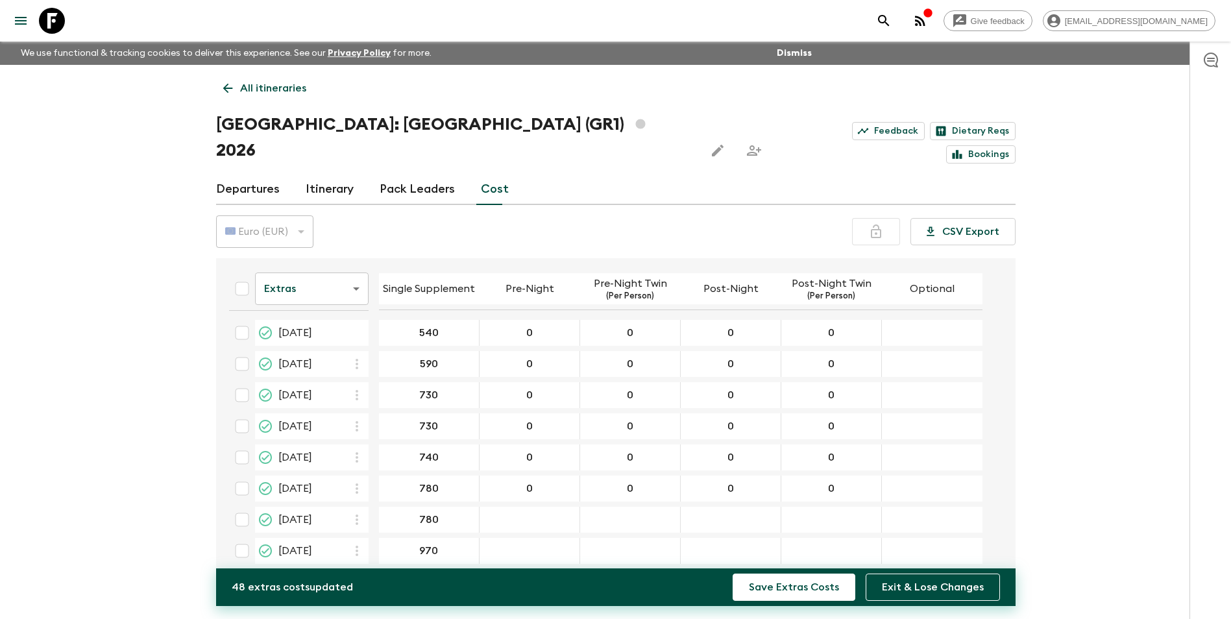
click at [559, 507] on div "28 May 2026; Pre-Night" at bounding box center [530, 520] width 101 height 26
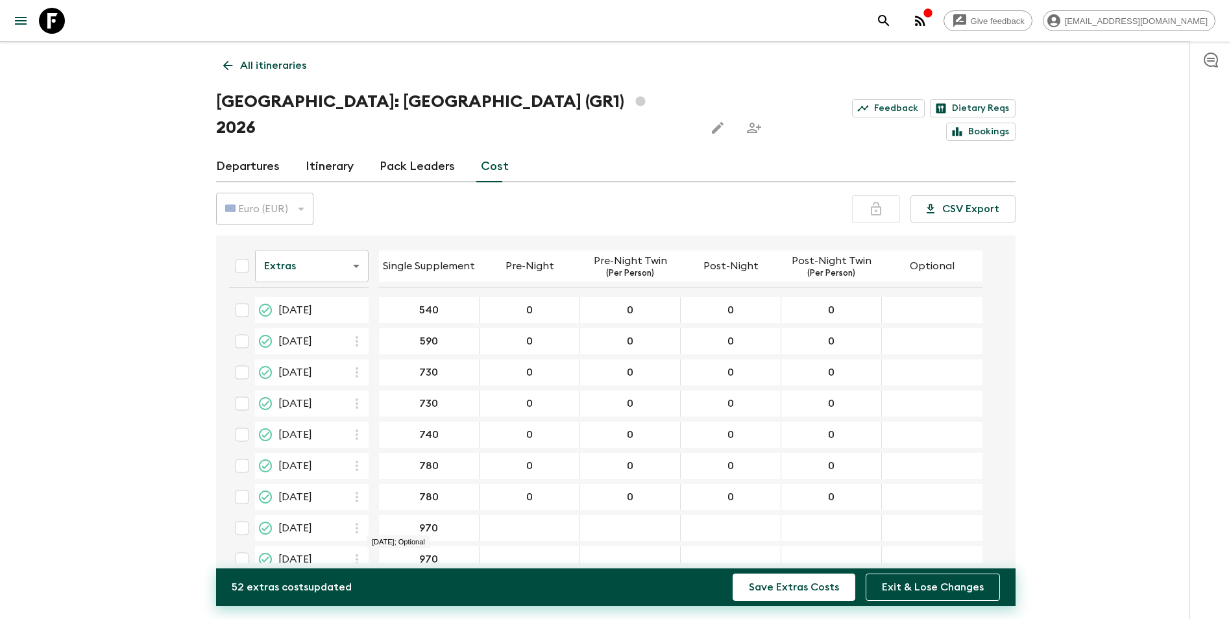
click at [553, 515] on div "07 Jun 2026; Pre-Night" at bounding box center [530, 528] width 101 height 26
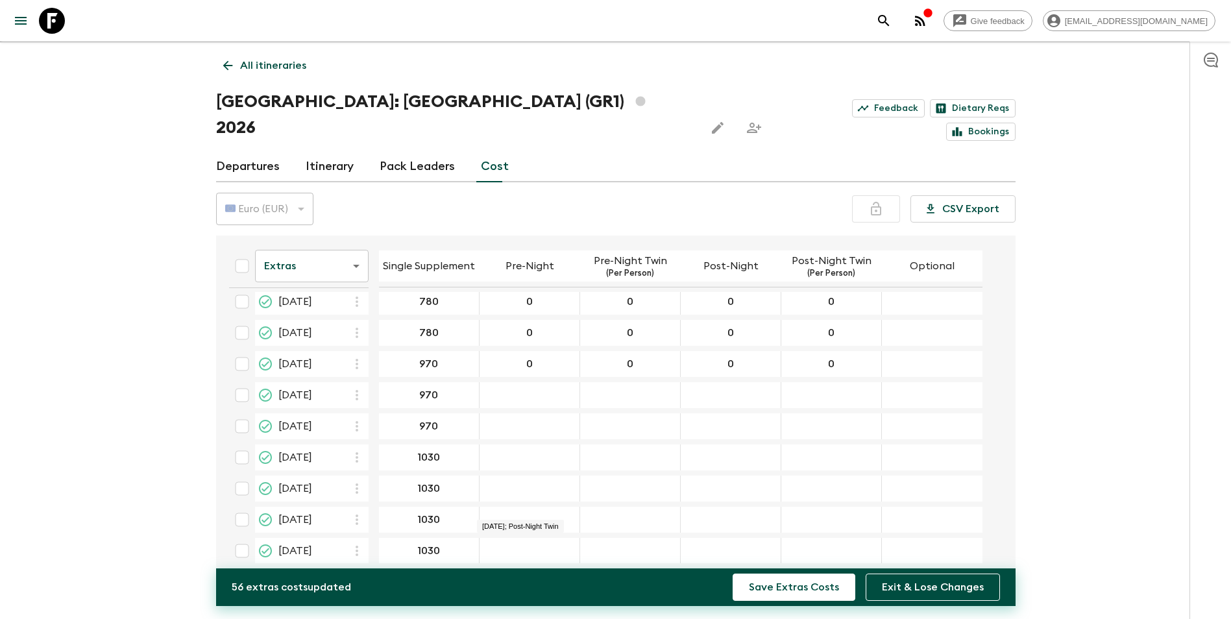
scroll to position [195, 0]
drag, startPoint x: 568, startPoint y: 365, endPoint x: 579, endPoint y: 355, distance: 14.2
click at [568, 389] on input "27 Jun 2026; Pre-Night" at bounding box center [529, 396] width 95 height 15
click at [554, 387] on table "Extras extrasCost ​ Single Supplement Pre-Night Pre-Night Twin (Per Person) Pos…" at bounding box center [601, 448] width 764 height 804
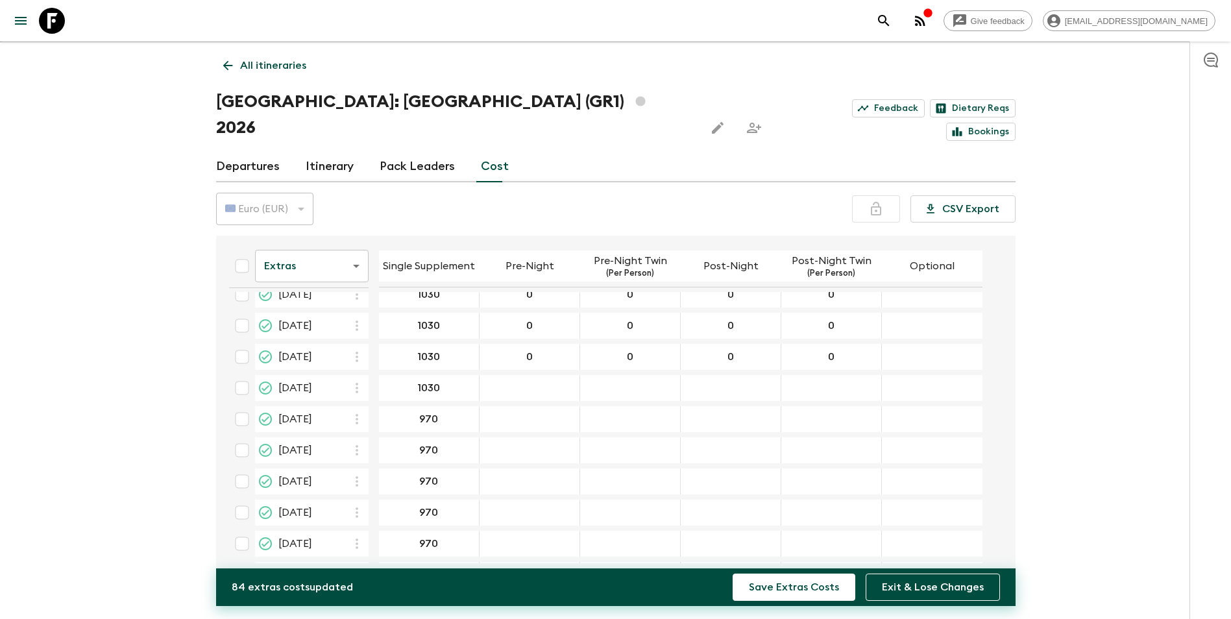
click at [550, 375] on div "20 Aug 2026; Pre-Night" at bounding box center [530, 388] width 101 height 26
click at [834, 381] on input "20 Aug 2026; Post-Night Twin" at bounding box center [831, 388] width 95 height 15
click at [533, 406] on div "03 Sep 2026; Pre-Night" at bounding box center [530, 419] width 101 height 26
drag, startPoint x: 543, startPoint y: 411, endPoint x: 551, endPoint y: 428, distance: 18.0
click at [543, 437] on div "10 Sep 2026; Pre-Night" at bounding box center [530, 450] width 101 height 26
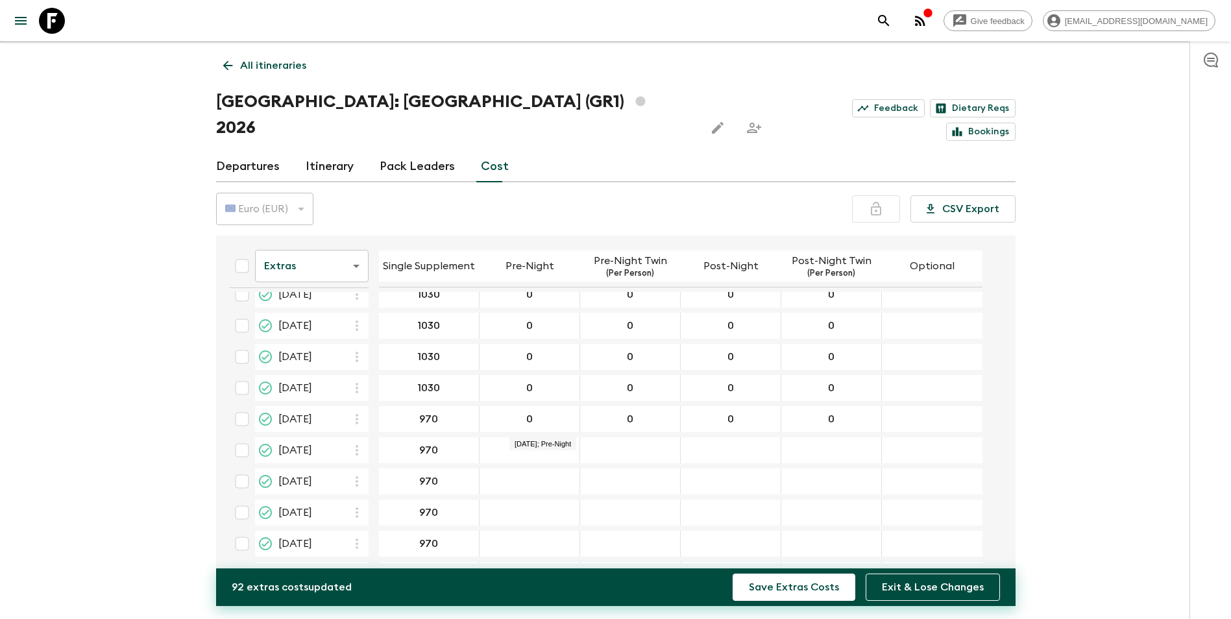
click at [551, 437] on div "10 Sep 2026; Pre-Night" at bounding box center [530, 450] width 101 height 26
click at [570, 500] on div "17 Sep 2026; Pre-Night" at bounding box center [530, 513] width 101 height 26
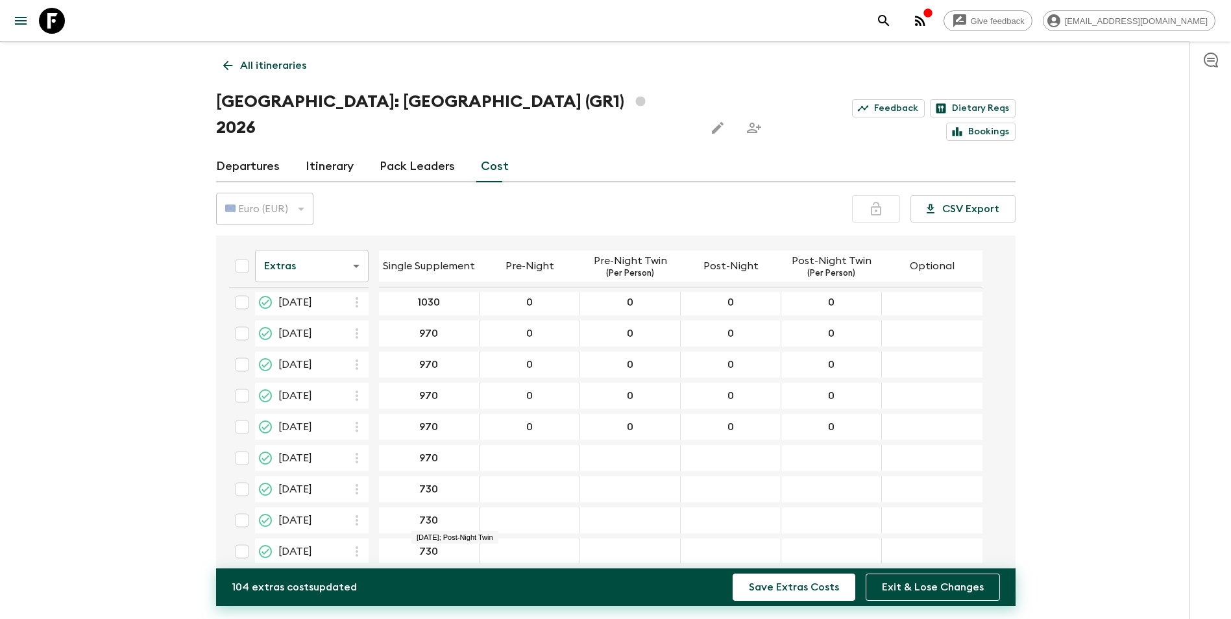
scroll to position [481, 0]
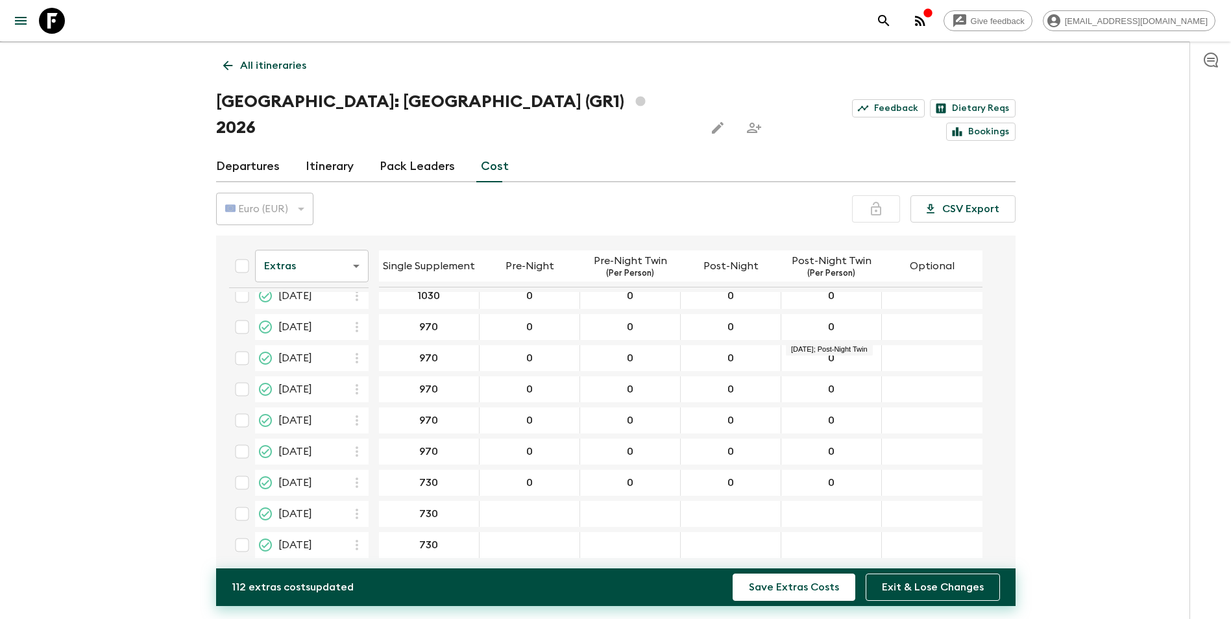
click at [556, 501] on div "03 Oct 2026; Pre-Night" at bounding box center [530, 514] width 101 height 26
click at [525, 474] on table "Extras extrasCost ​ Single Supplement Pre-Night Pre-Night Twin (Per Person) Pos…" at bounding box center [601, 161] width 764 height 804
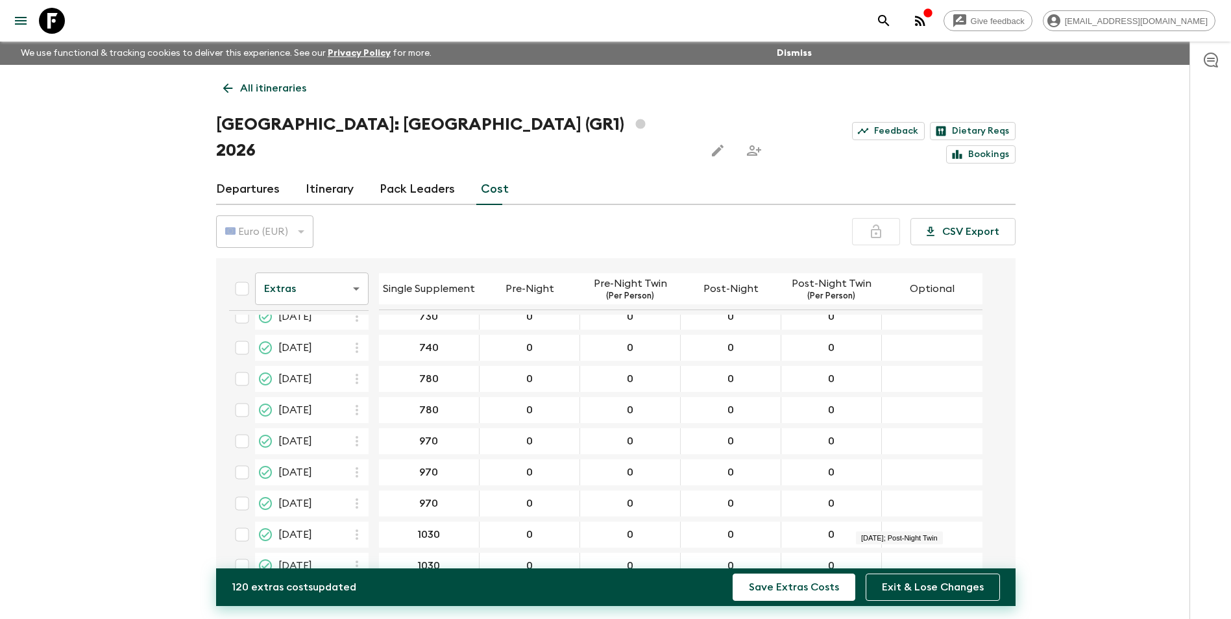
scroll to position [0, 0]
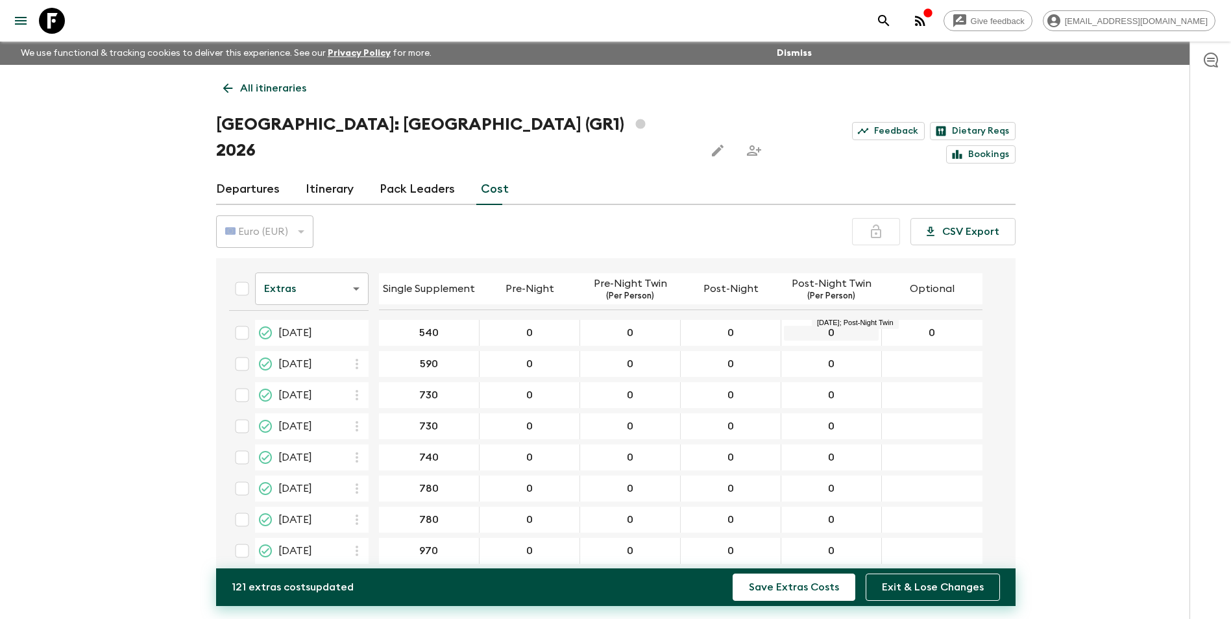
click at [733, 574] on button "Save Extras Costs" at bounding box center [794, 587] width 123 height 27
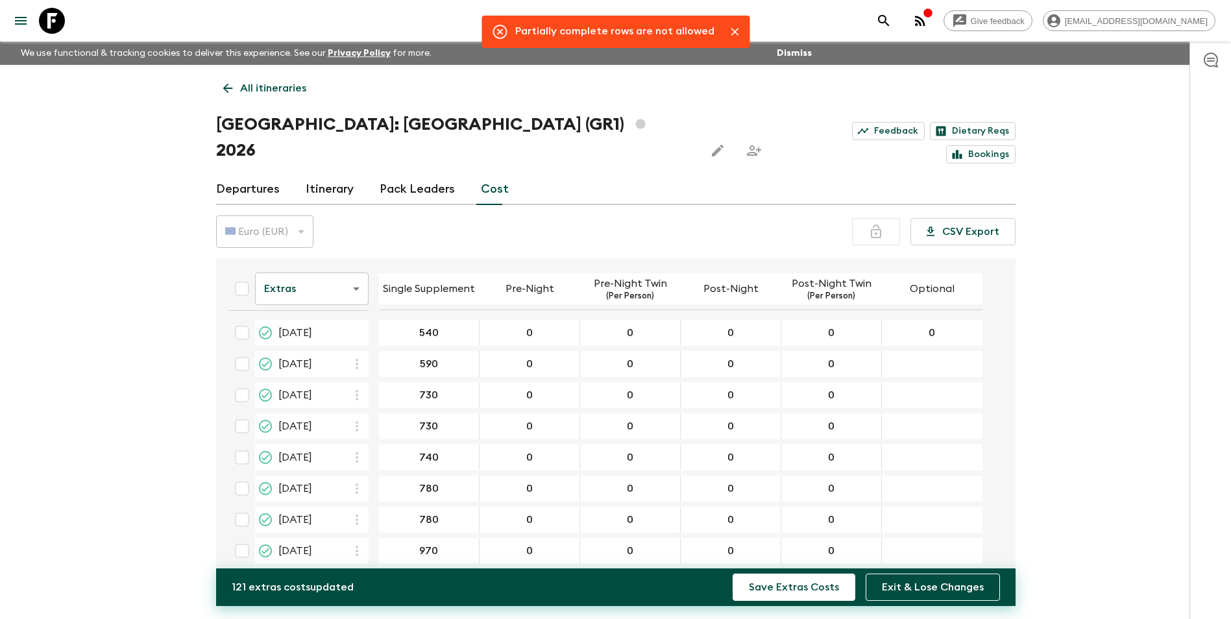
click at [938, 351] on div "30 Apr 2026; Optional" at bounding box center [932, 364] width 101 height 26
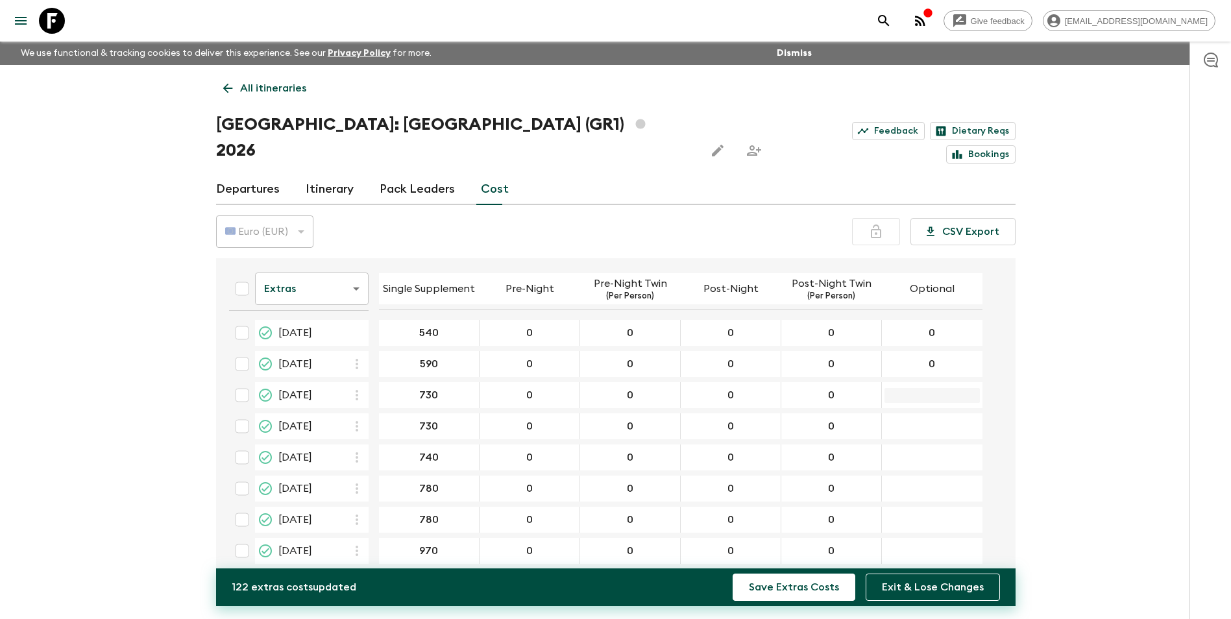
click at [923, 388] on input "07 May 2026; Optional" at bounding box center [931, 395] width 95 height 15
click at [926, 413] on div "09 May 2026; Optional" at bounding box center [932, 426] width 101 height 26
click at [925, 450] on input "14 May 2026; Optional" at bounding box center [931, 457] width 95 height 15
click at [919, 476] on div "23 May 2026; Optional" at bounding box center [932, 489] width 101 height 26
click at [923, 513] on input "28 May 2026; Optional" at bounding box center [931, 520] width 95 height 15
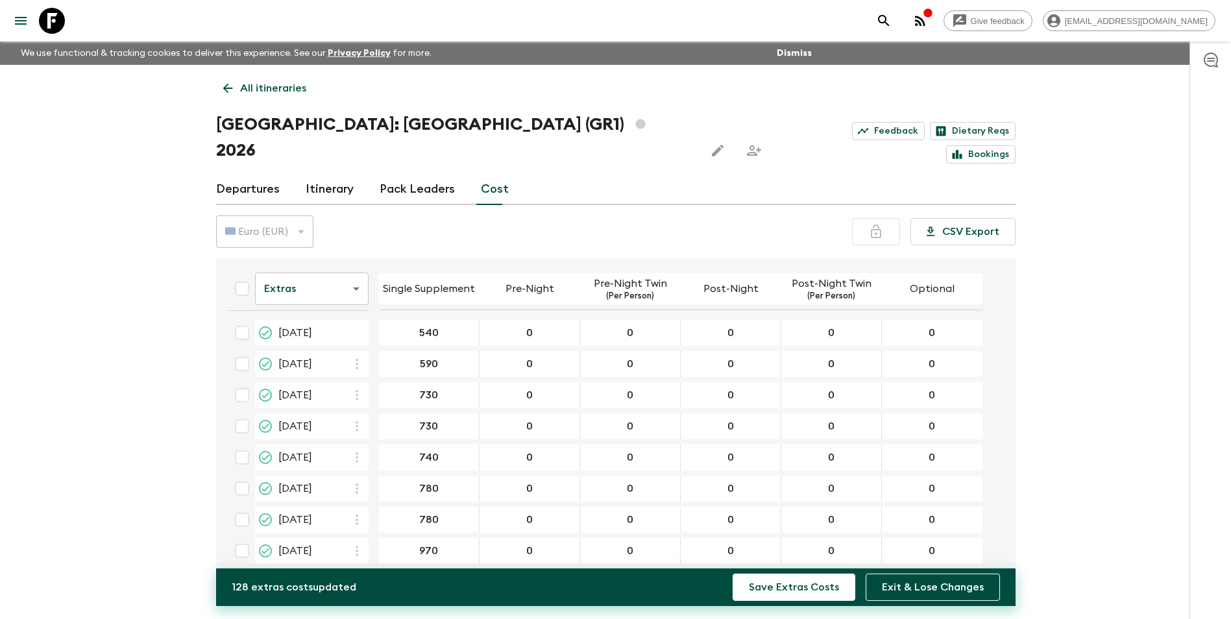
click at [925, 575] on input "20 Jun 2026; Optional" at bounding box center [931, 582] width 95 height 15
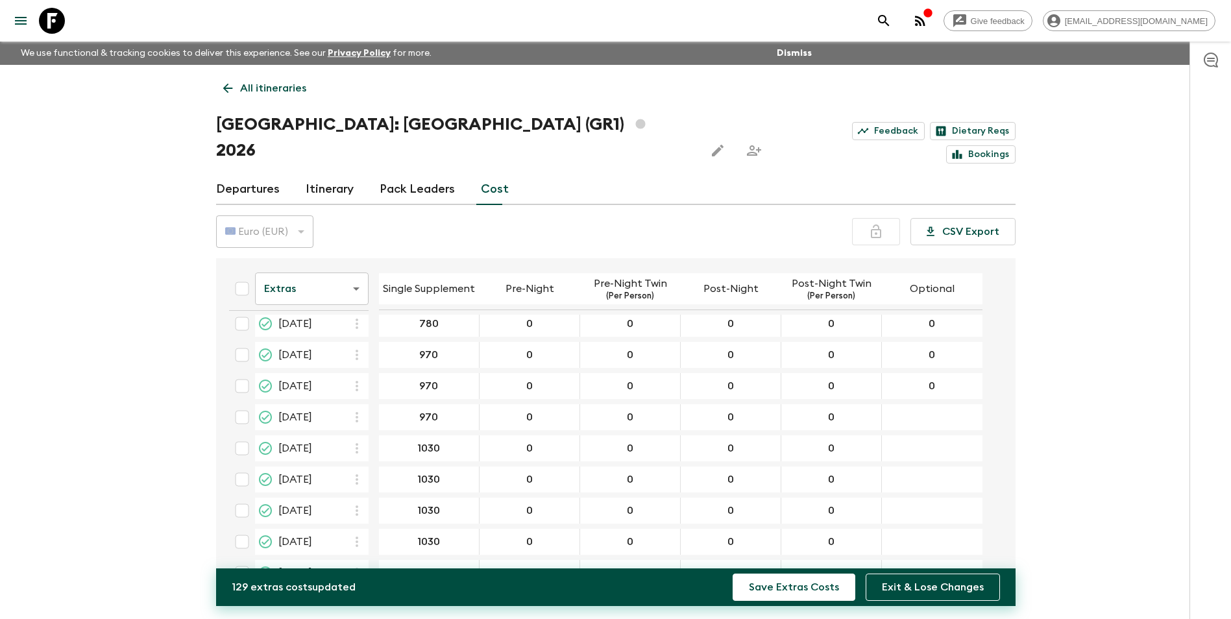
click at [952, 404] on div "​" at bounding box center [931, 417] width 95 height 26
click at [953, 441] on input "02 Jul 2026; Optional" at bounding box center [931, 448] width 95 height 15
click at [946, 472] on input "16 Jul 2026; Optional" at bounding box center [931, 479] width 95 height 15
click at [944, 566] on input "13 Aug 2026; Optional" at bounding box center [931, 573] width 95 height 15
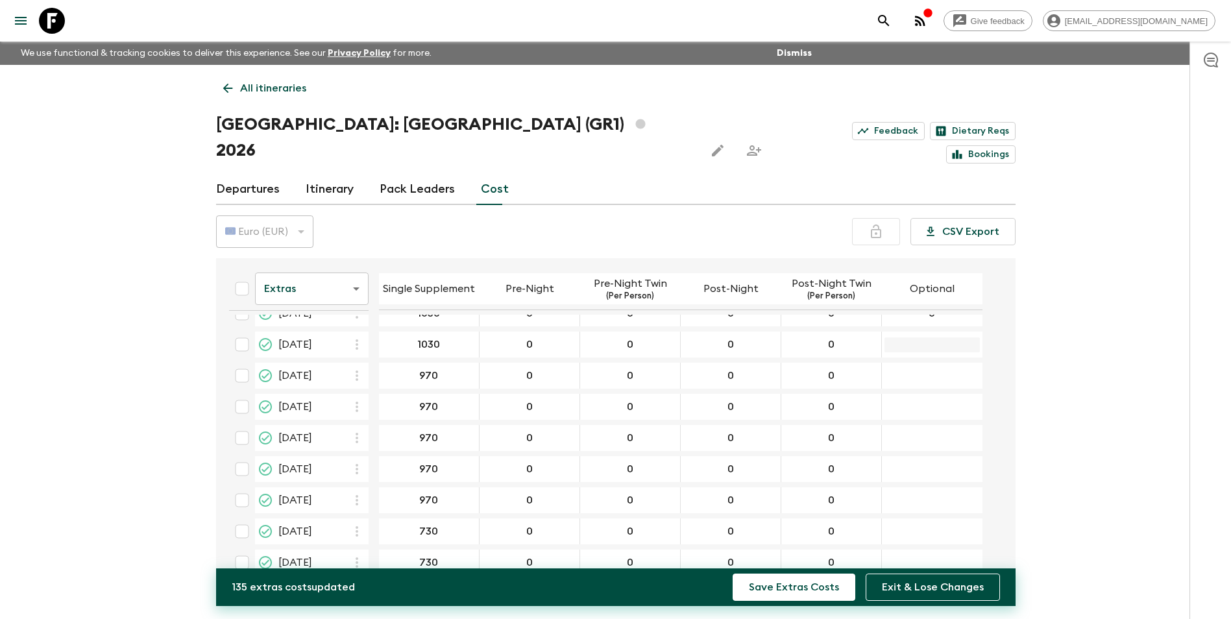
click at [938, 337] on input "20 Aug 2026; Optional" at bounding box center [931, 344] width 95 height 15
click at [930, 363] on div "03 Sep 2026; Optional" at bounding box center [932, 376] width 101 height 26
click at [928, 394] on div "10 Sep 2026; Optional" at bounding box center [932, 407] width 101 height 26
click at [931, 493] on input "24 Sep 2026; Optional" at bounding box center [931, 500] width 95 height 15
click at [936, 555] on input "03 Oct 2026; Optional" at bounding box center [931, 562] width 95 height 15
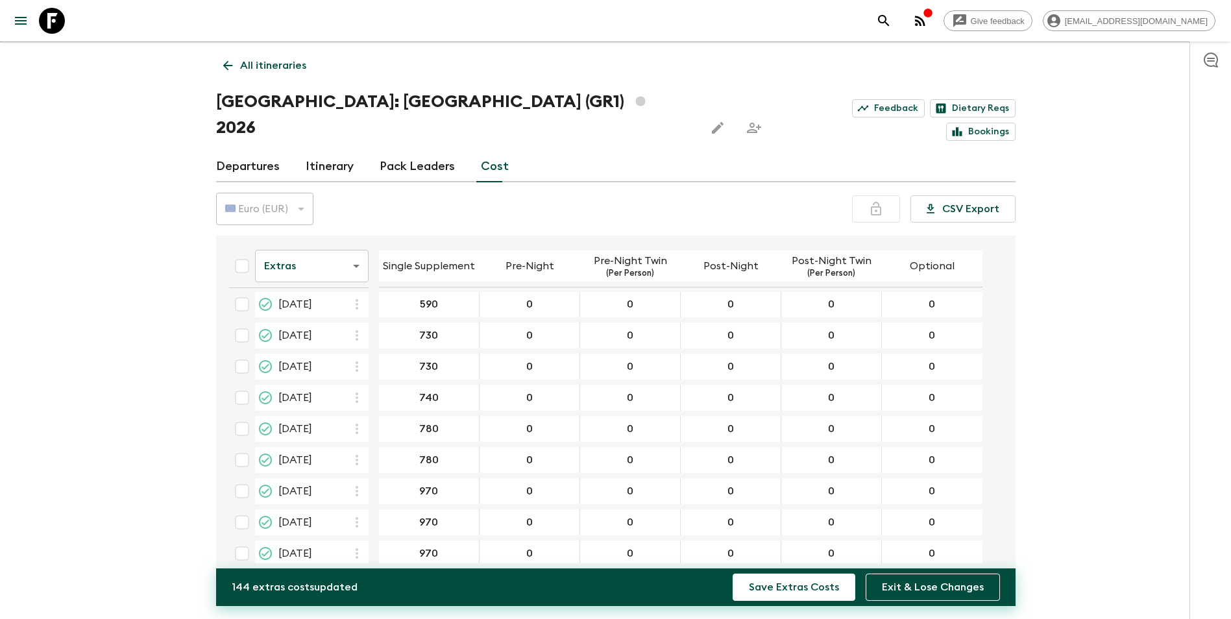
scroll to position [0, 0]
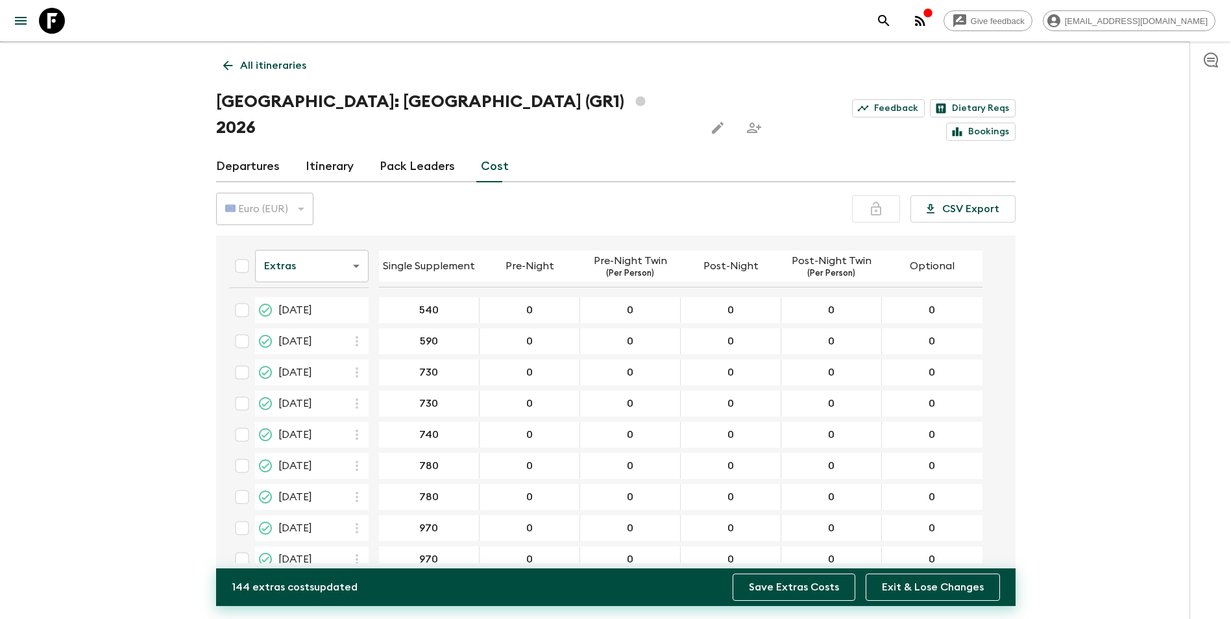
click at [832, 581] on button "Save Extras Costs" at bounding box center [794, 587] width 123 height 27
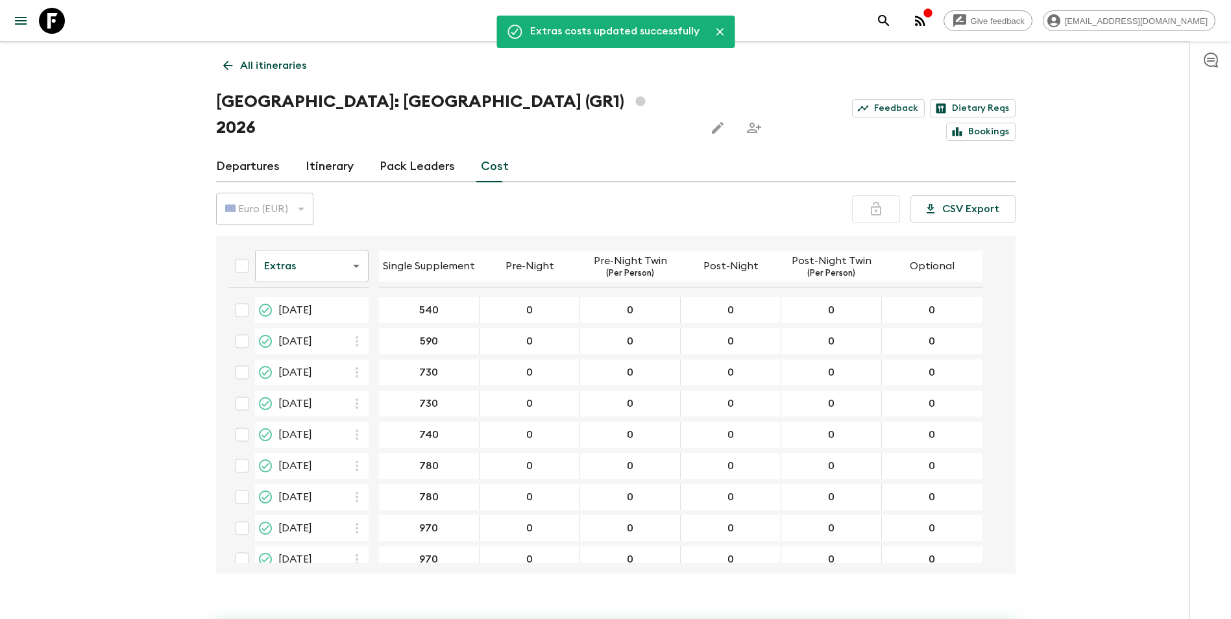
scroll to position [481, 0]
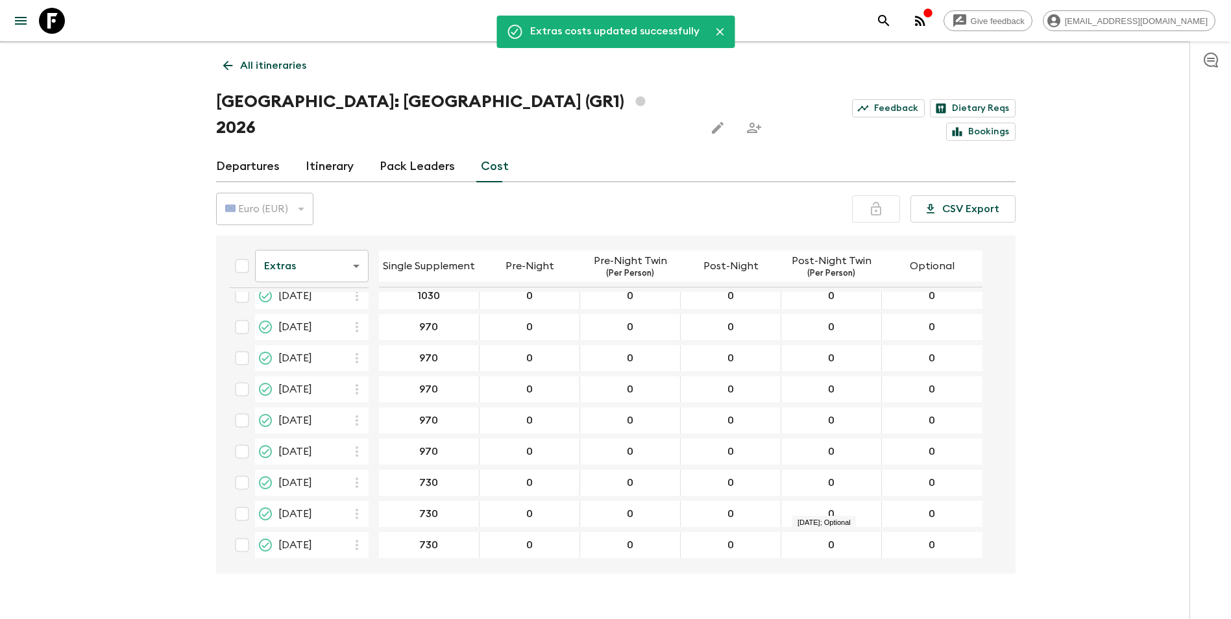
click at [297, 252] on body "Give feedback [EMAIL_ADDRESS][DOMAIN_NAME] We use functional & tracking cookies…" at bounding box center [615, 311] width 1231 height 668
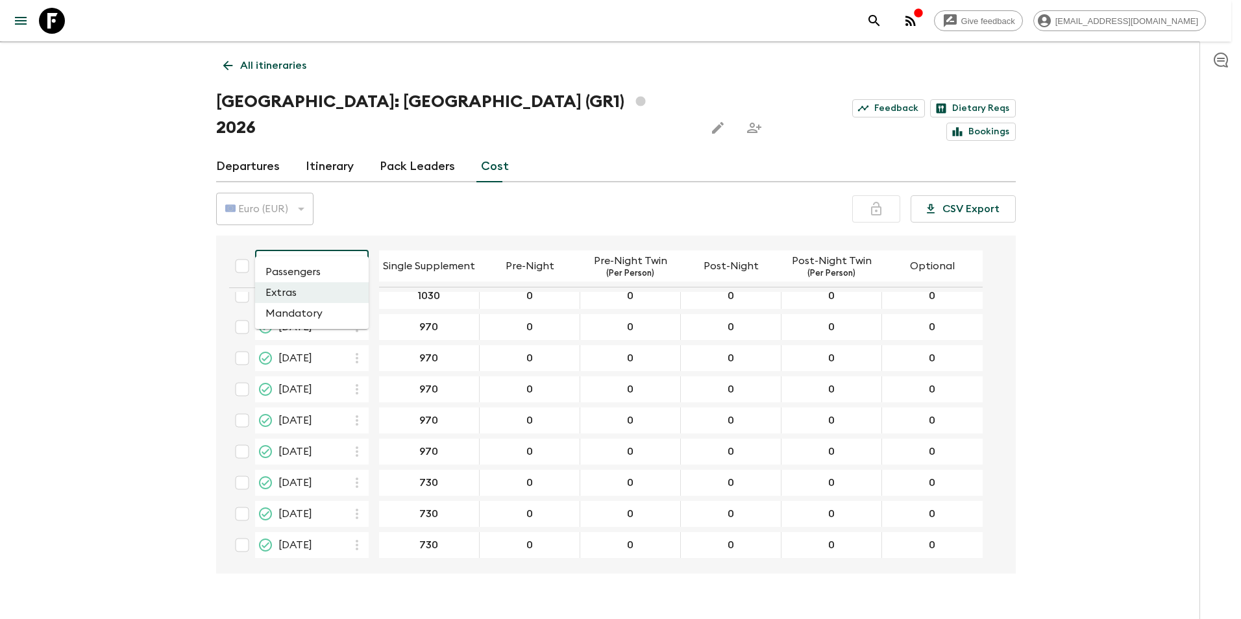
click at [287, 315] on li "Mandatory" at bounding box center [312, 313] width 114 height 21
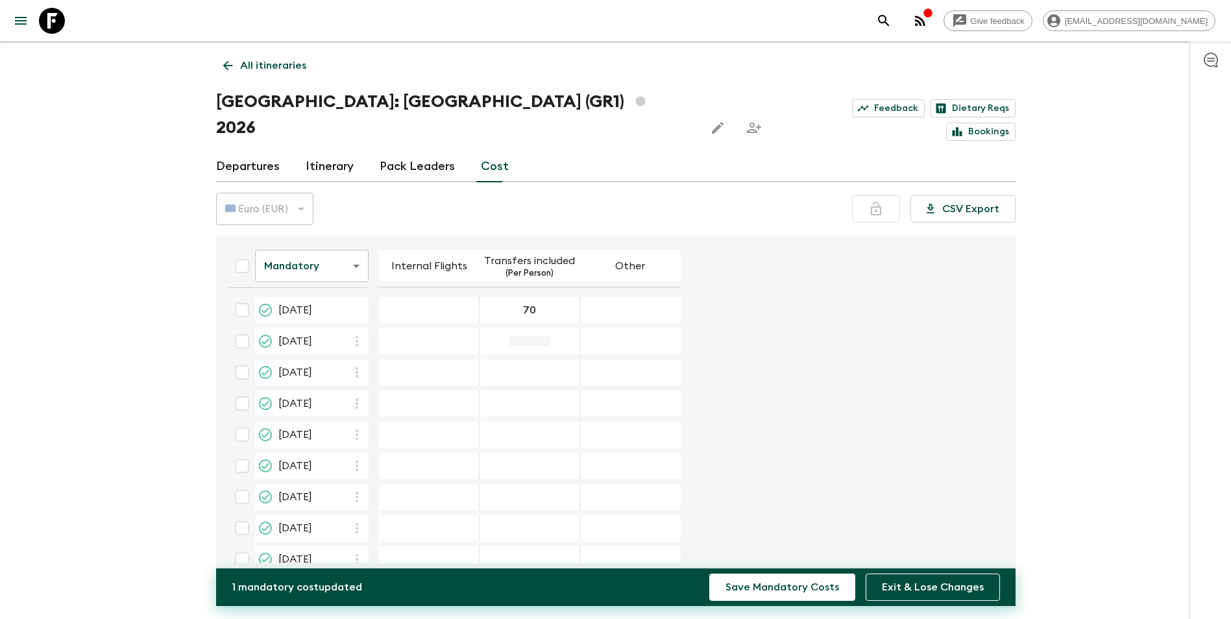
click at [537, 328] on div "30 Apr 2026; Transfers included" at bounding box center [530, 341] width 101 height 26
click at [540, 422] on div "14 May 2026; Transfers included" at bounding box center [530, 435] width 101 height 26
click at [532, 453] on div "23 May 2026; Transfers included" at bounding box center [530, 466] width 101 height 26
click at [531, 417] on div "20 Jun 2026; Transfers included" at bounding box center [530, 430] width 101 height 26
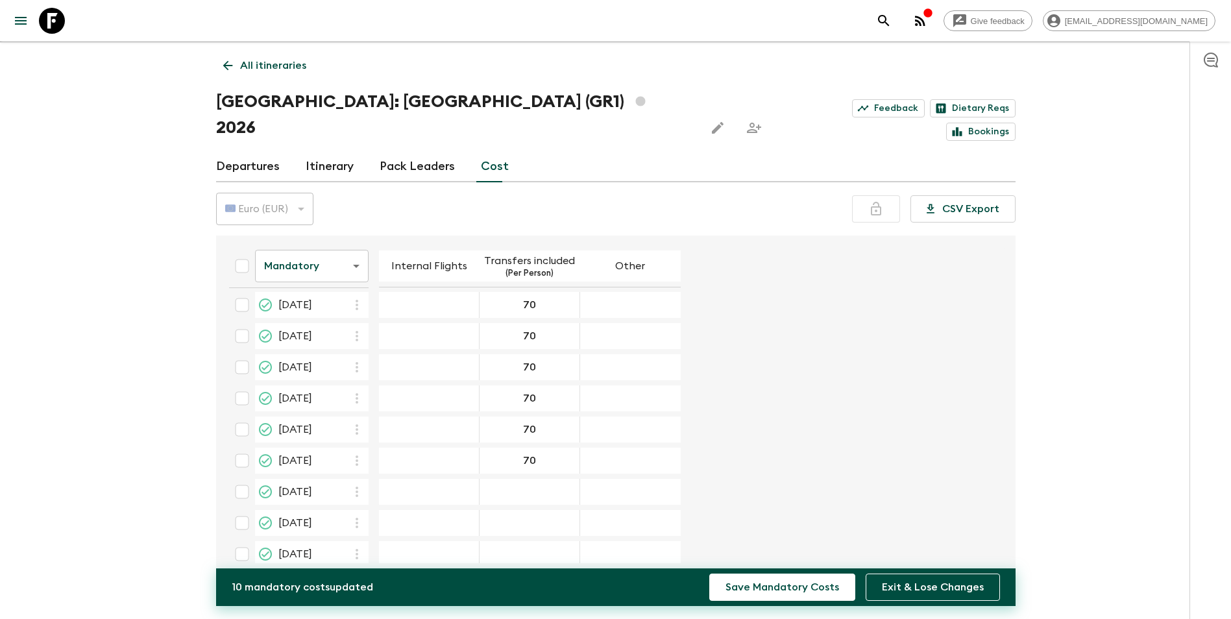
click at [531, 452] on table "Mandatory mandatoryCost ​ Internal Flights Transfers included (Per Person) Othe…" at bounding box center [450, 513] width 462 height 804
click at [532, 479] on div "02 Jul 2026; Transfers included" at bounding box center [530, 492] width 101 height 26
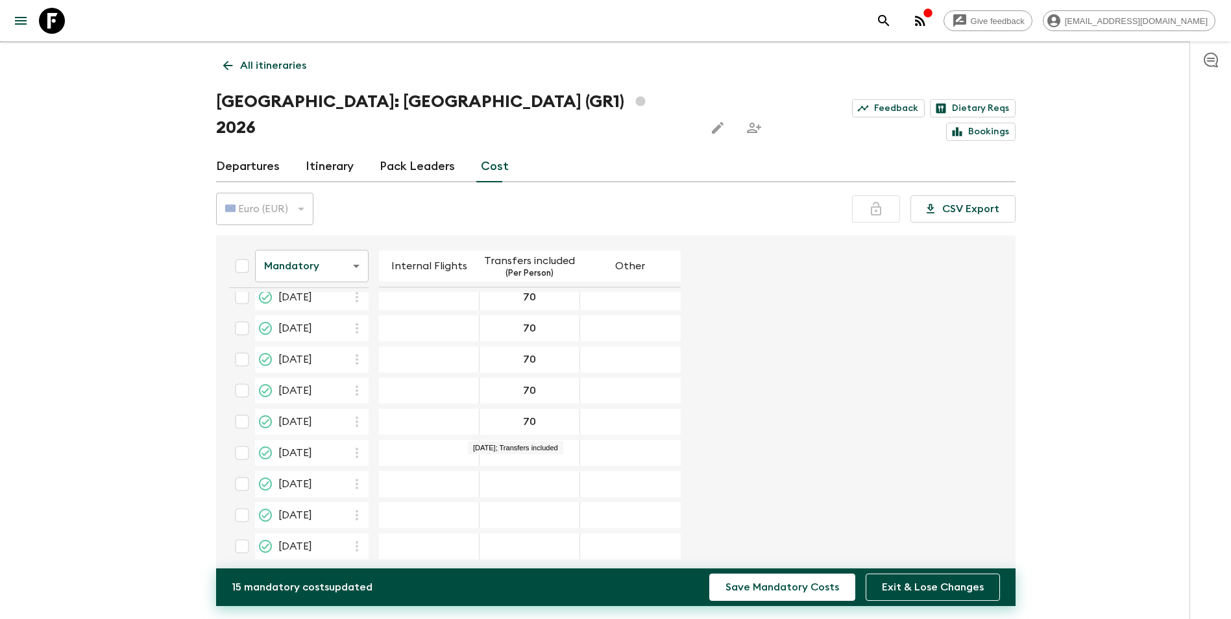
click at [524, 440] on div "20 Aug 2026; Transfers included" at bounding box center [530, 453] width 101 height 26
click at [531, 372] on div "10 Sep 2026; Transfers included" at bounding box center [530, 385] width 101 height 26
click at [528, 503] on input "70" at bounding box center [529, 510] width 95 height 15
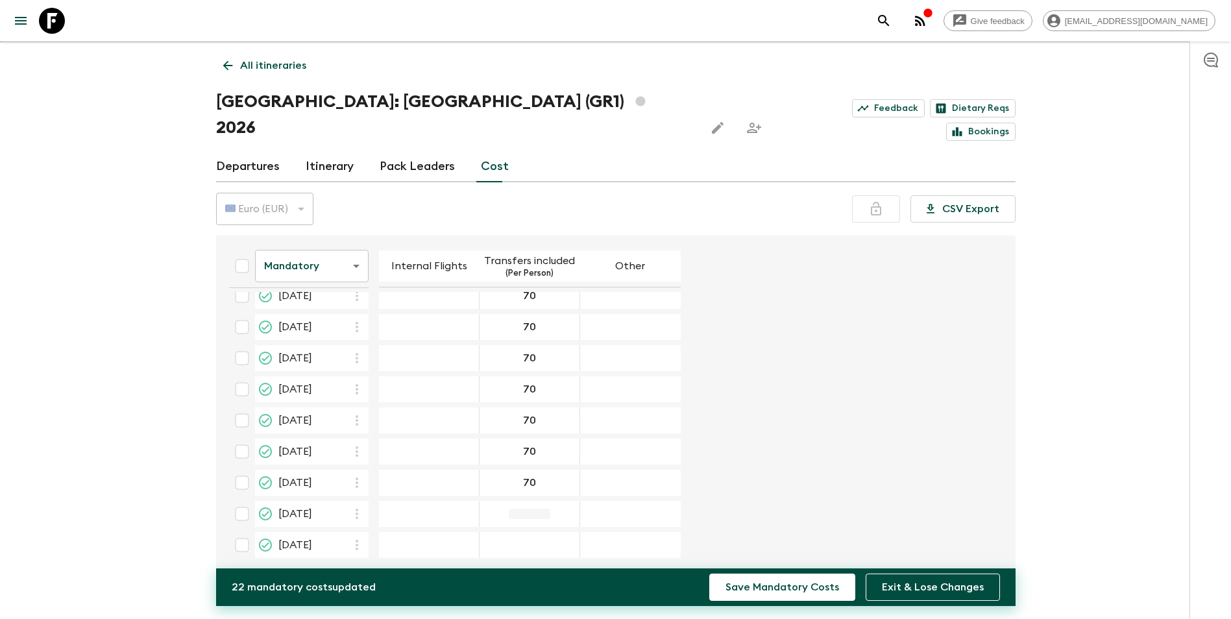
click at [531, 501] on div "03 Oct 2026; Transfers included" at bounding box center [530, 514] width 101 height 26
click at [529, 532] on div "10 Oct 2026; Transfers included" at bounding box center [530, 545] width 101 height 26
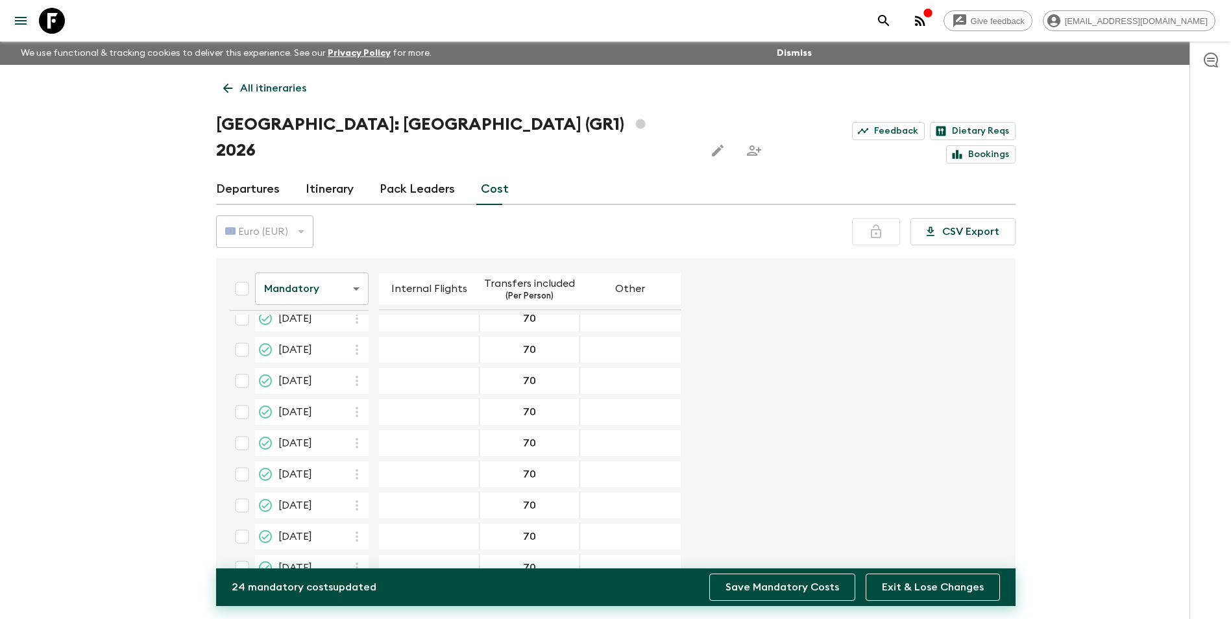
click at [774, 581] on button "Save Mandatory Costs" at bounding box center [782, 587] width 146 height 27
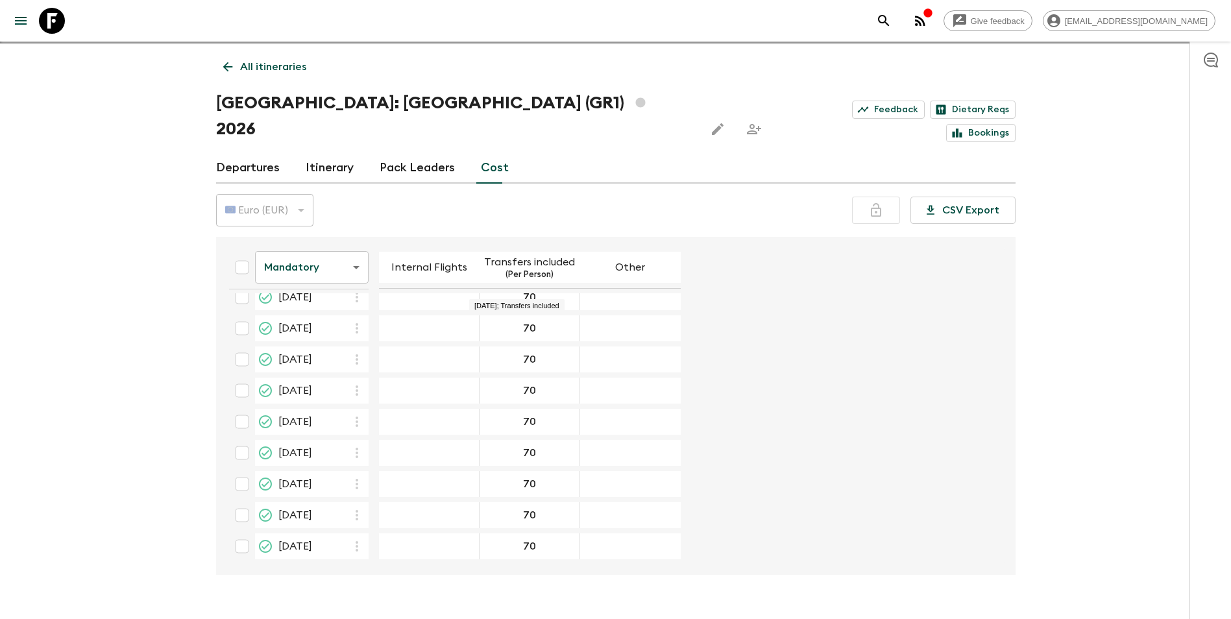
scroll to position [0, 0]
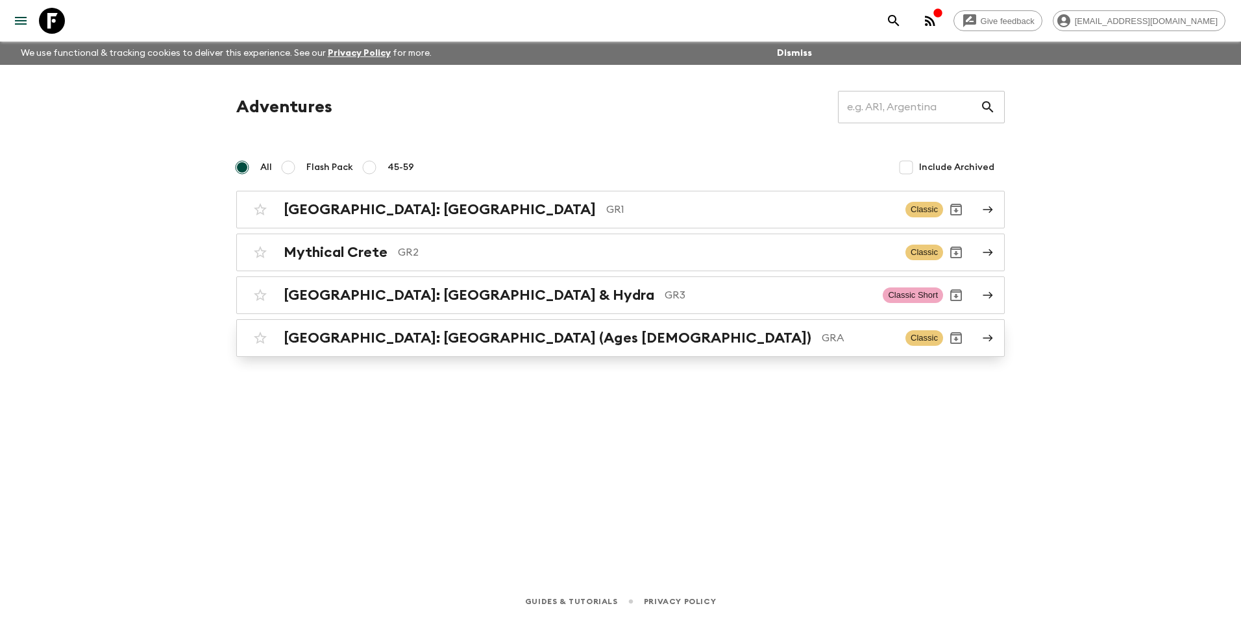
click at [416, 342] on h2 "[GEOGRAPHIC_DATA]: [GEOGRAPHIC_DATA] (Ages [DEMOGRAPHIC_DATA])" at bounding box center [548, 338] width 528 height 17
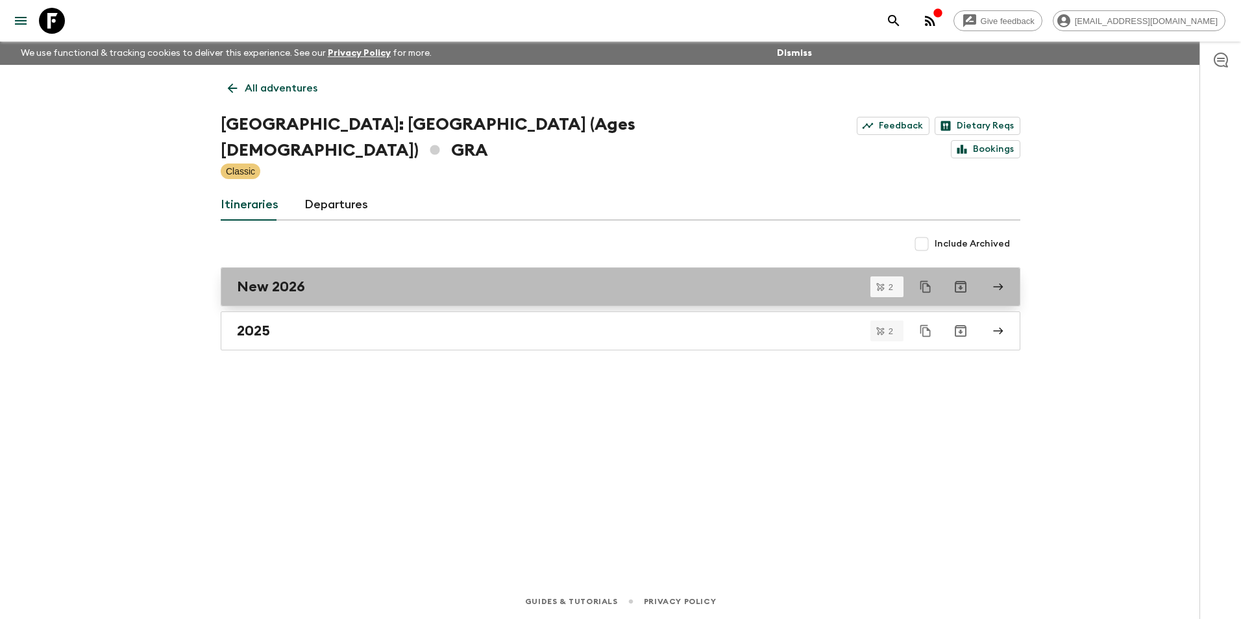
click at [289, 278] on h2 "New 2026" at bounding box center [271, 286] width 68 height 17
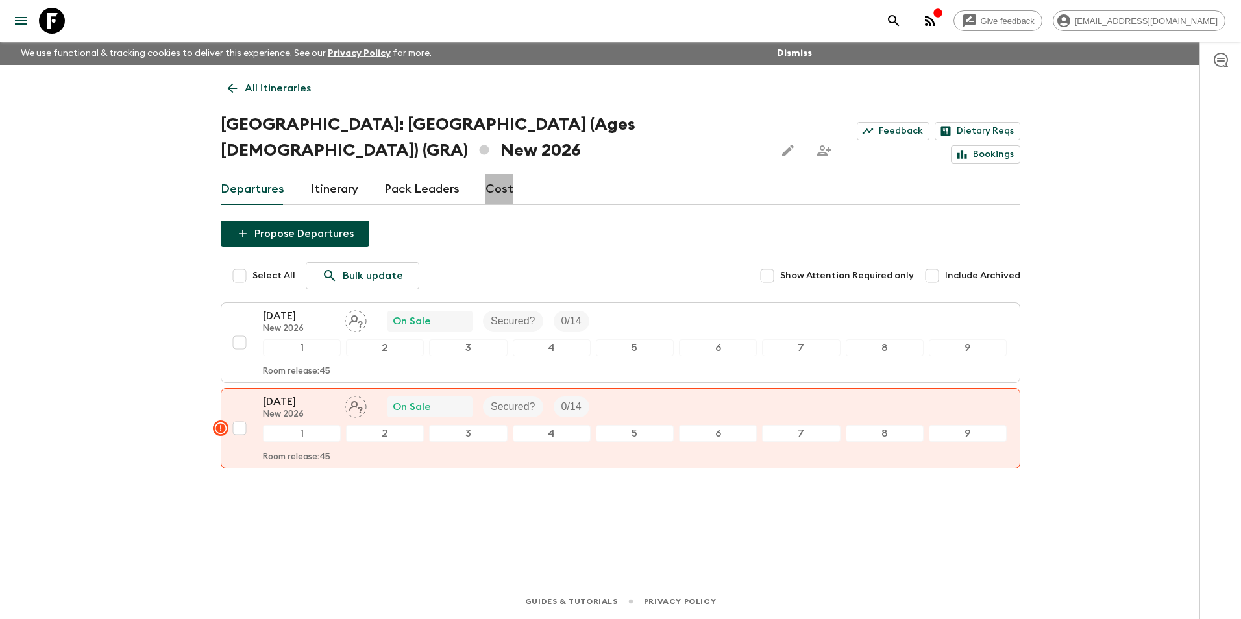
click at [494, 183] on link "Cost" at bounding box center [499, 189] width 28 height 31
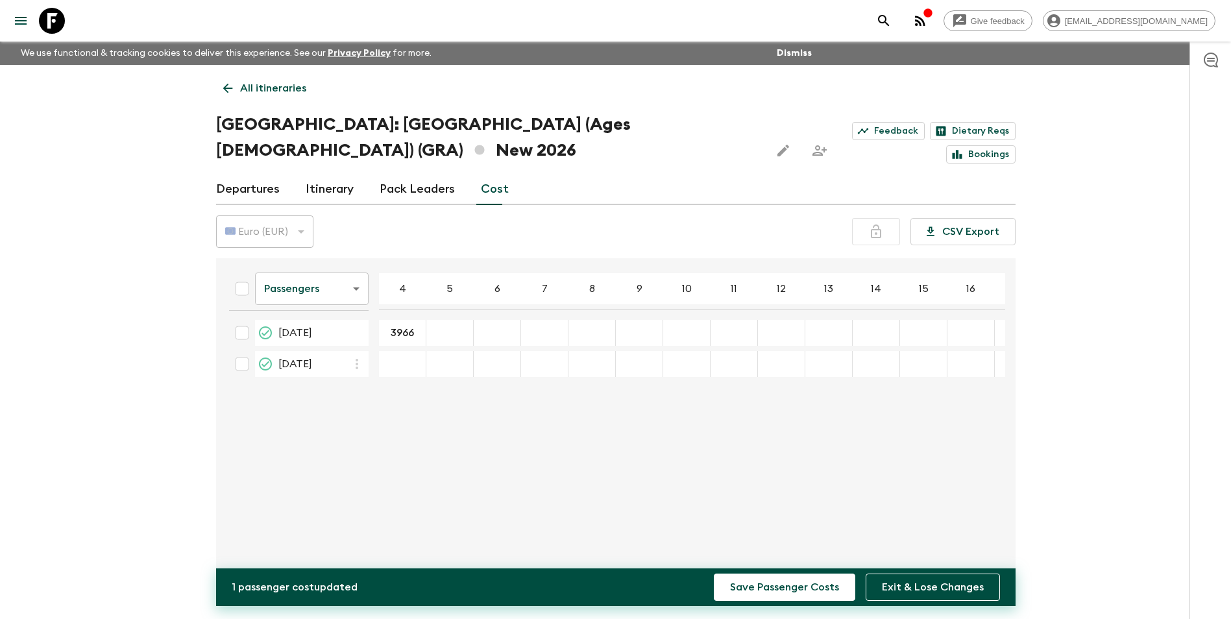
type input "3966"
click at [447, 339] on div "18 Jun 2026; 5" at bounding box center [449, 333] width 47 height 26
type input "3966"
type input "3282"
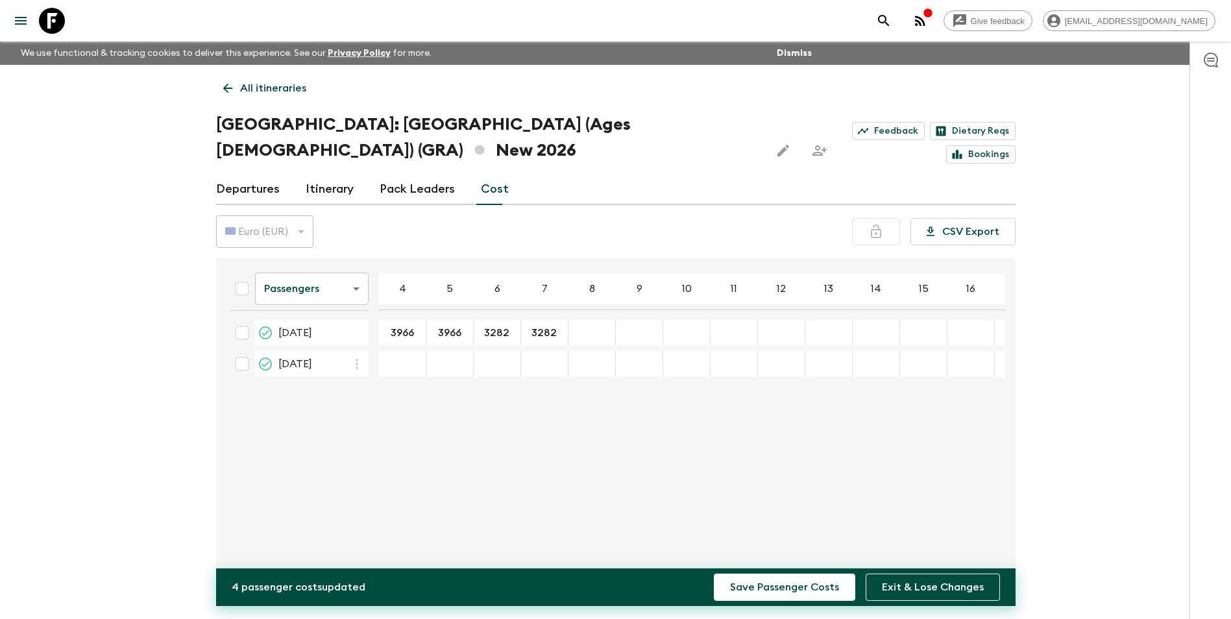
click at [596, 339] on div "18 Jun 2026; 8" at bounding box center [591, 333] width 47 height 26
type input "2940"
type input "2734"
type input "2741"
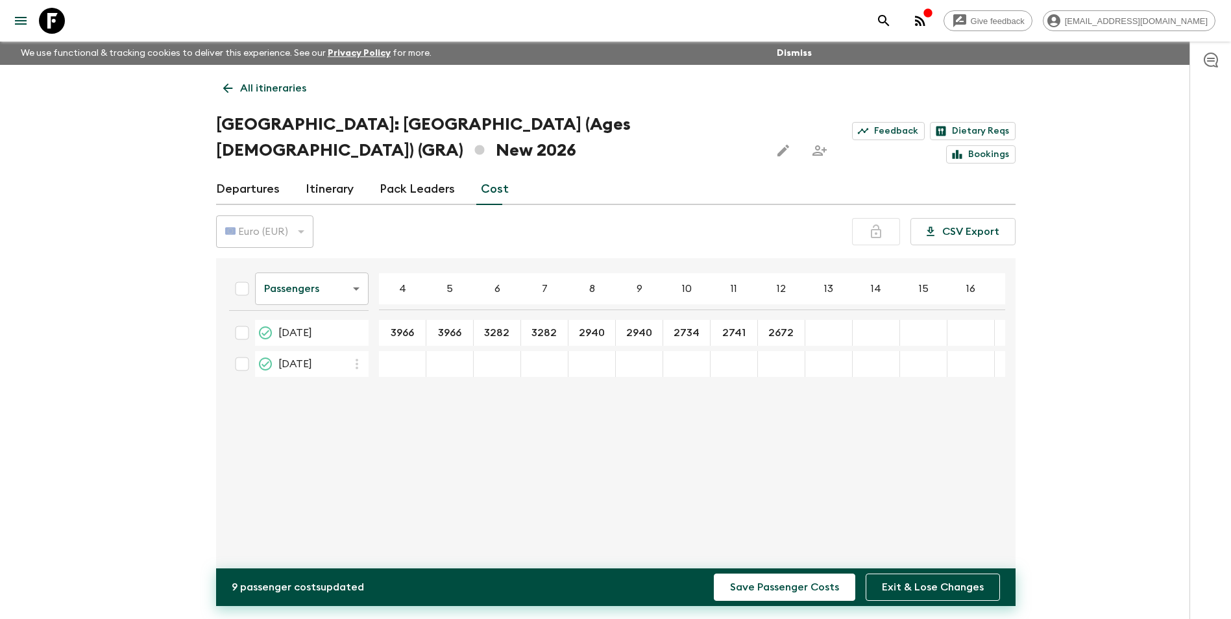
type input "2672"
click at [827, 322] on div "18 Jun 2026; 13" at bounding box center [828, 333] width 47 height 26
type input "2613"
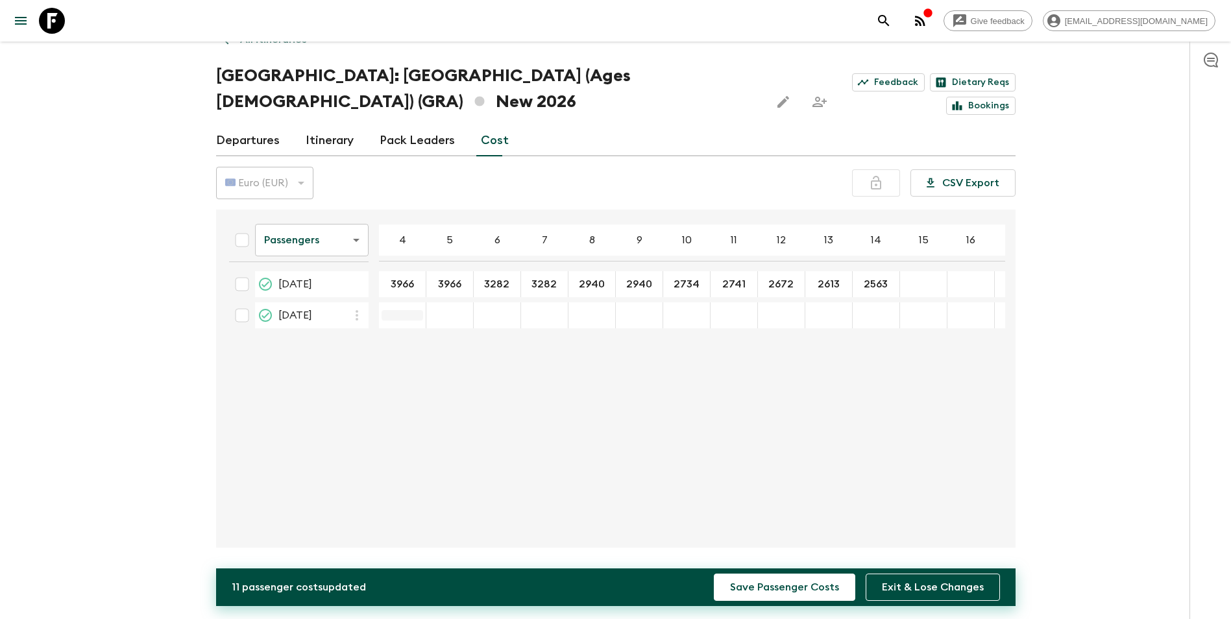
type input "2563"
type input "3966"
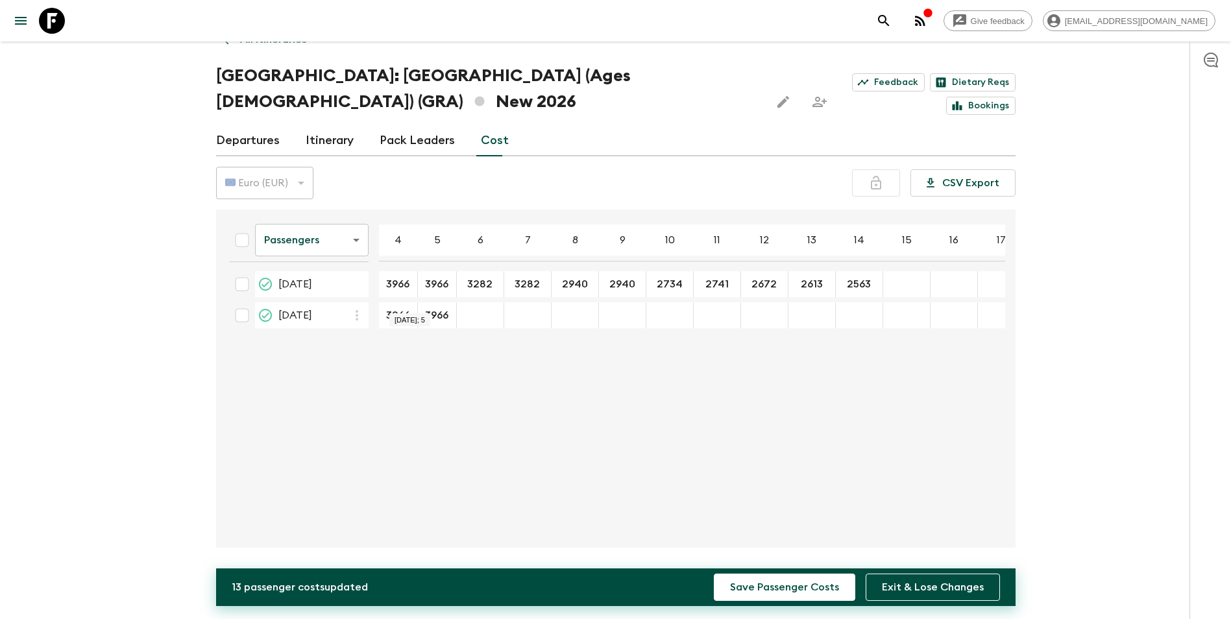
type input "3966"
type input "3282"
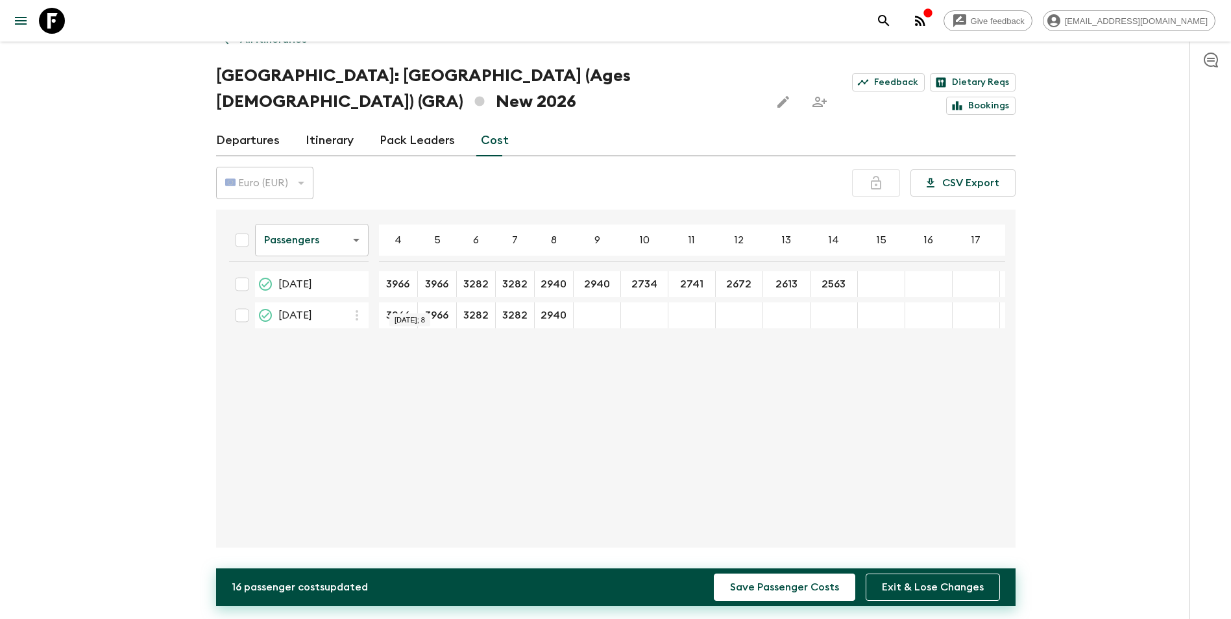
type input "2940"
type input "2734"
type input "2741"
type input "2672"
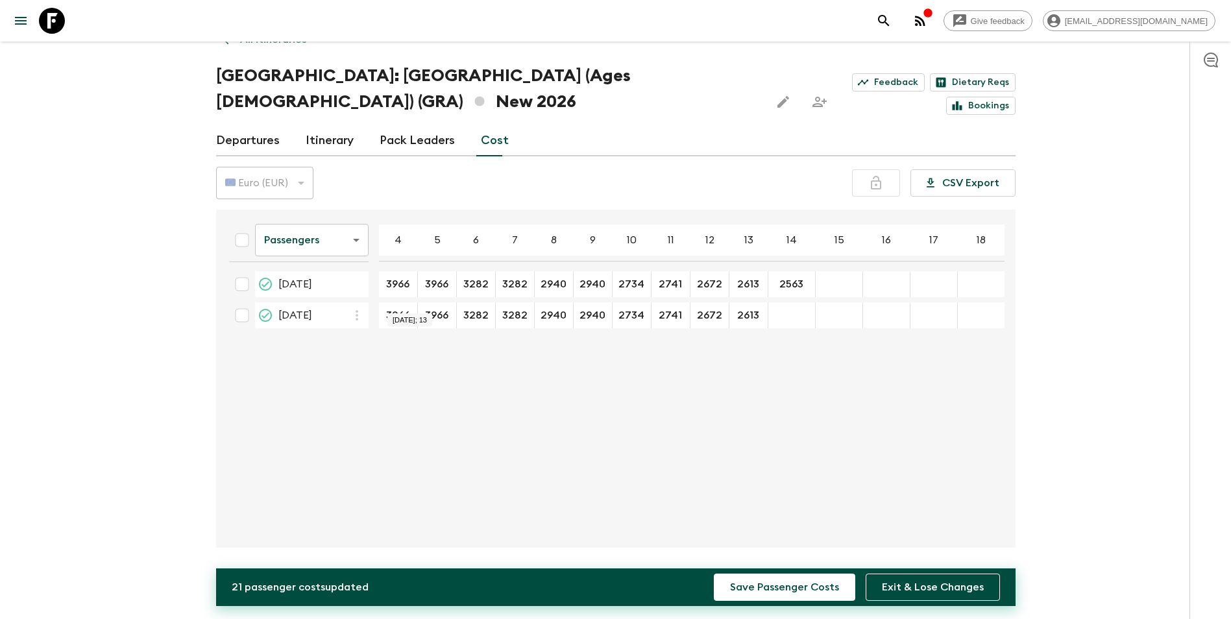
type input "2613"
type input "2563"
click at [699, 397] on div "Passengers passengersCost ​ 4 5 6 7 8 9 10 11 12 13 14 15 16 17 18 18 Jun 2026 …" at bounding box center [612, 378] width 786 height 317
click at [778, 588] on button "Save Passenger Costs" at bounding box center [784, 587] width 141 height 27
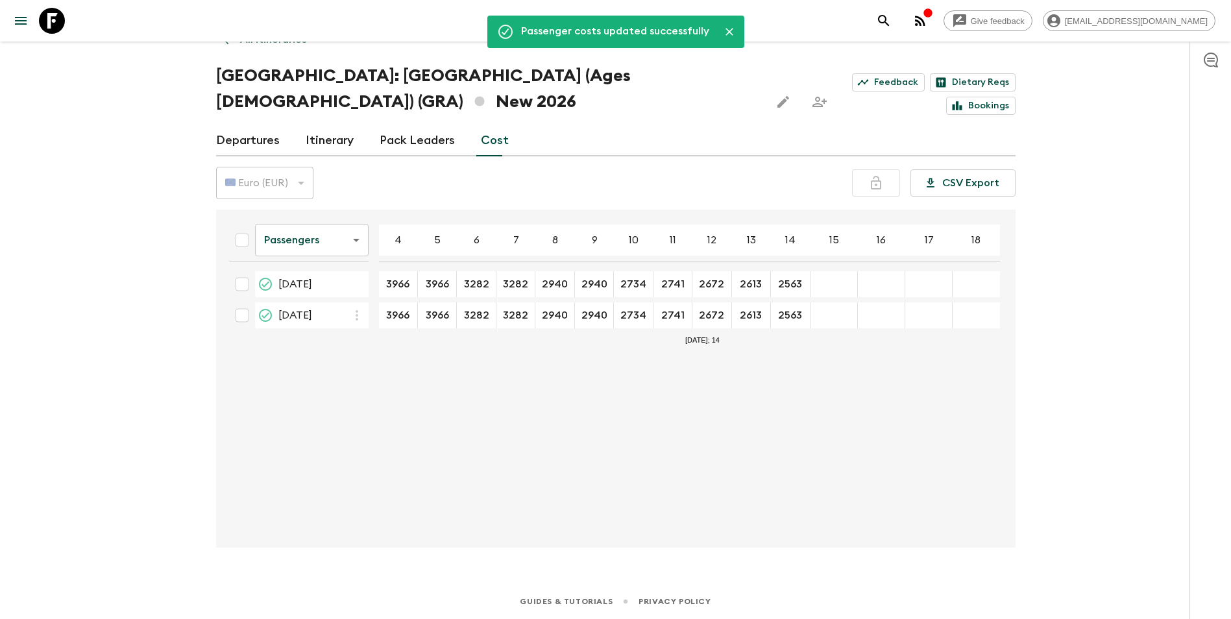
click at [729, 427] on div "Passengers passengersCost ​ 4 5 6 7 8 9 10 11 12 13 14 15 16 17 18 18 Jun 2026 …" at bounding box center [612, 378] width 786 height 317
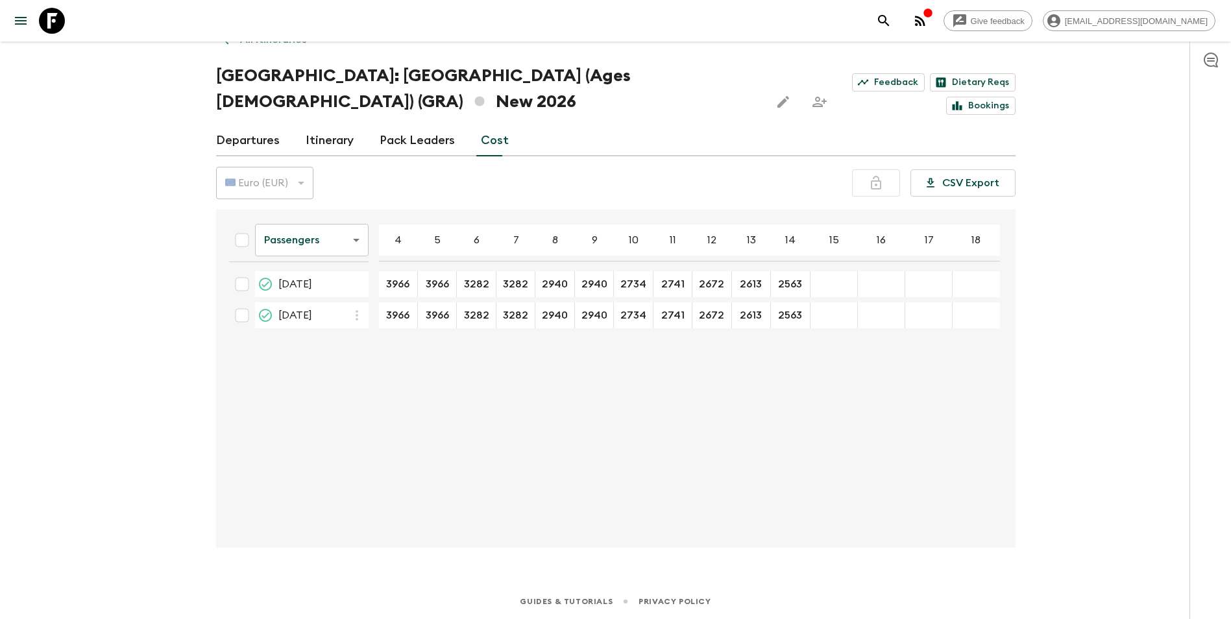
click at [327, 245] on body "Give feedback k_koliou@sivatravel.gr We use functional & tracking cookies to de…" at bounding box center [615, 285] width 1231 height 668
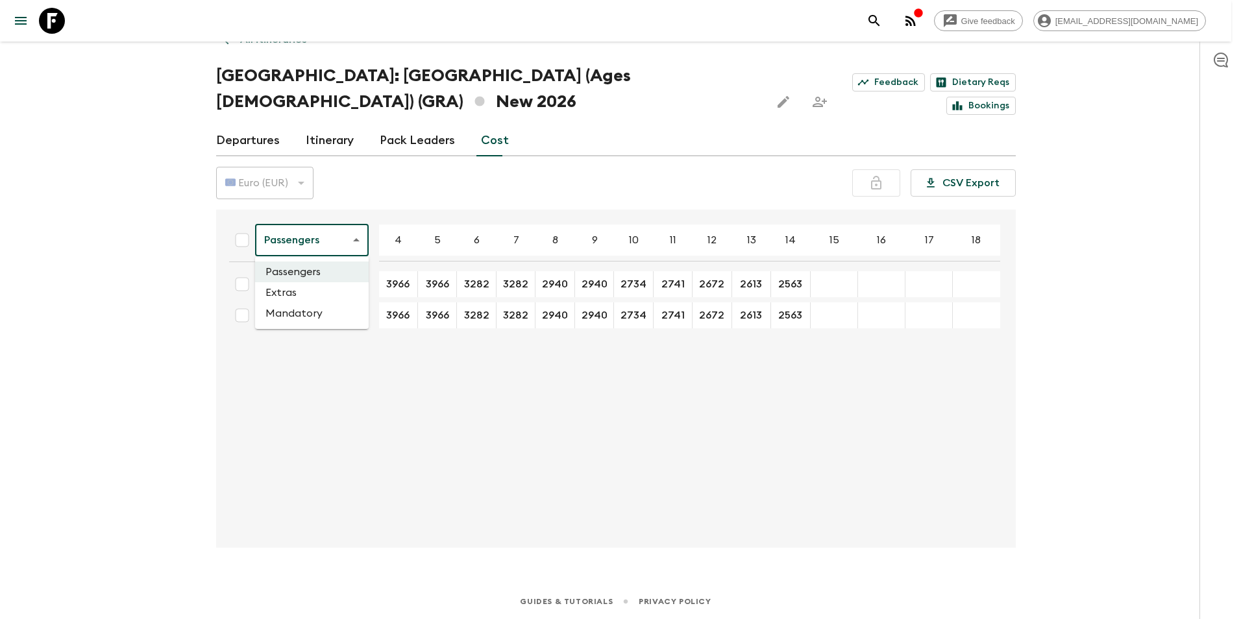
click at [291, 293] on li "Extras" at bounding box center [312, 292] width 114 height 21
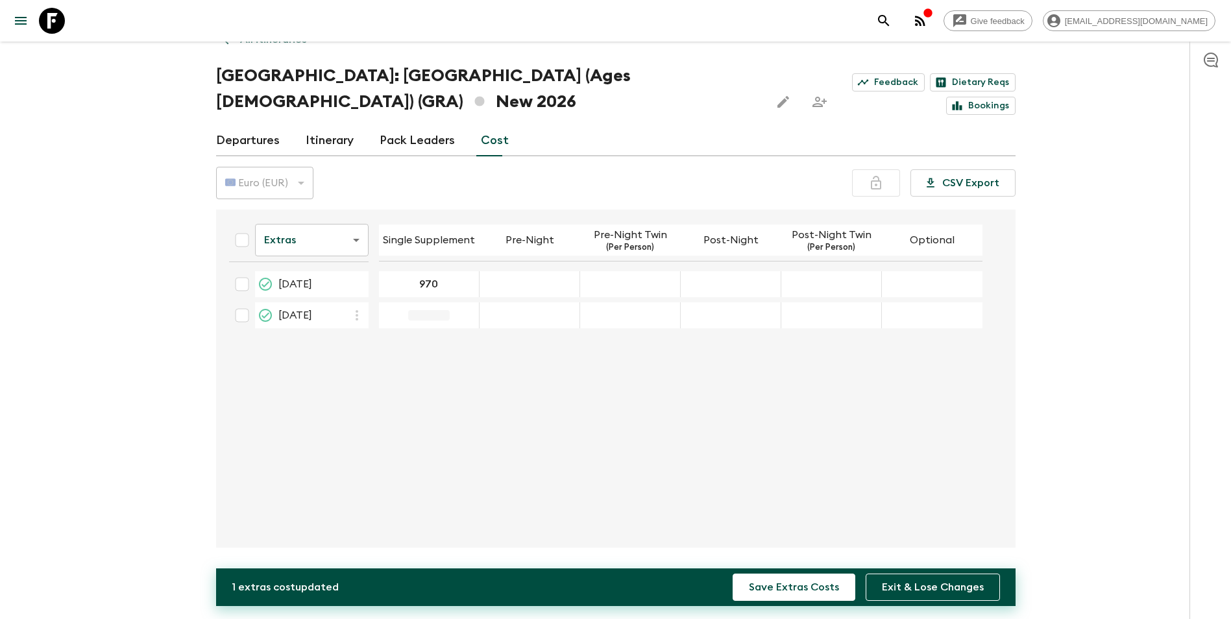
type input "970"
type input "0"
click at [614, 278] on div "18 Jun 2026; Pre-Night Twin" at bounding box center [630, 284] width 101 height 26
type input "0"
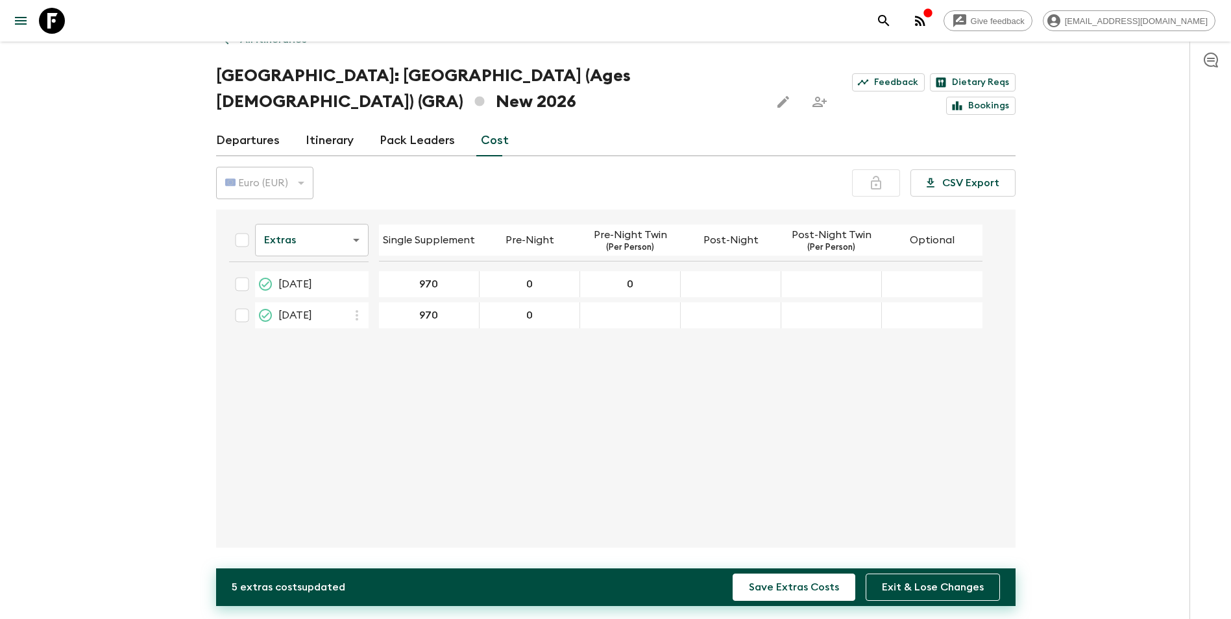
type input "0"
click at [620, 310] on div "07 Sep 2026; Pre-Night Twin" at bounding box center [630, 315] width 101 height 26
type input "0"
drag, startPoint x: 729, startPoint y: 285, endPoint x: 731, endPoint y: 310, distance: 24.1
type input "0"
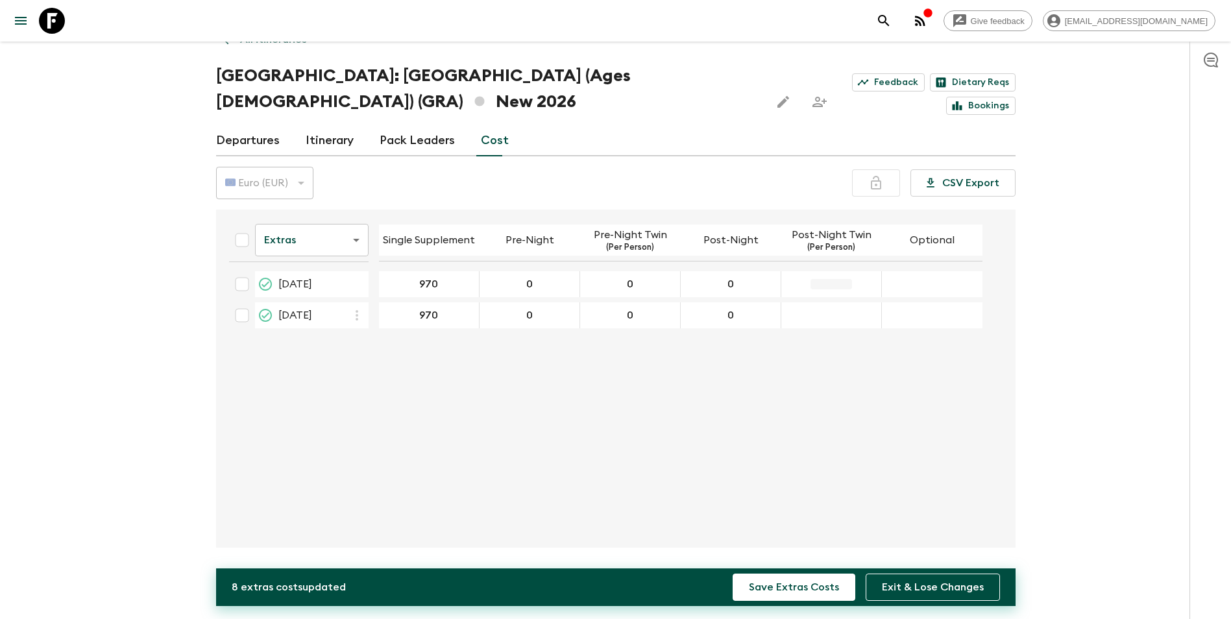
type input "0"
drag, startPoint x: 834, startPoint y: 285, endPoint x: 833, endPoint y: 297, distance: 11.7
type input "0"
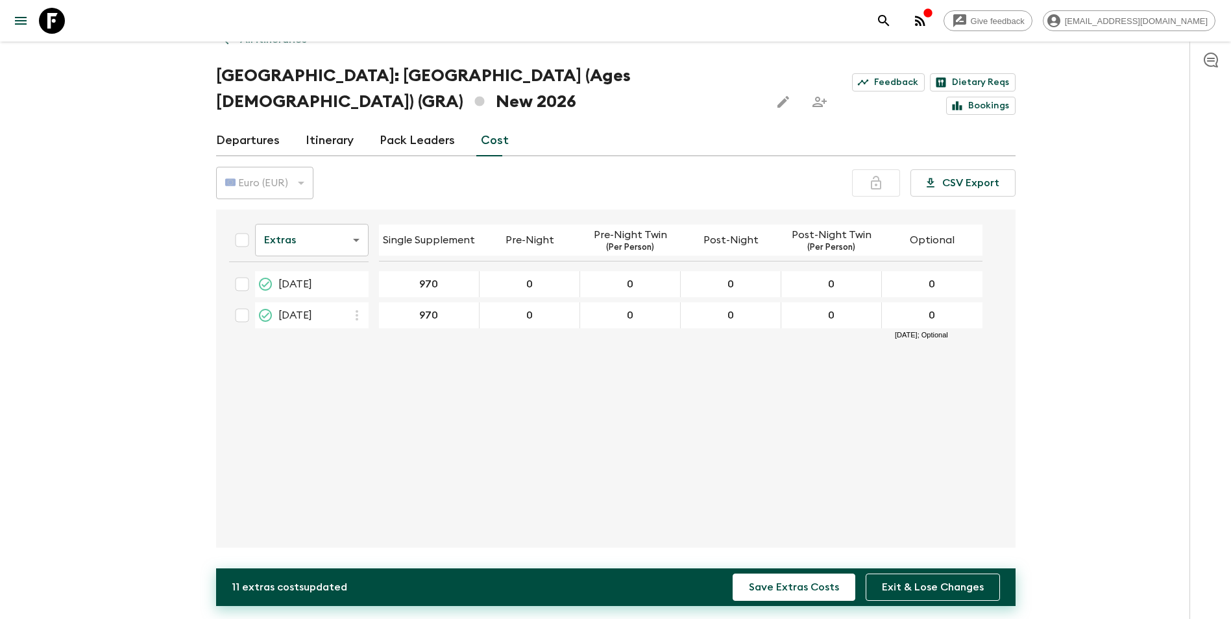
type input "0"
click at [904, 404] on div "Extras extrasCost ​ Single Supplement Pre-Night Pre-Night Twin (Per Person) Pos…" at bounding box center [612, 378] width 786 height 317
click at [805, 588] on button "Save Extras Costs" at bounding box center [794, 587] width 123 height 27
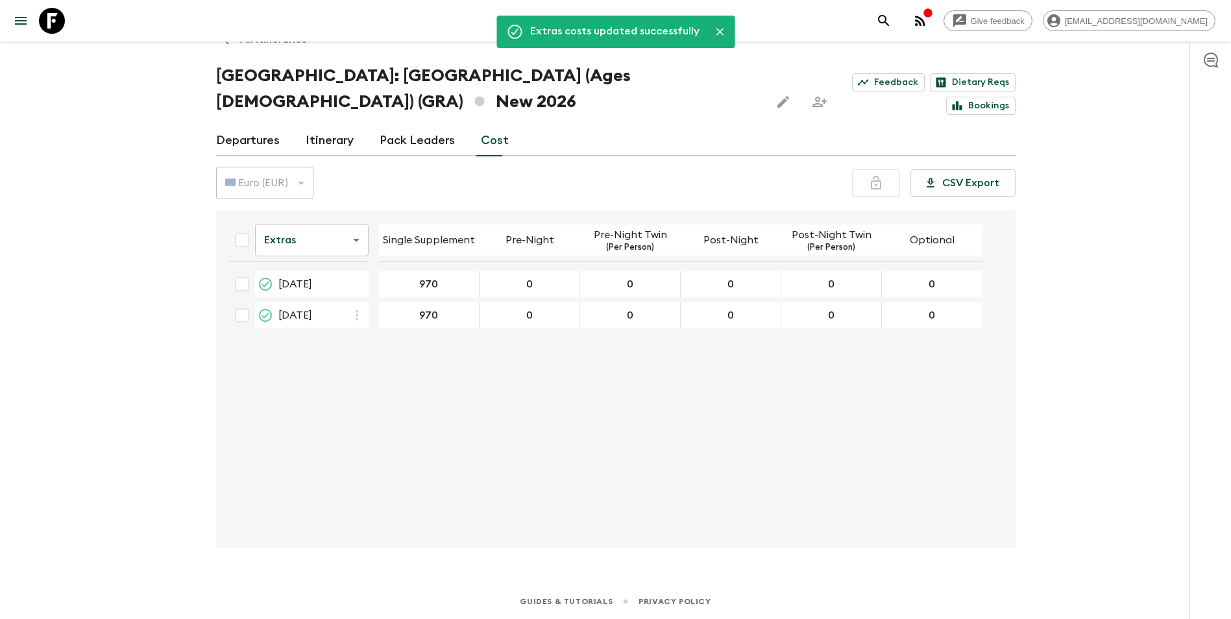
click at [803, 463] on div "Extras extrasCost ​ Single Supplement Pre-Night Pre-Night Twin (Per Person) Pos…" at bounding box center [612, 378] width 786 height 317
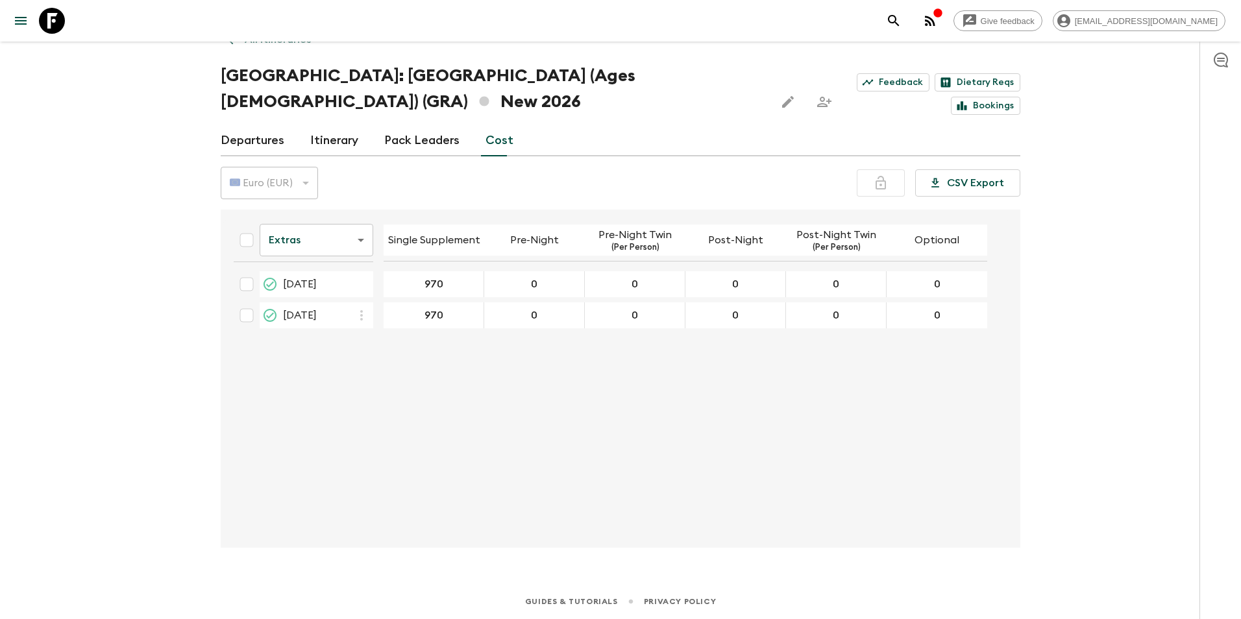
click at [280, 246] on body "Give feedback k_koliou@sivatravel.gr We use functional & tracking cookies to de…" at bounding box center [620, 285] width 1241 height 668
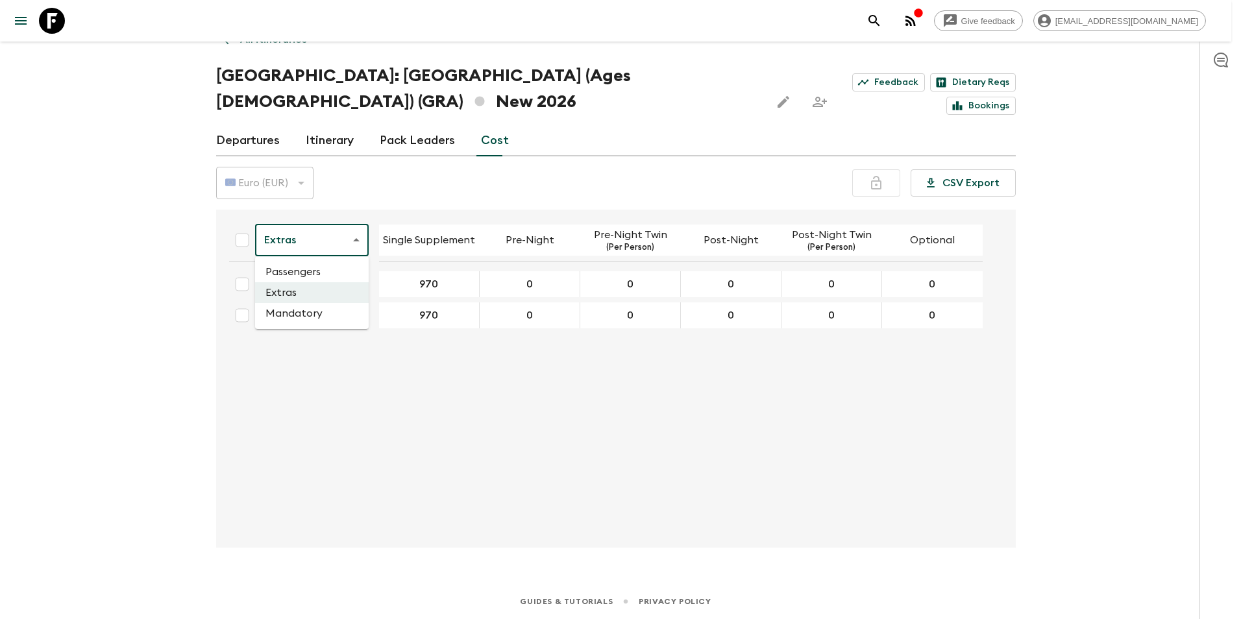
click at [296, 317] on li "Mandatory" at bounding box center [312, 313] width 114 height 21
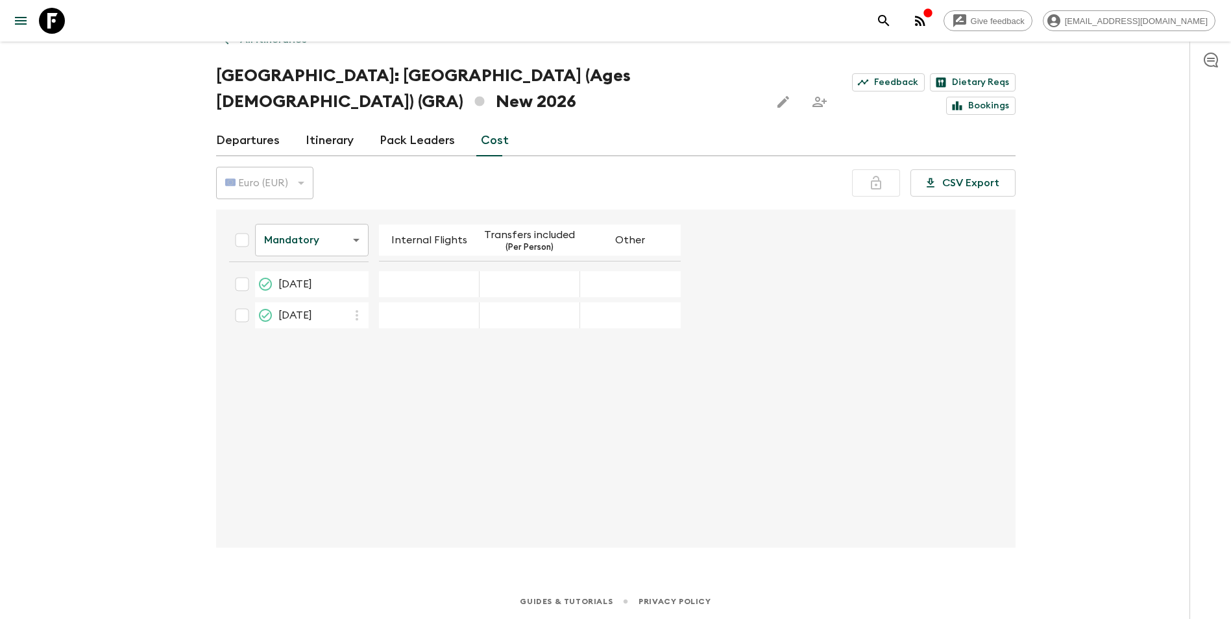
click at [542, 278] on div "18 Jun 2026; Transfers included" at bounding box center [530, 284] width 101 height 26
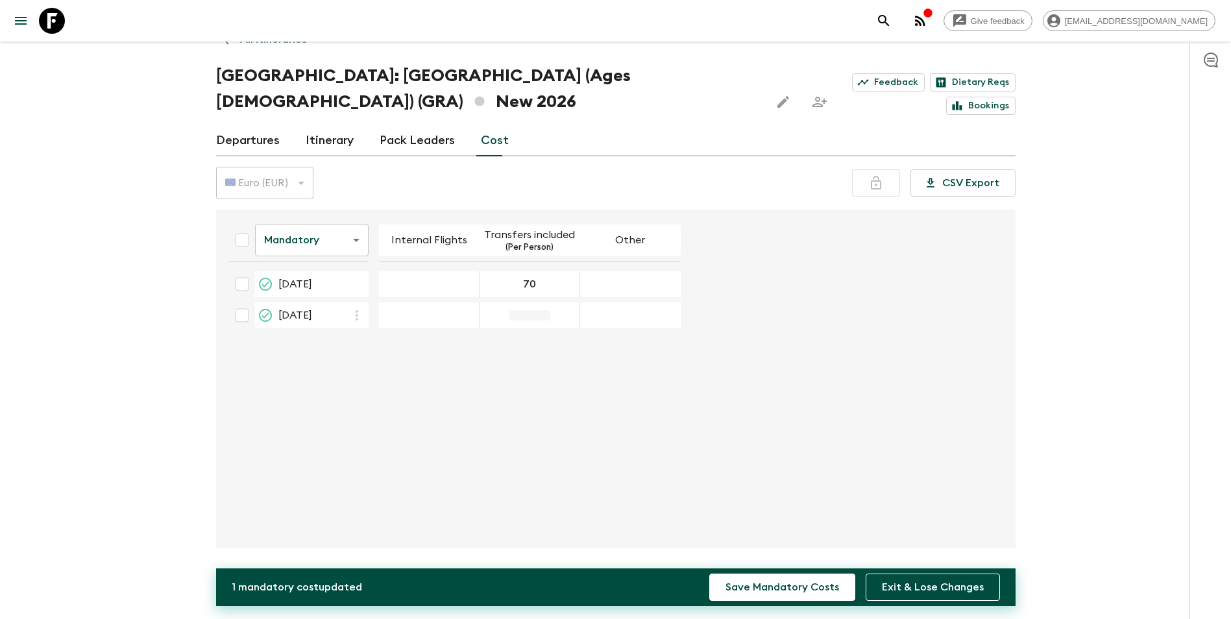
type input "70"
click at [577, 432] on div "Mandatory mandatoryCost ​ Internal Flights Transfers included (Per Person) Othe…" at bounding box center [612, 378] width 786 height 317
click at [764, 592] on button "Save Mandatory Costs" at bounding box center [782, 587] width 146 height 27
